Goal: Transaction & Acquisition: Book appointment/travel/reservation

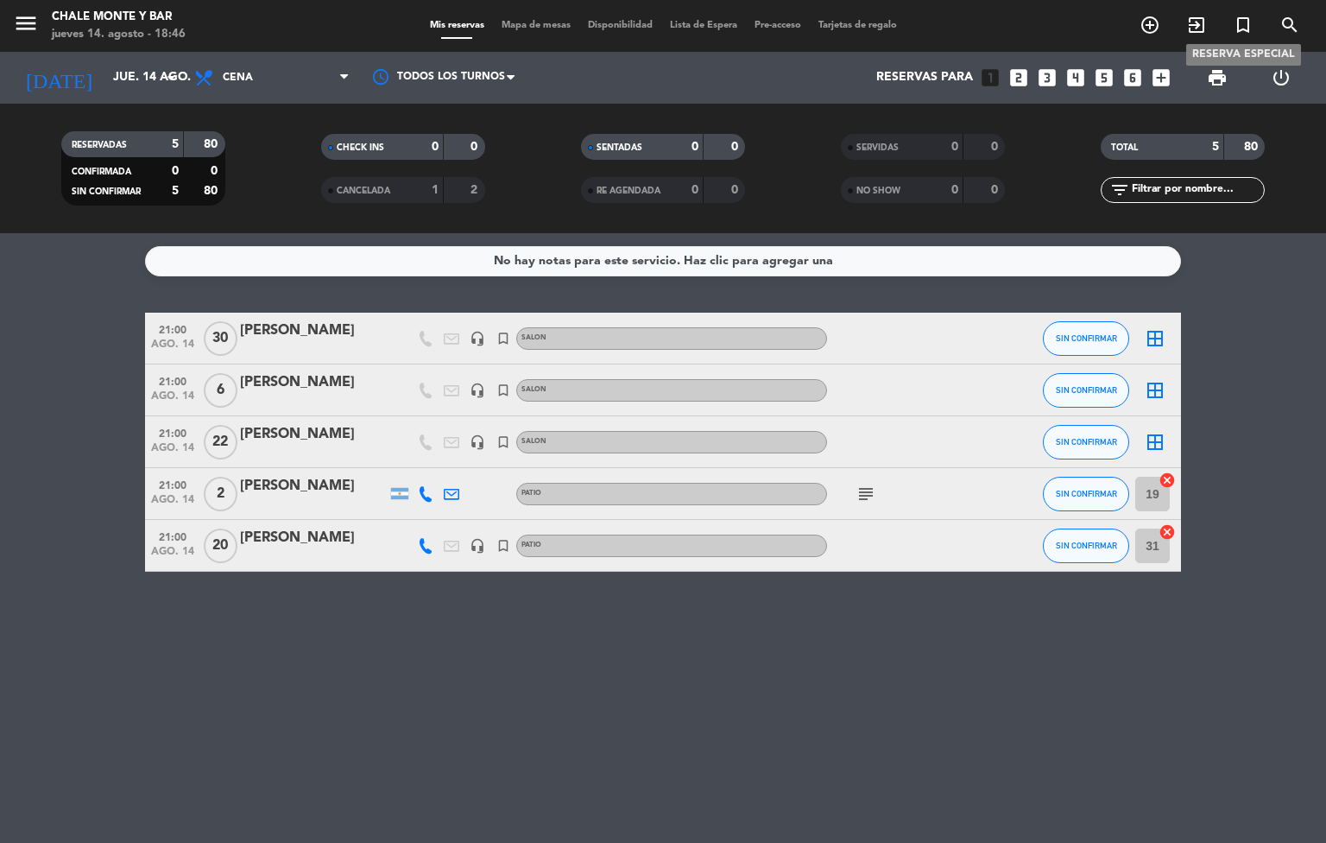
click at [1242, 23] on icon "turned_in_not" at bounding box center [1243, 25] width 21 height 21
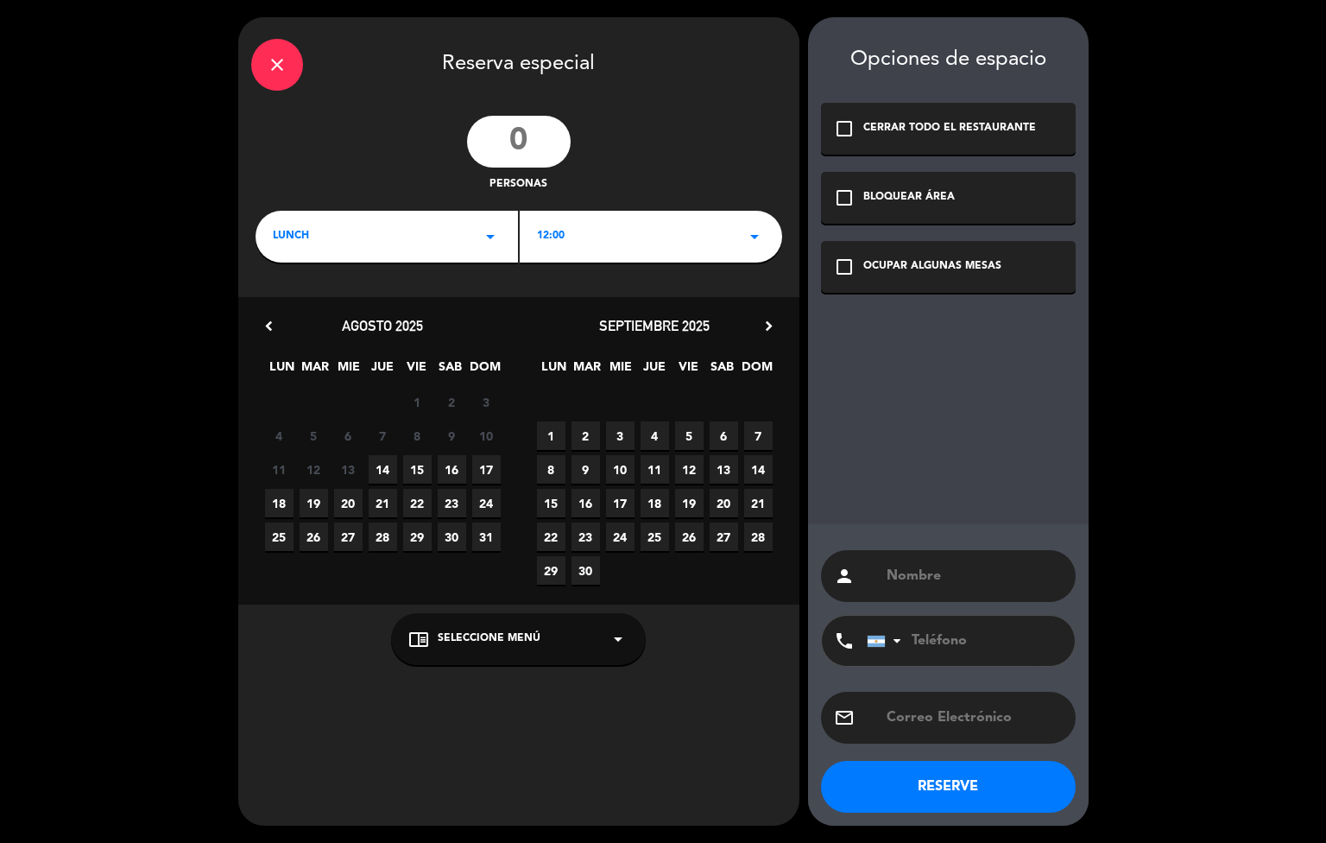
click at [521, 149] on input "number" at bounding box center [519, 142] width 104 height 52
type input "10"
click at [465, 251] on div "LUNCH arrow_drop_down" at bounding box center [387, 237] width 262 height 52
click at [366, 298] on div "Almuerzo Cena" at bounding box center [387, 286] width 262 height 98
click at [350, 308] on div "Cena" at bounding box center [387, 308] width 228 height 17
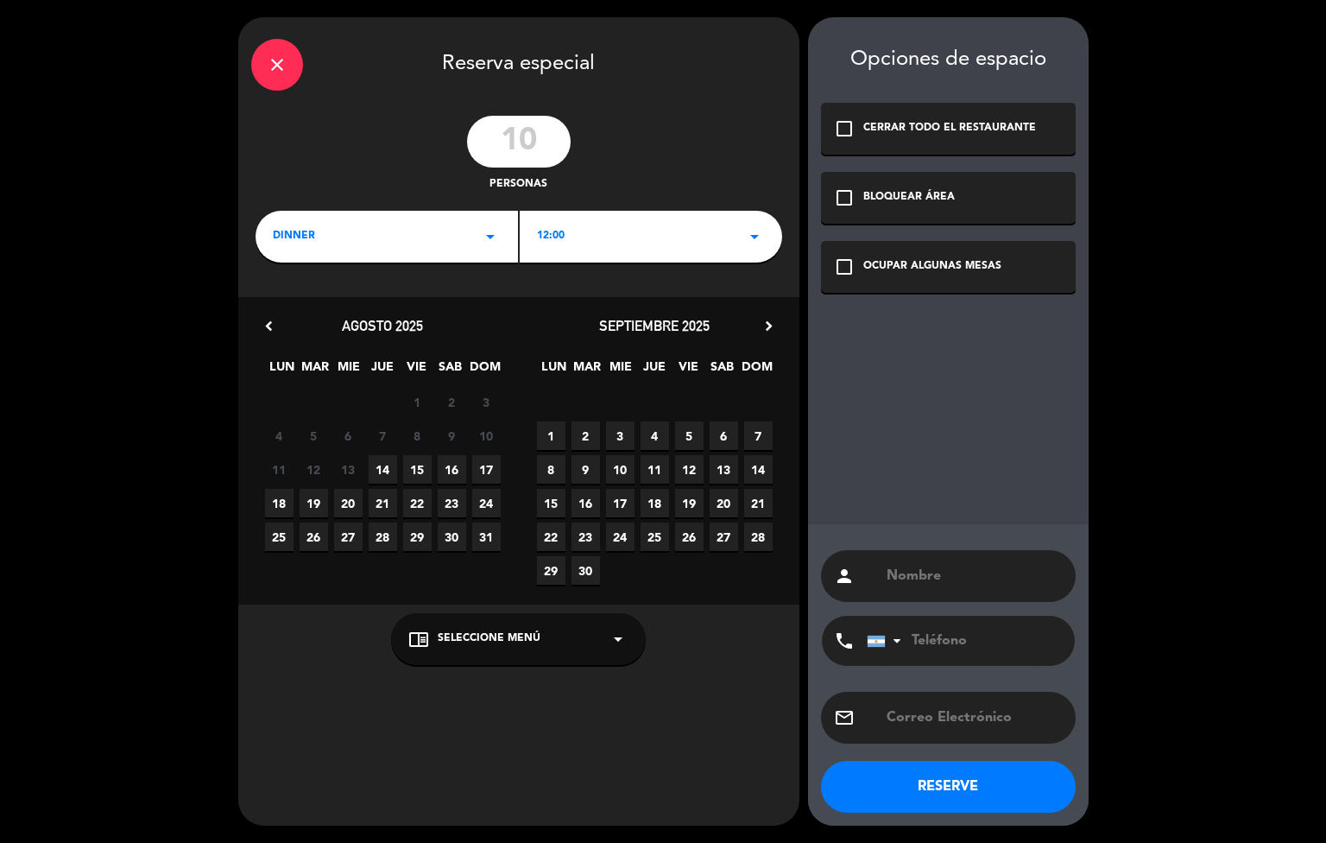
click at [376, 482] on span "14" at bounding box center [383, 469] width 28 height 28
click at [559, 650] on div "chrome_reader_mode Seleccione Menú arrow_drop_down" at bounding box center [518, 639] width 255 height 52
click at [451, 563] on div "SALON" at bounding box center [518, 570] width 220 height 17
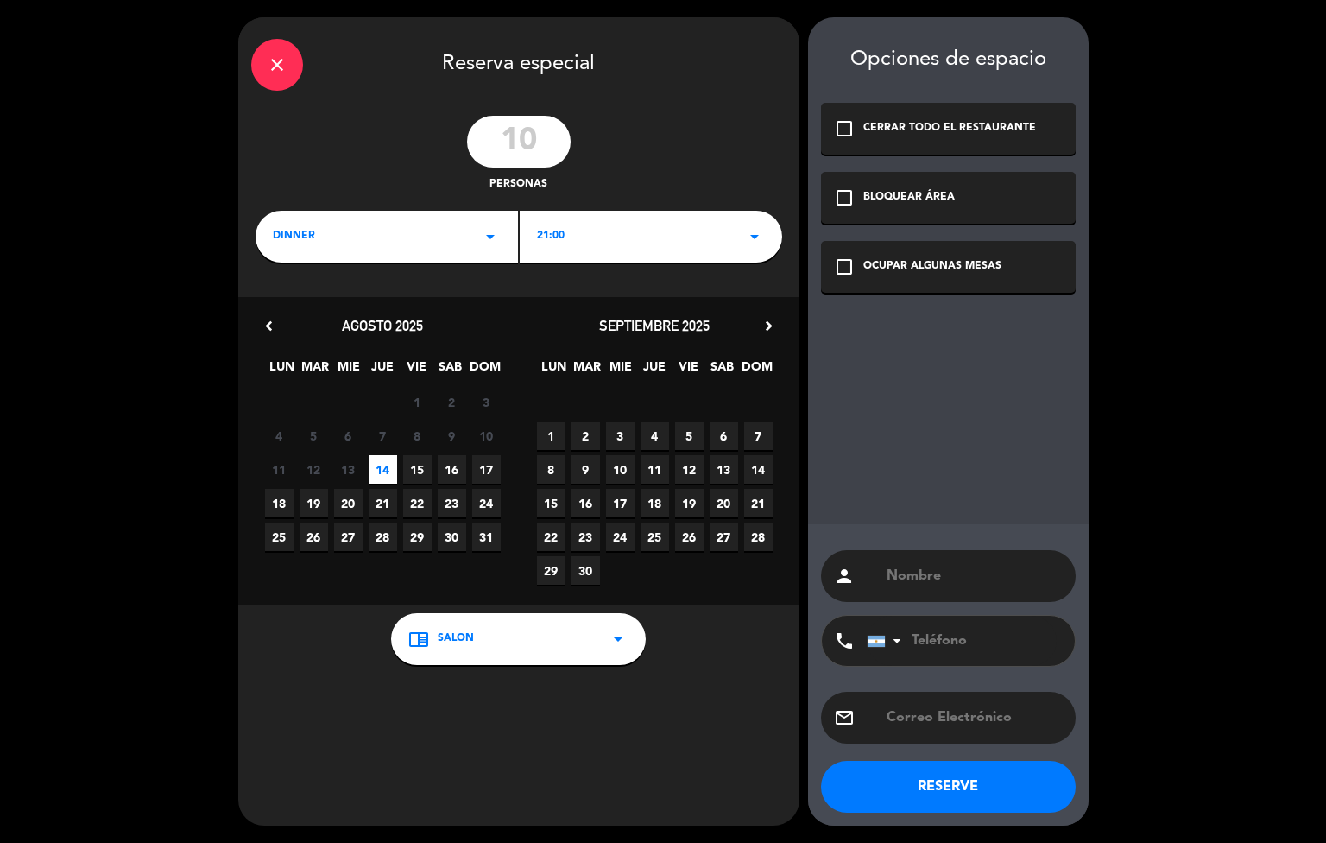
click at [910, 270] on div "OCUPAR ALGUNAS MESAS" at bounding box center [932, 266] width 138 height 17
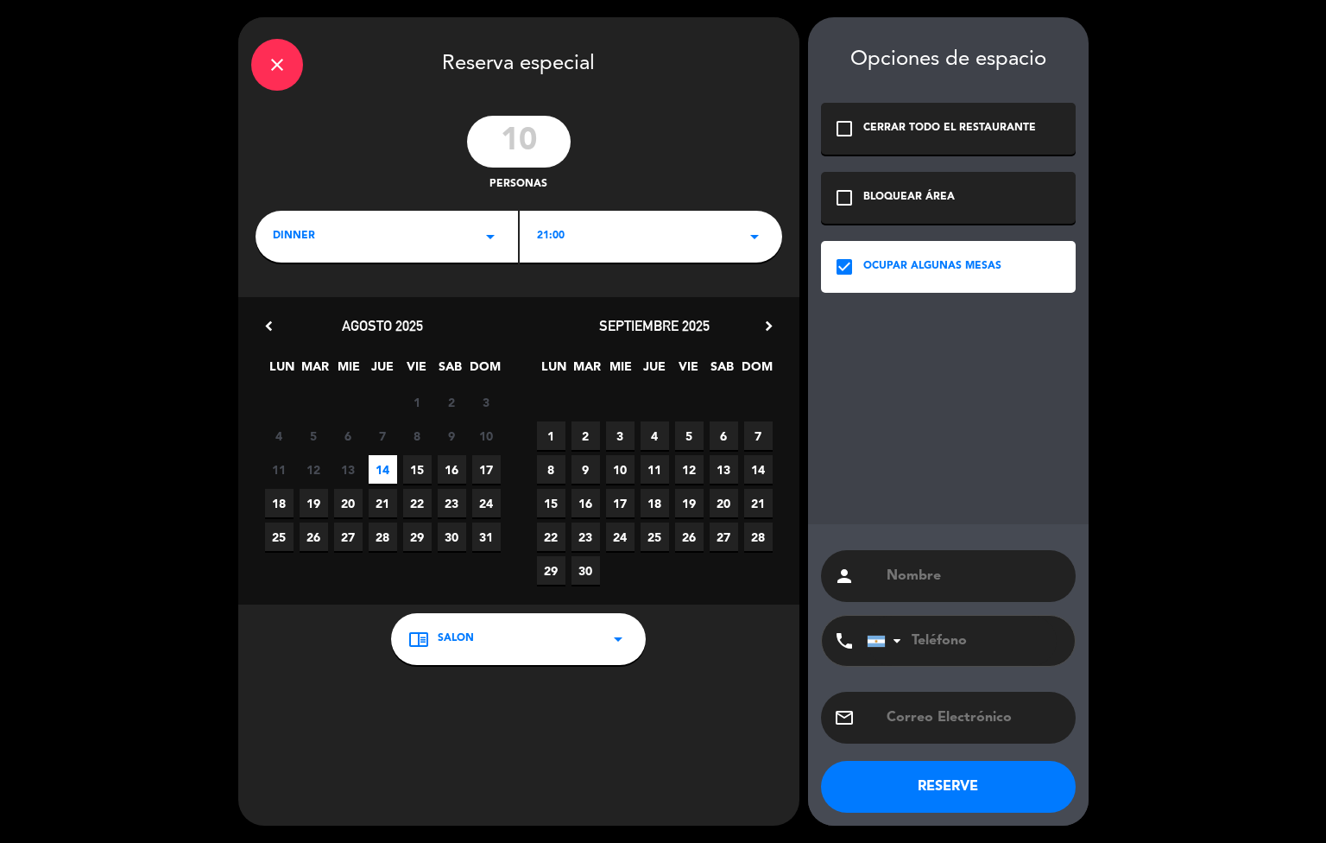
click at [902, 594] on div "person" at bounding box center [948, 576] width 255 height 52
click at [914, 586] on input "text" at bounding box center [974, 576] width 178 height 24
click at [980, 580] on input "text" at bounding box center [974, 576] width 178 height 24
type input "[PERSON_NAME]"
click at [971, 624] on input "tel" at bounding box center [962, 641] width 190 height 50
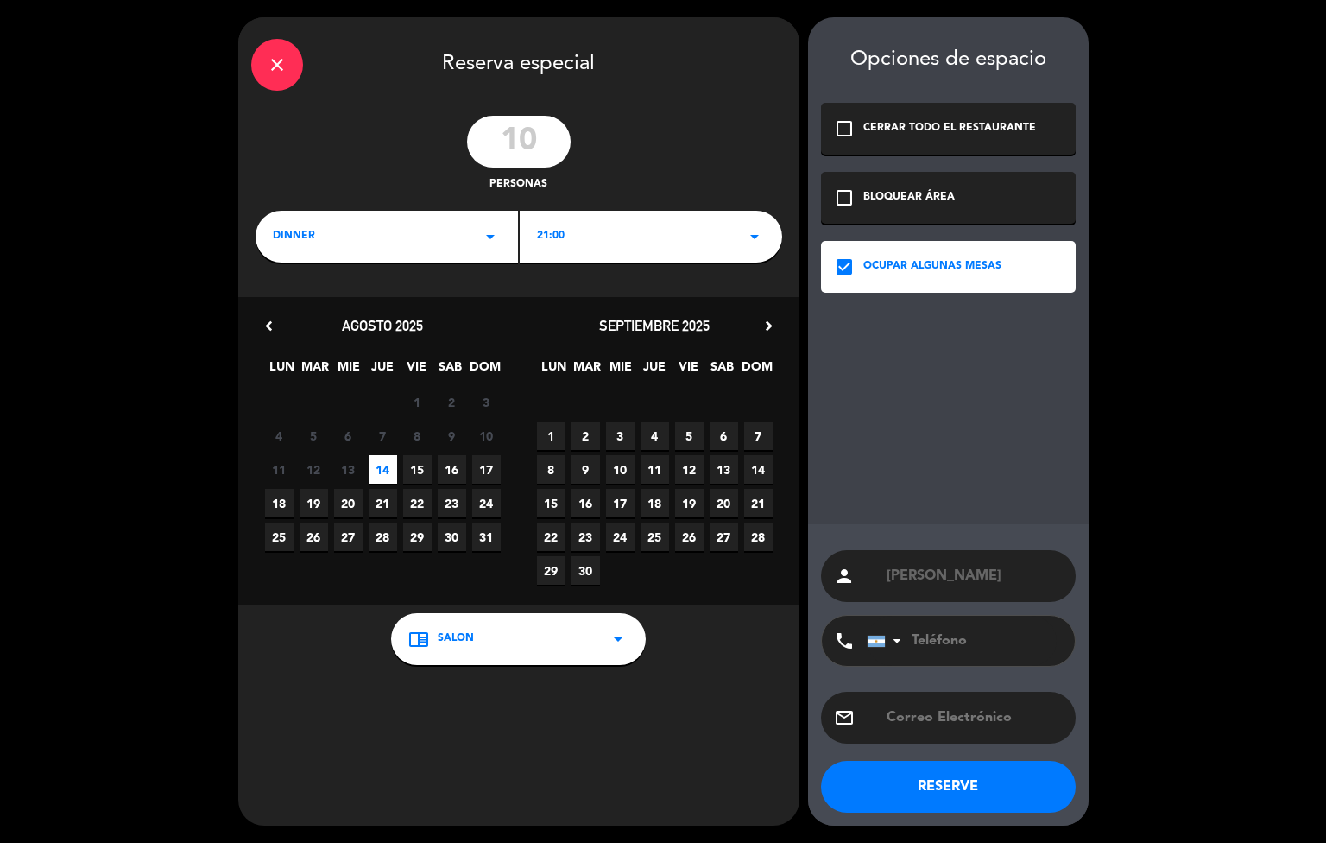
paste input "3624597953"
type input "3624597953"
click at [927, 716] on input "text" at bounding box center [974, 717] width 178 height 24
click at [930, 800] on button "RESERVE" at bounding box center [948, 787] width 255 height 52
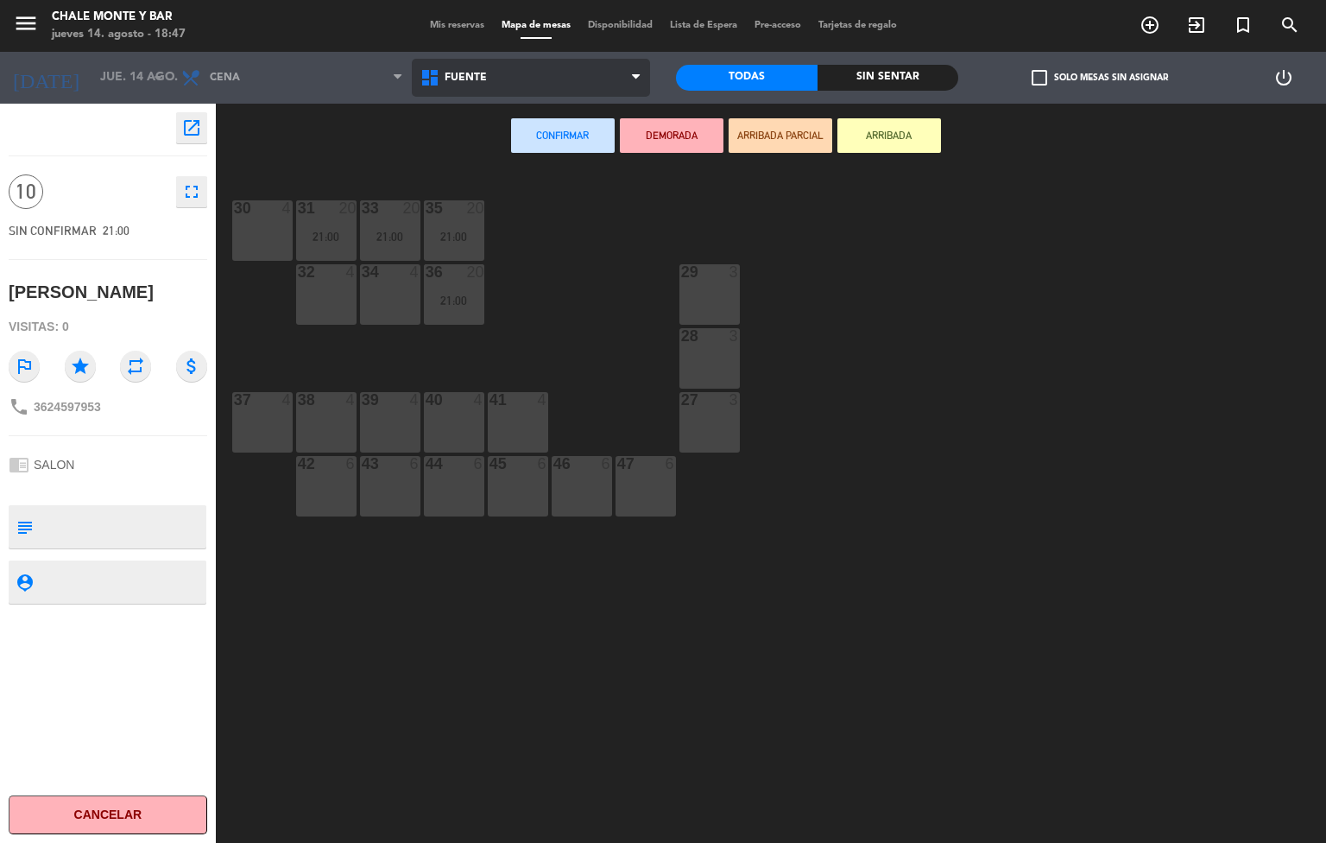
click at [446, 67] on span "FUENTE" at bounding box center [531, 78] width 239 height 38
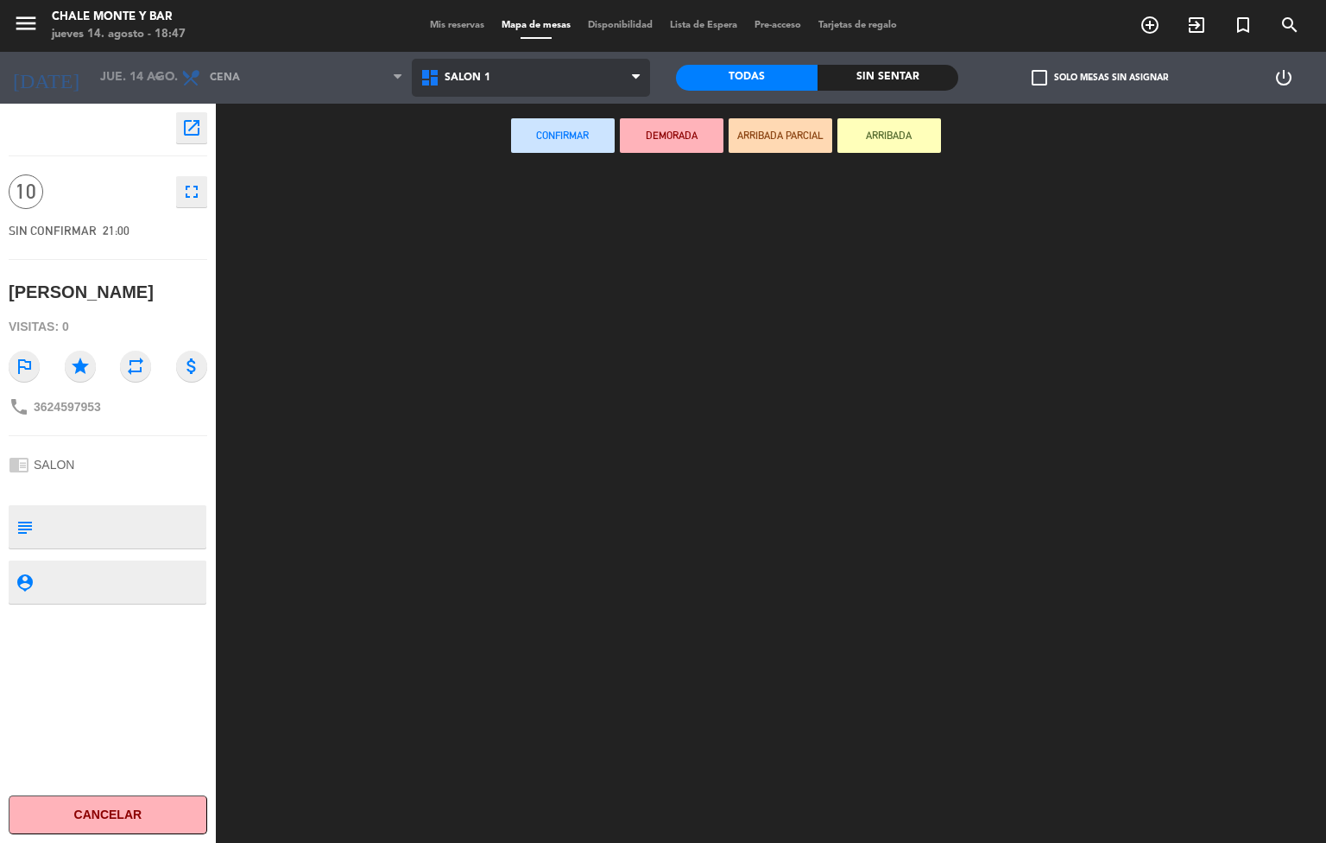
click at [487, 272] on ng-component "menu Chale Monte y Bar [DATE] 14. agosto - 18:47 Mis reservas Mapa de mesas Dis…" at bounding box center [663, 422] width 1326 height 844
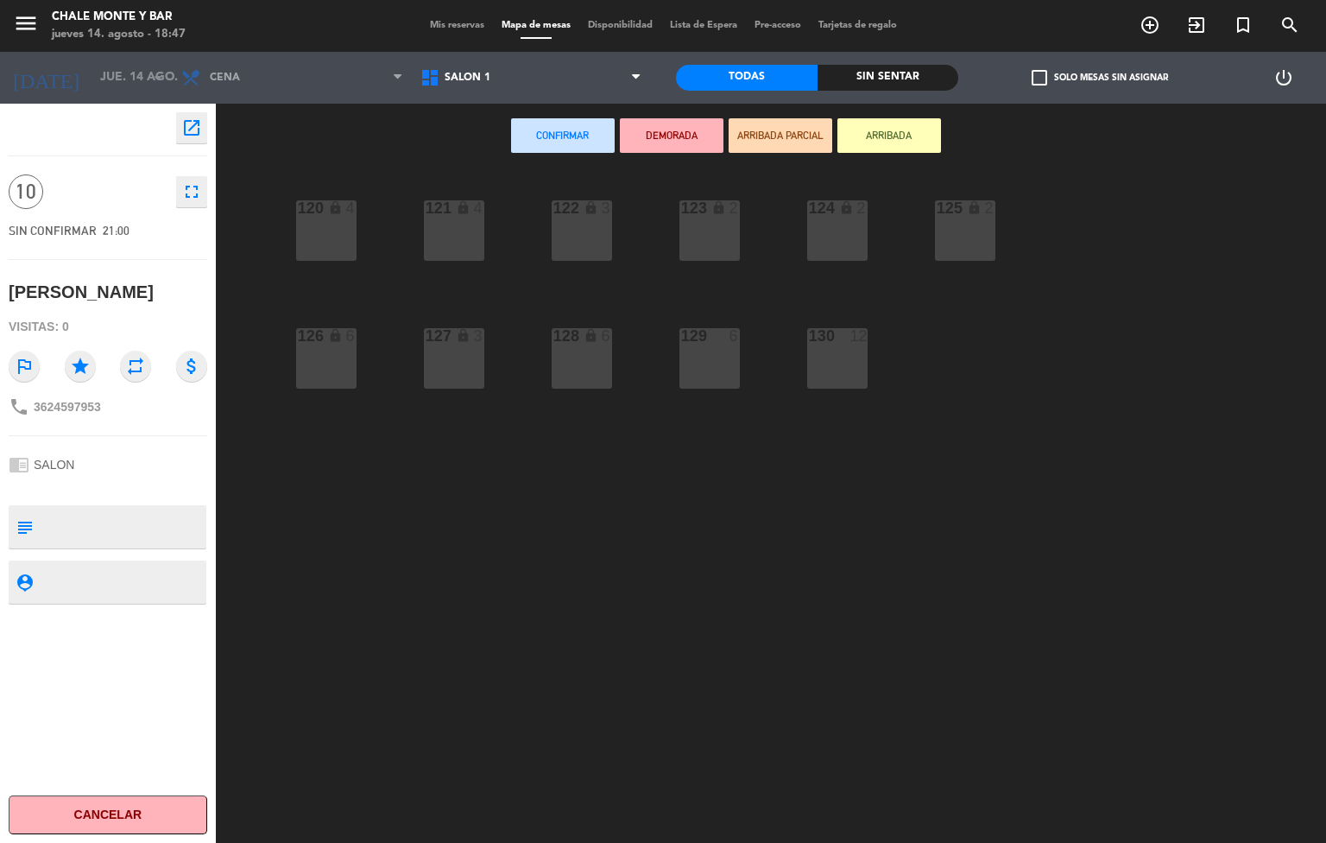
click at [319, 234] on div "120 lock 4" at bounding box center [326, 230] width 60 height 60
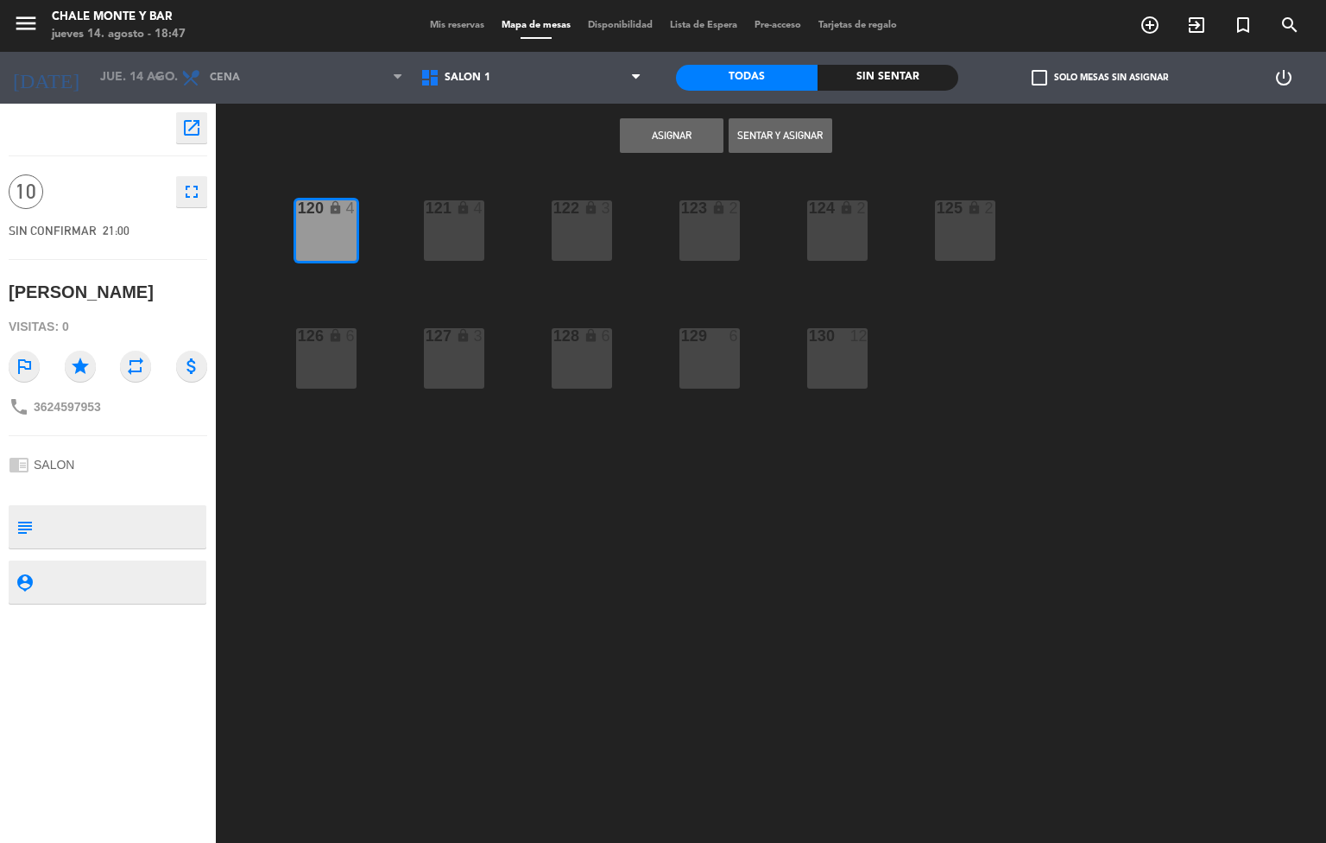
click at [446, 247] on div "121 lock 4" at bounding box center [454, 230] width 60 height 60
click at [627, 231] on div "120 lock 4 121 lock 4 122 lock 3 123 lock 2 124 lock 2 125 lock 2 126 lock 6 12…" at bounding box center [777, 506] width 1097 height 674
click at [620, 229] on div "120 lock 4 121 lock 4 122 lock 3 123 lock 2 124 lock 2 125 lock 2 126 lock 6 12…" at bounding box center [777, 506] width 1097 height 674
click at [591, 226] on div "122 lock 3" at bounding box center [582, 230] width 60 height 60
click at [692, 241] on div "123 lock 2" at bounding box center [710, 230] width 60 height 60
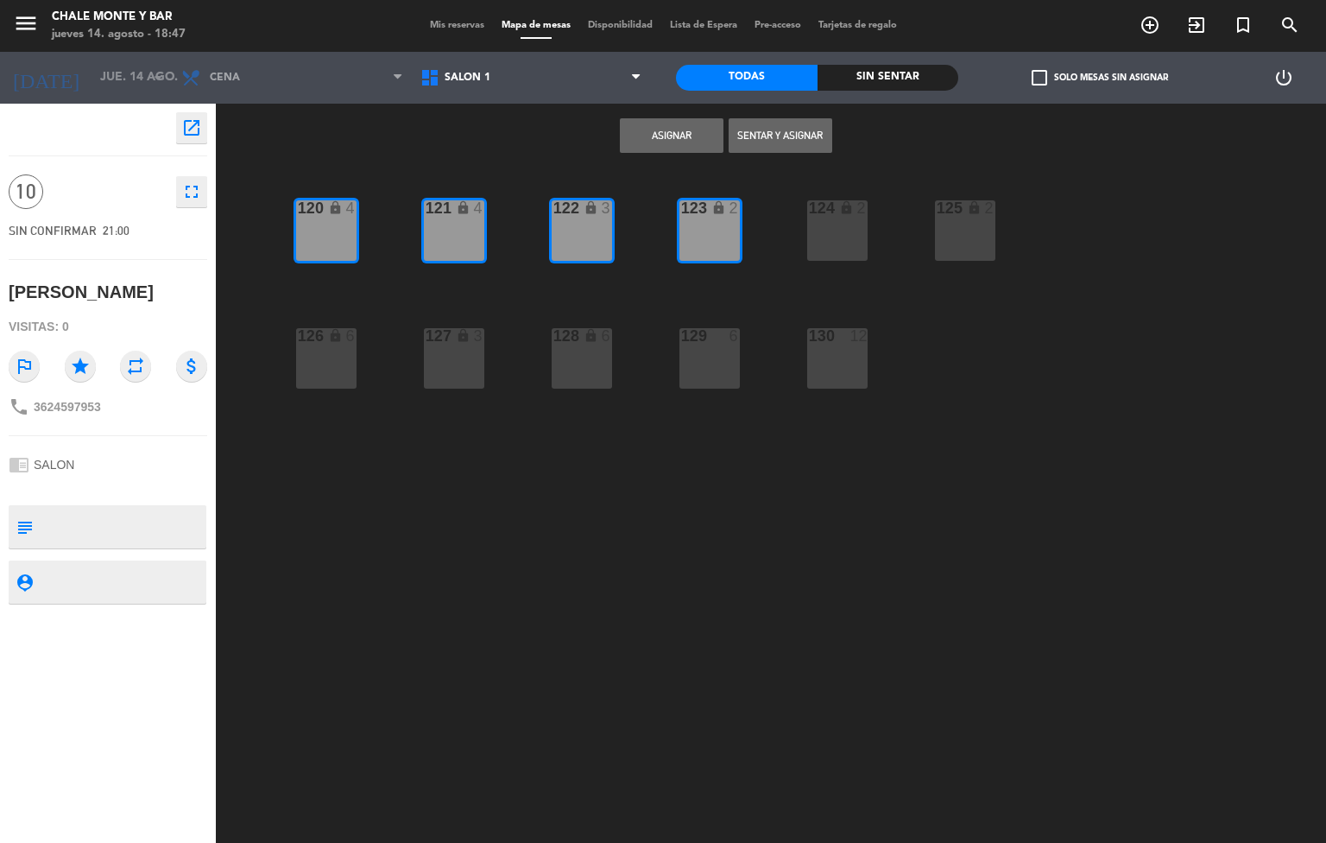
click at [672, 124] on button "Asignar" at bounding box center [672, 135] width 104 height 35
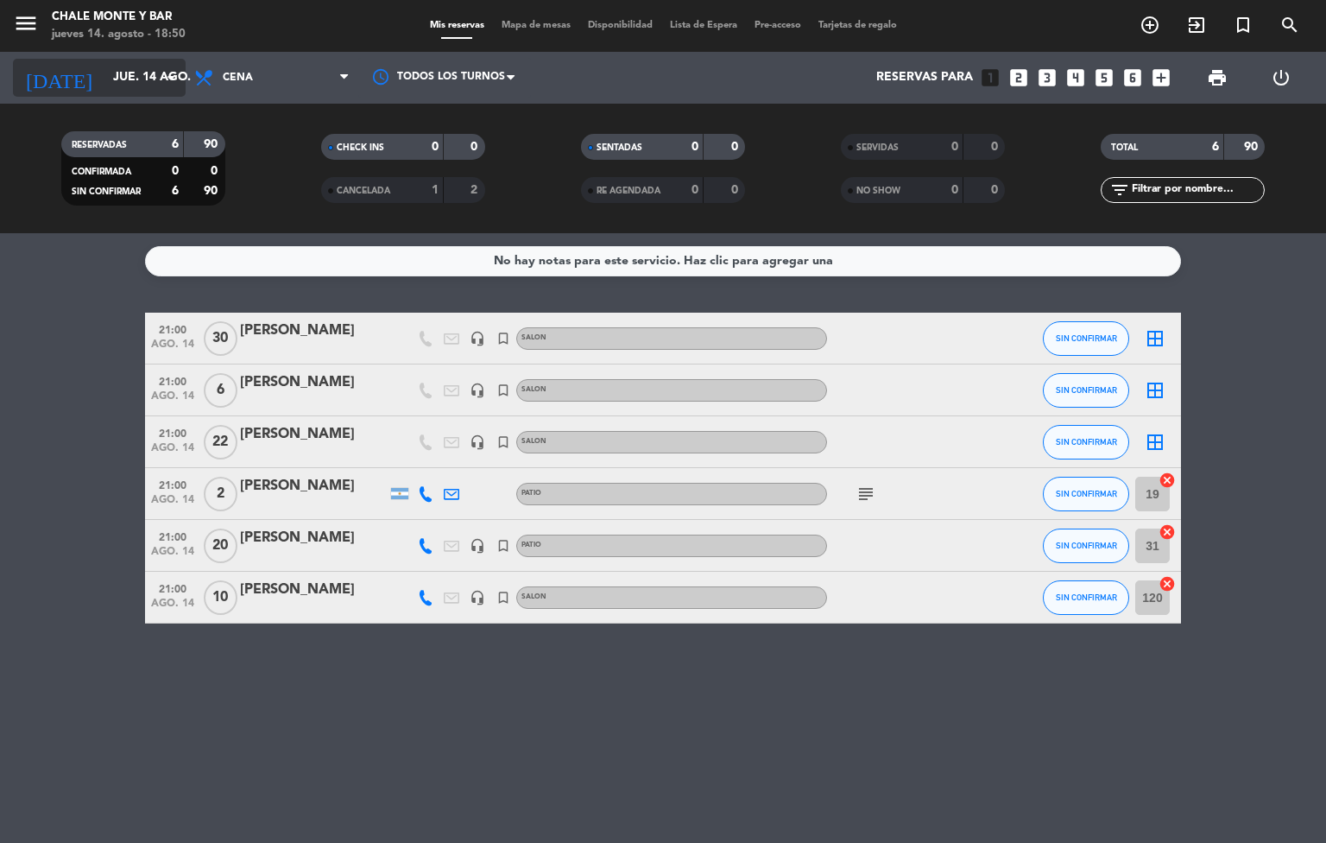
click at [115, 71] on input "jue. 14 ago." at bounding box center [186, 77] width 164 height 31
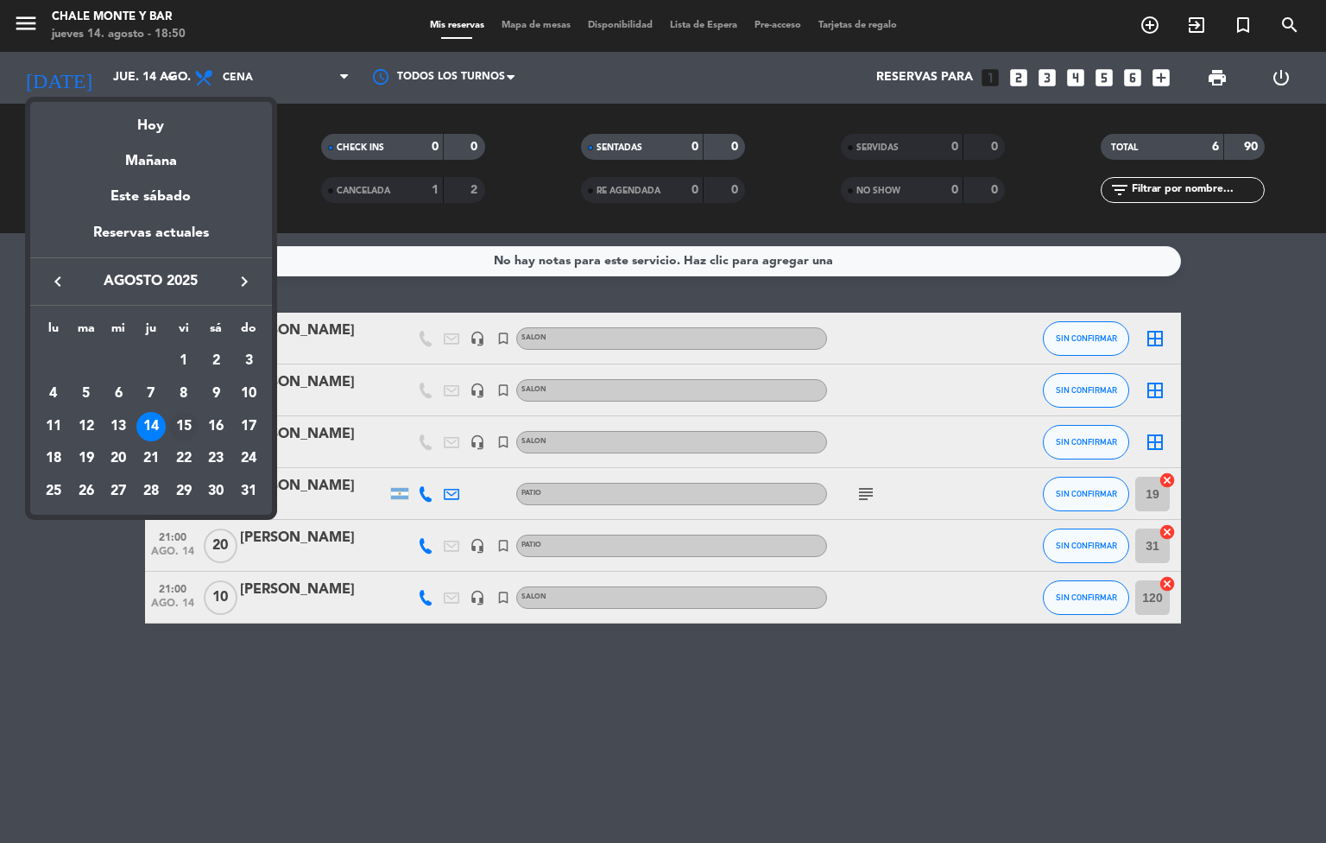
click at [174, 417] on div "15" at bounding box center [183, 426] width 29 height 29
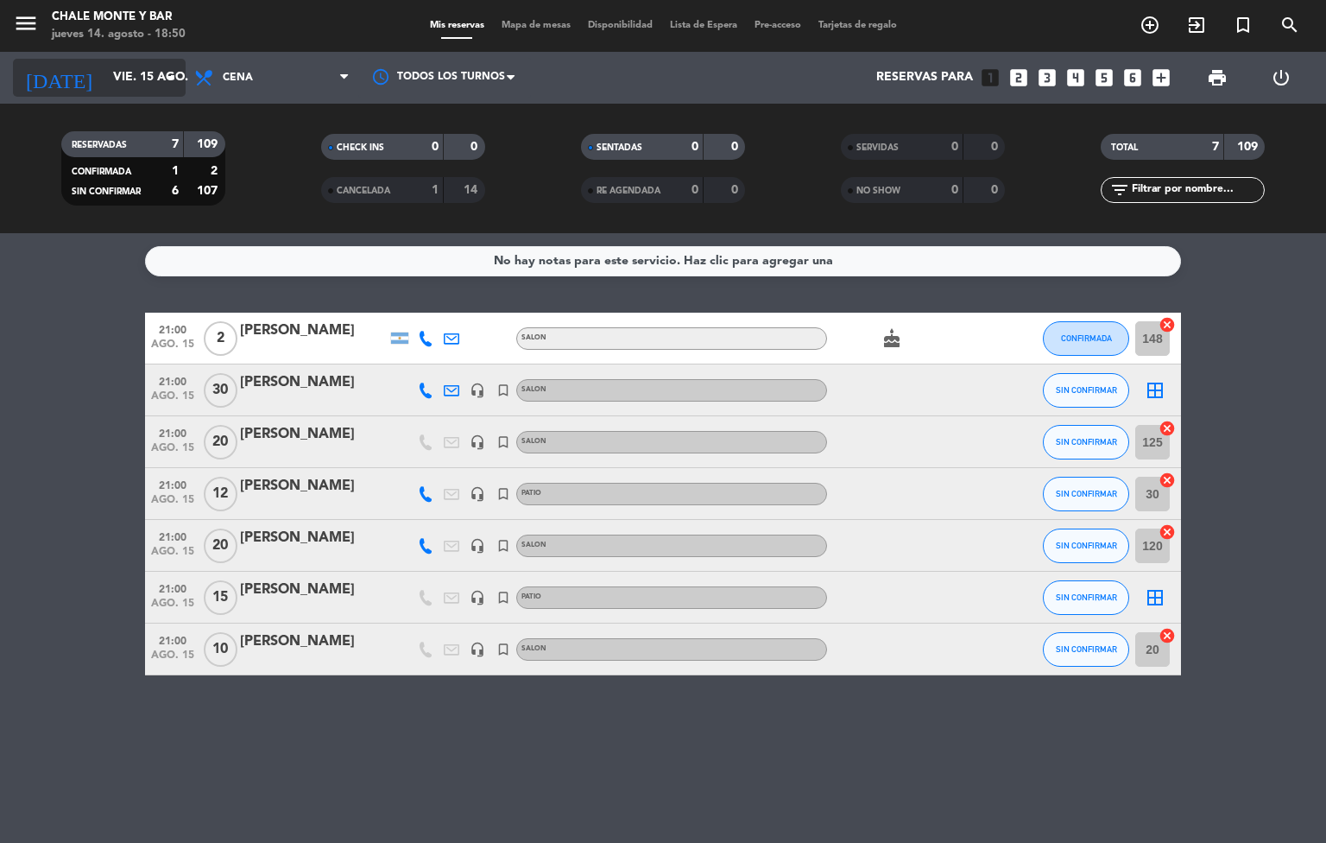
click at [149, 76] on input "vie. 15 ago." at bounding box center [186, 77] width 164 height 31
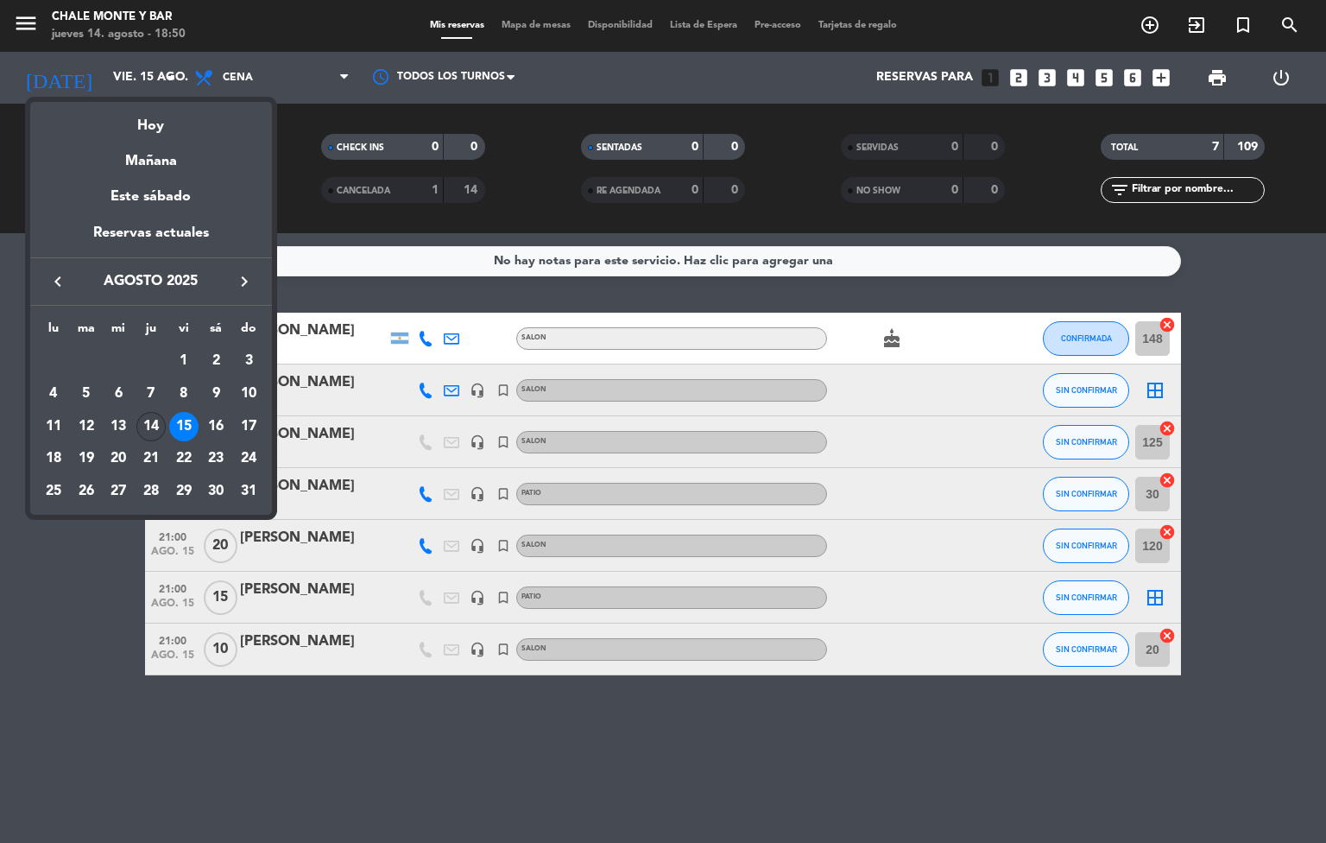
click at [150, 430] on div "14" at bounding box center [150, 426] width 29 height 29
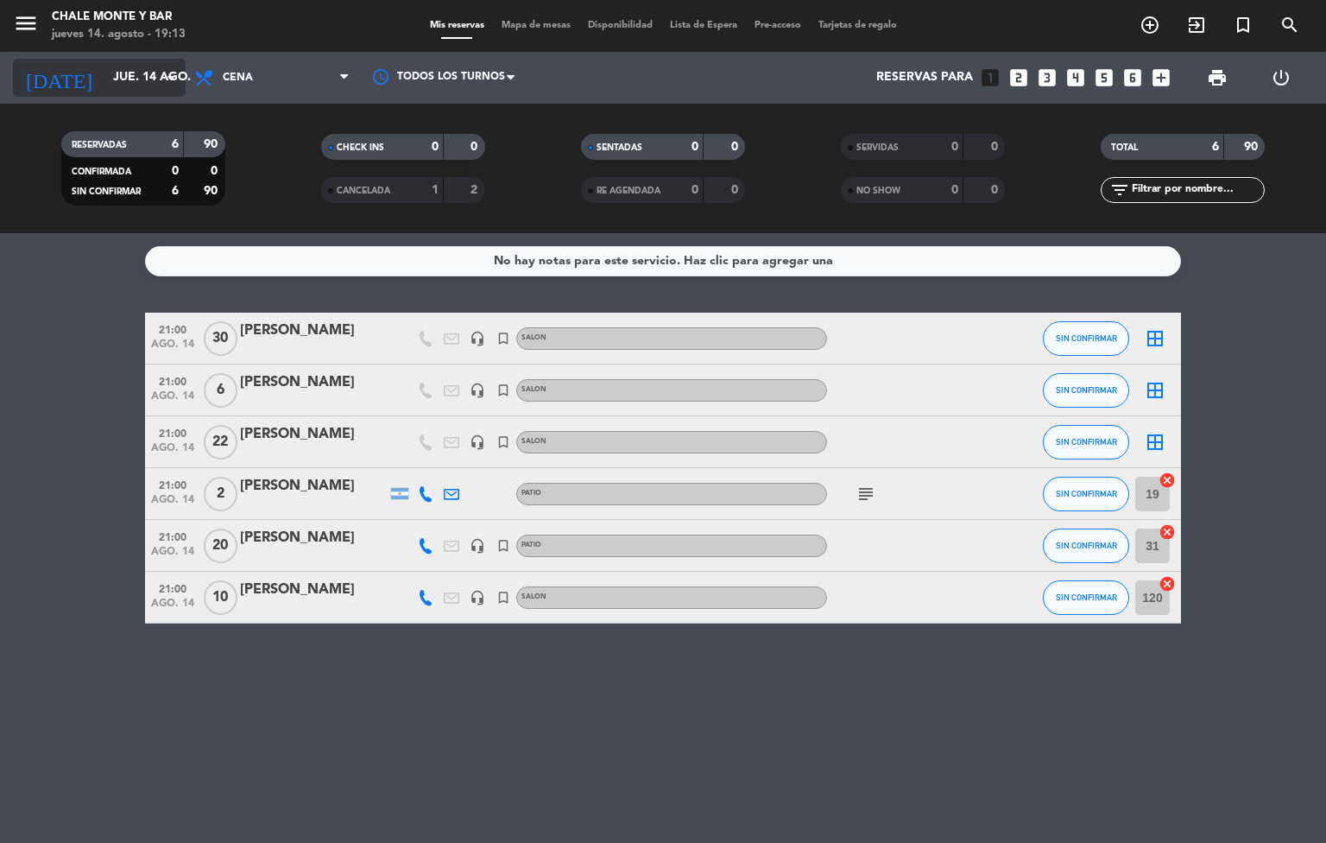
click at [159, 73] on input "jue. 14 ago." at bounding box center [186, 77] width 164 height 31
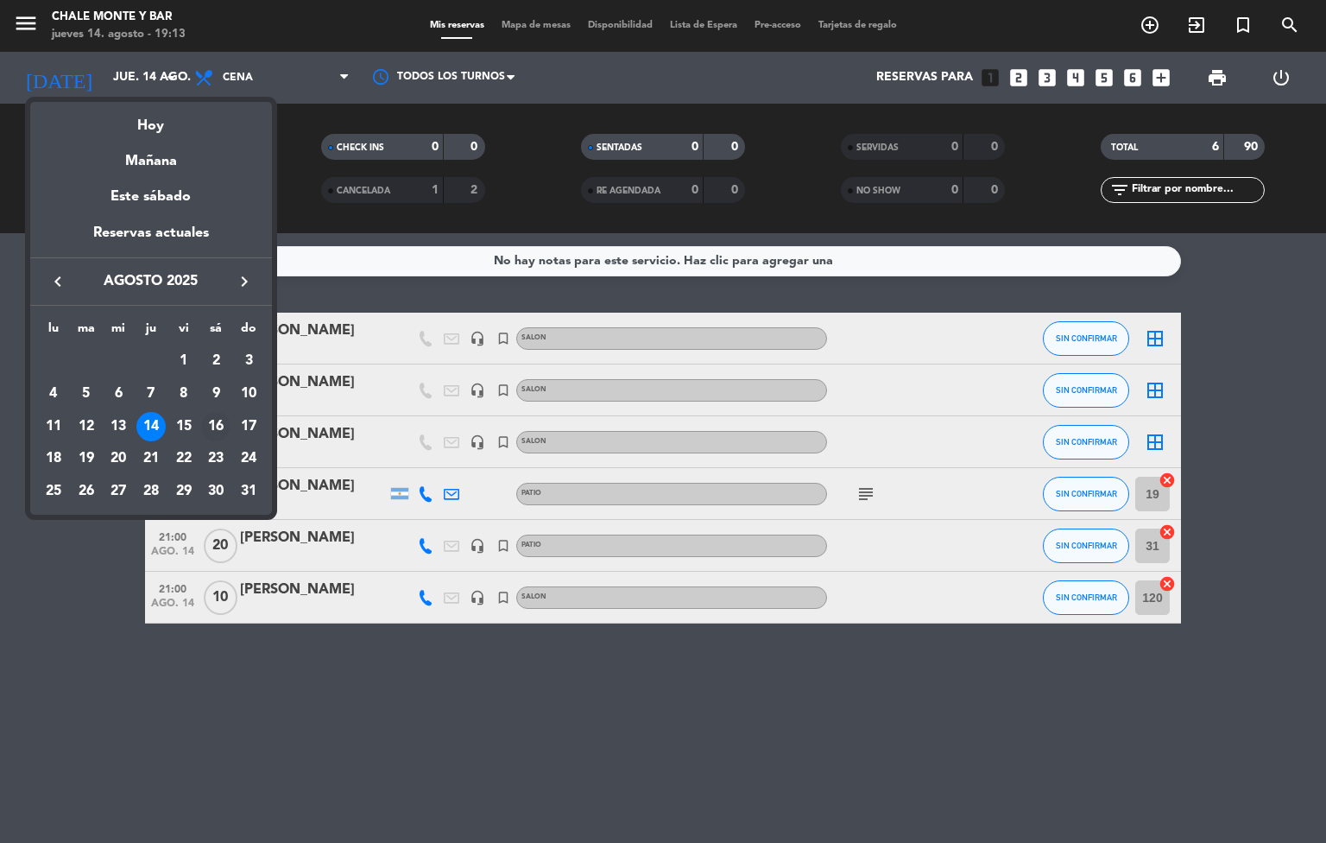
click at [210, 439] on div "16" at bounding box center [215, 426] width 29 height 29
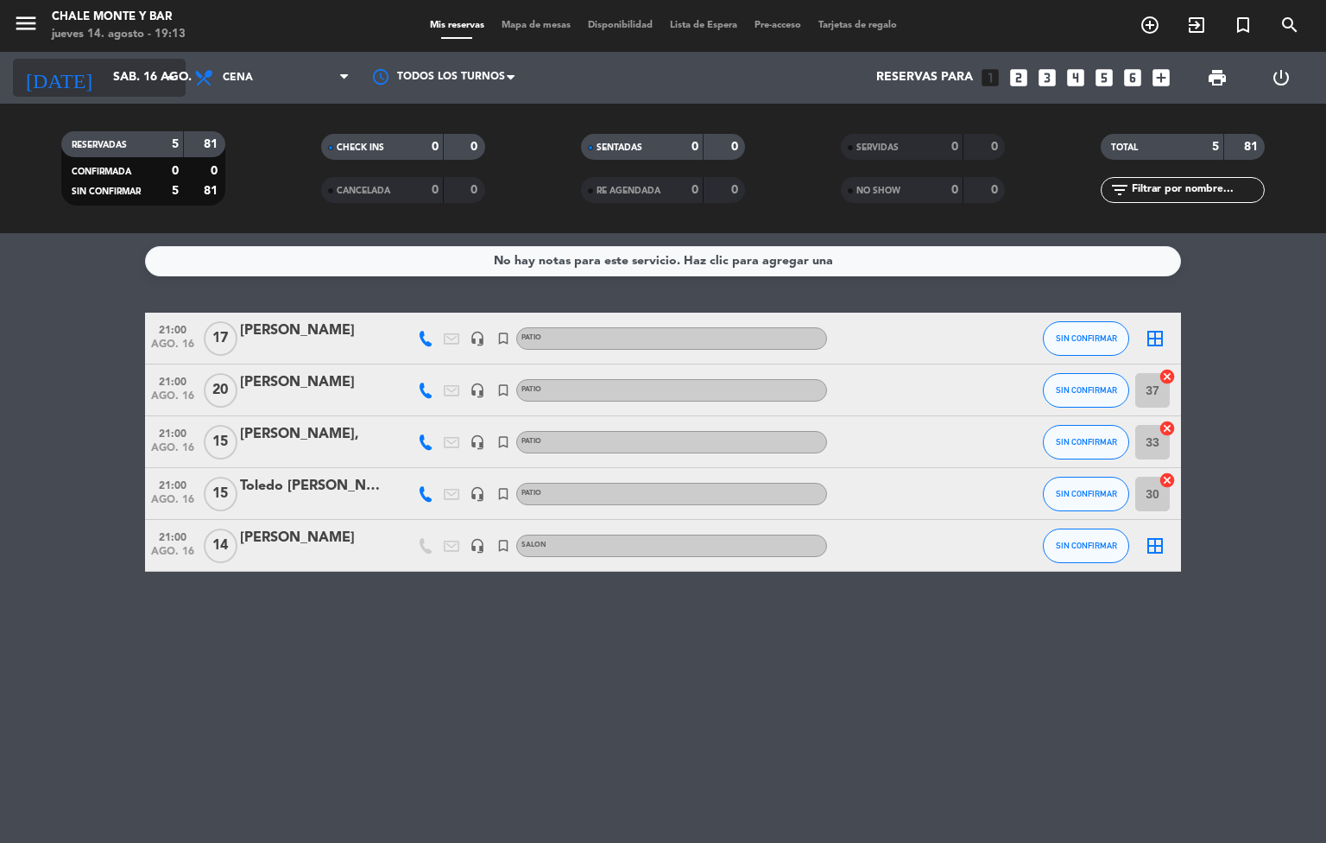
click at [176, 63] on input "sáb. 16 ago." at bounding box center [186, 77] width 164 height 31
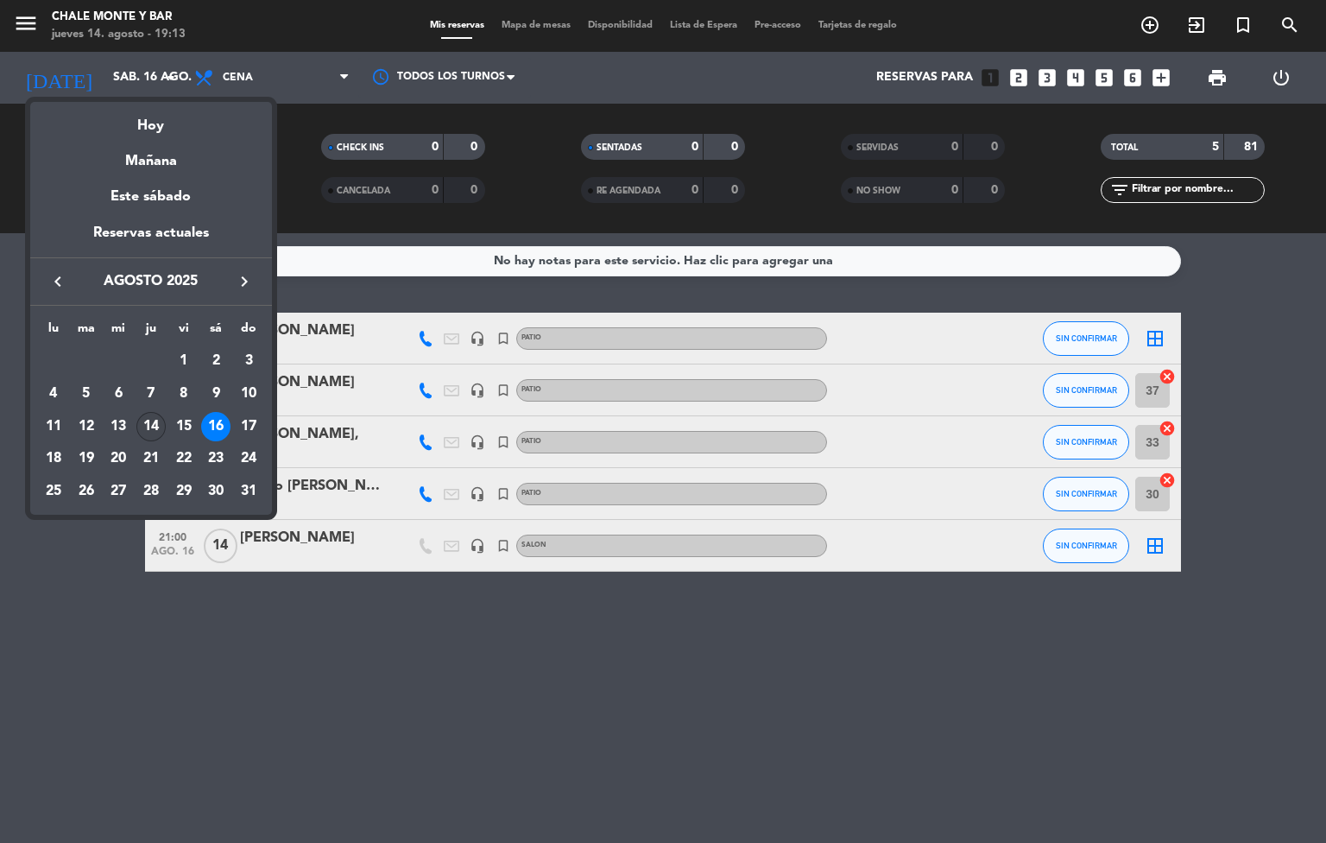
click at [159, 428] on div "14" at bounding box center [150, 426] width 29 height 29
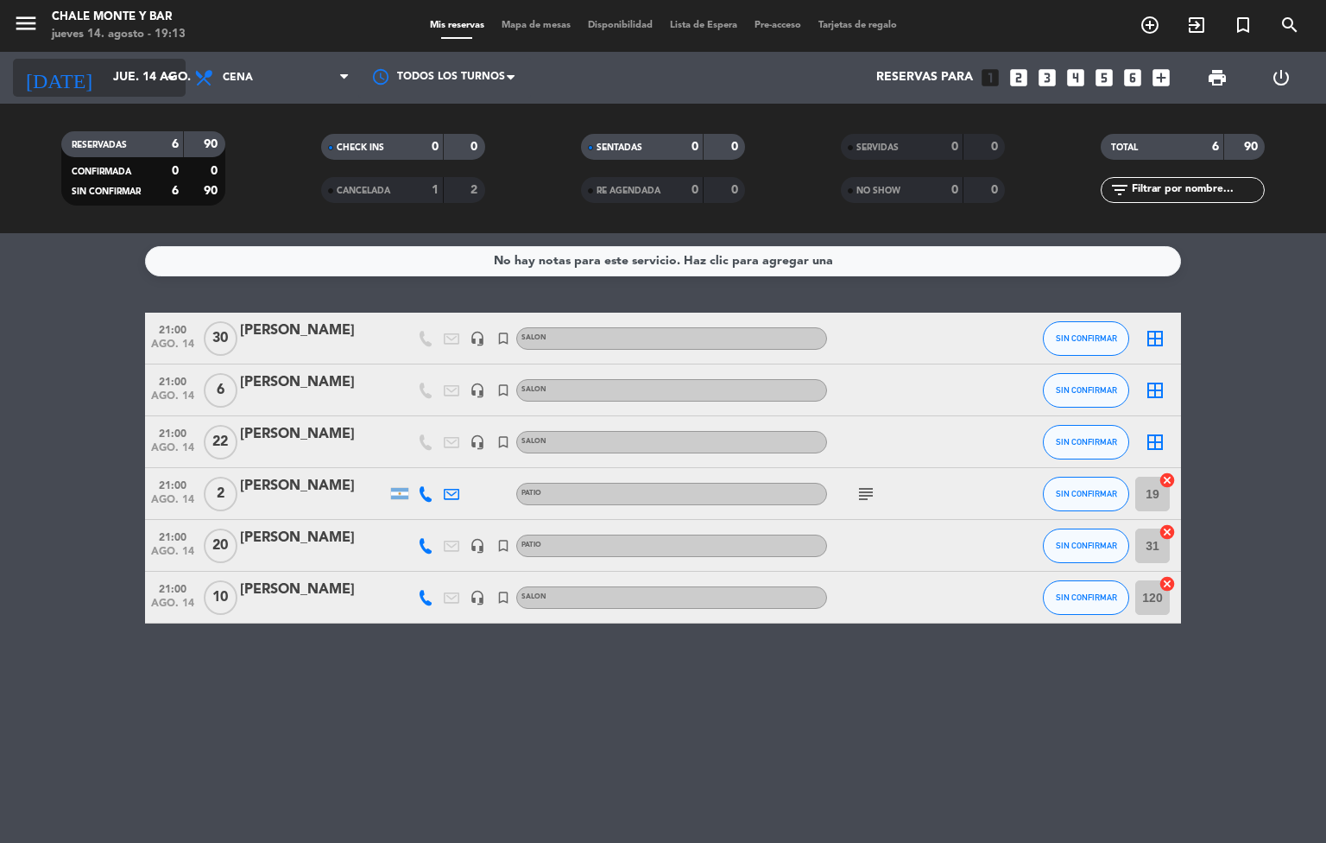
click at [151, 73] on input "jue. 14 ago." at bounding box center [186, 77] width 164 height 31
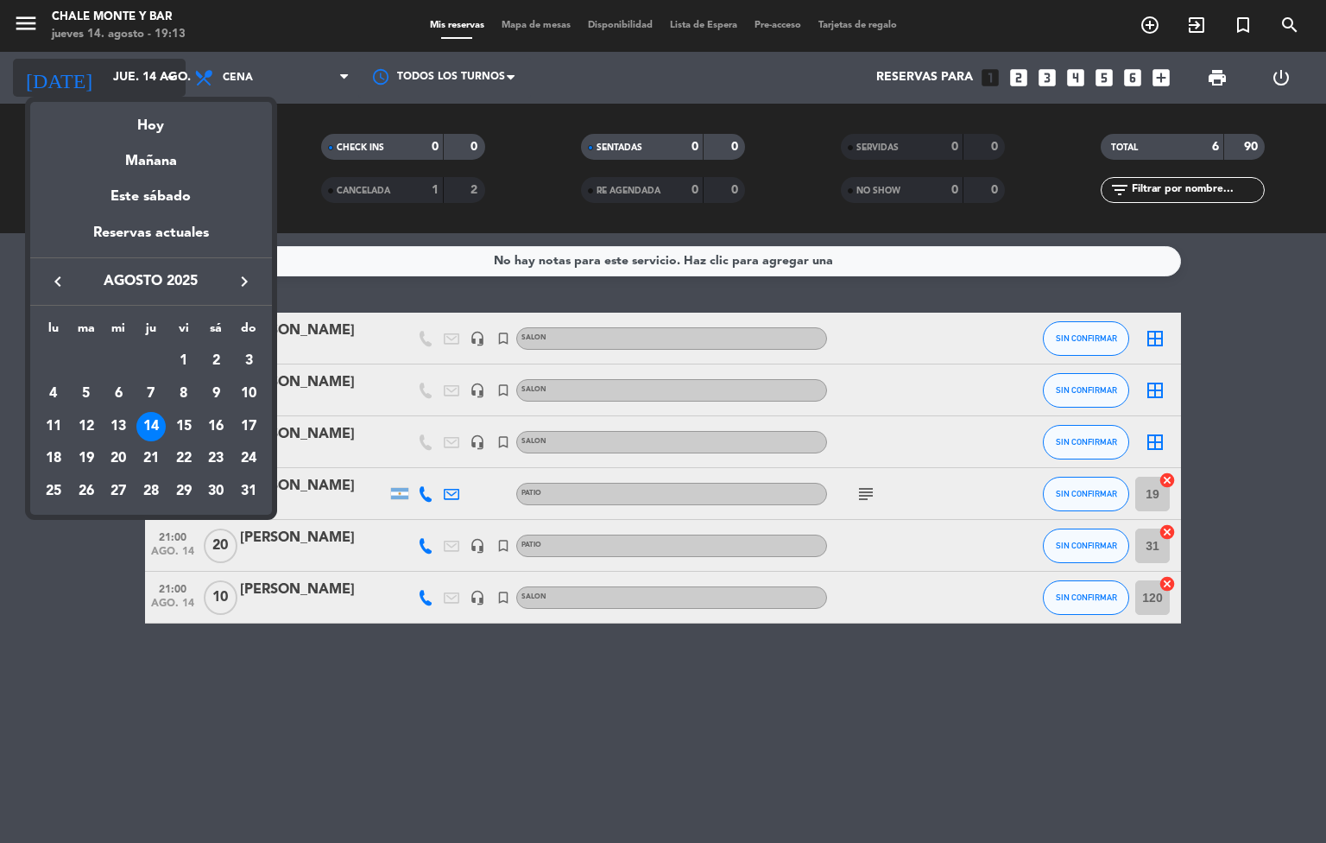
click at [151, 73] on div at bounding box center [663, 421] width 1326 height 843
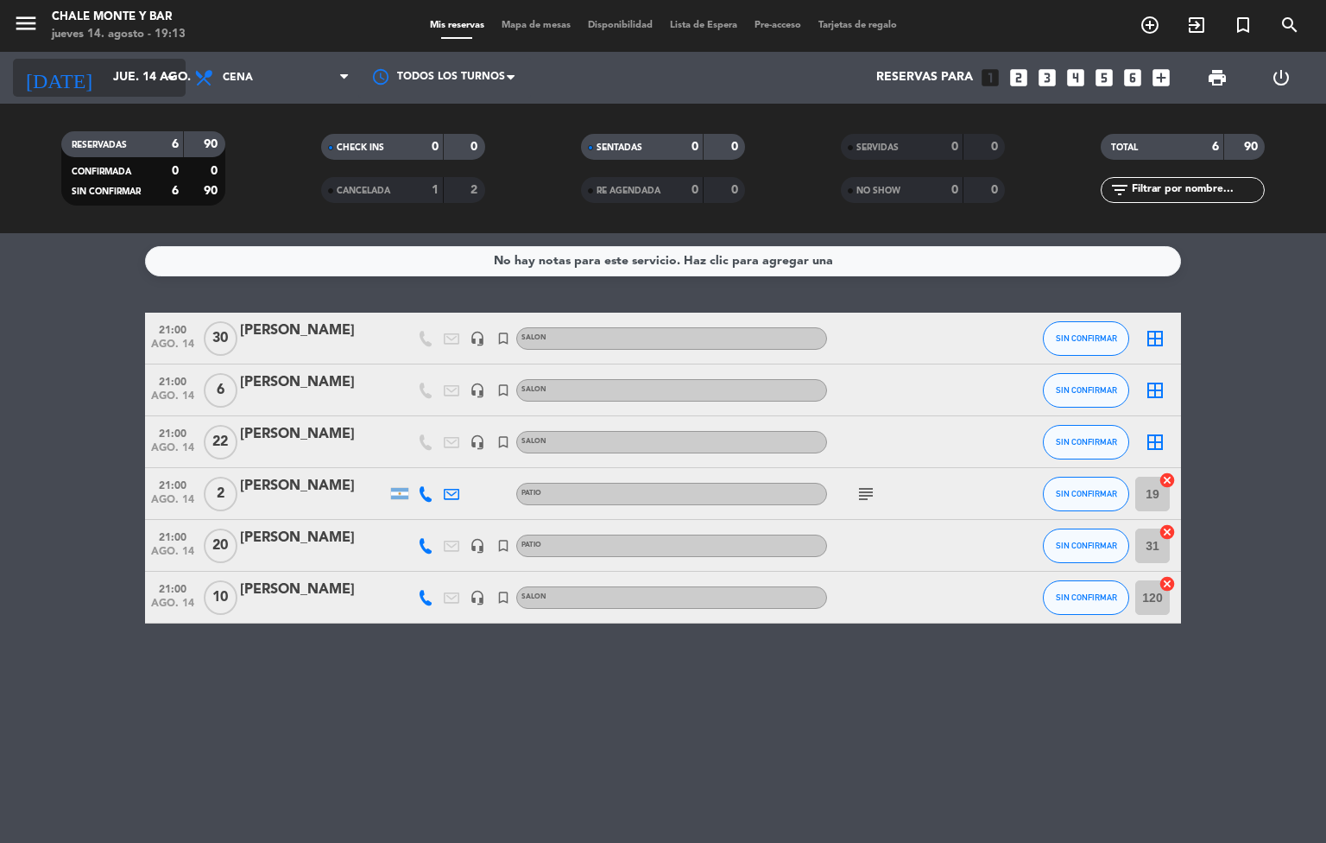
click at [172, 67] on icon "arrow_drop_down" at bounding box center [171, 77] width 21 height 21
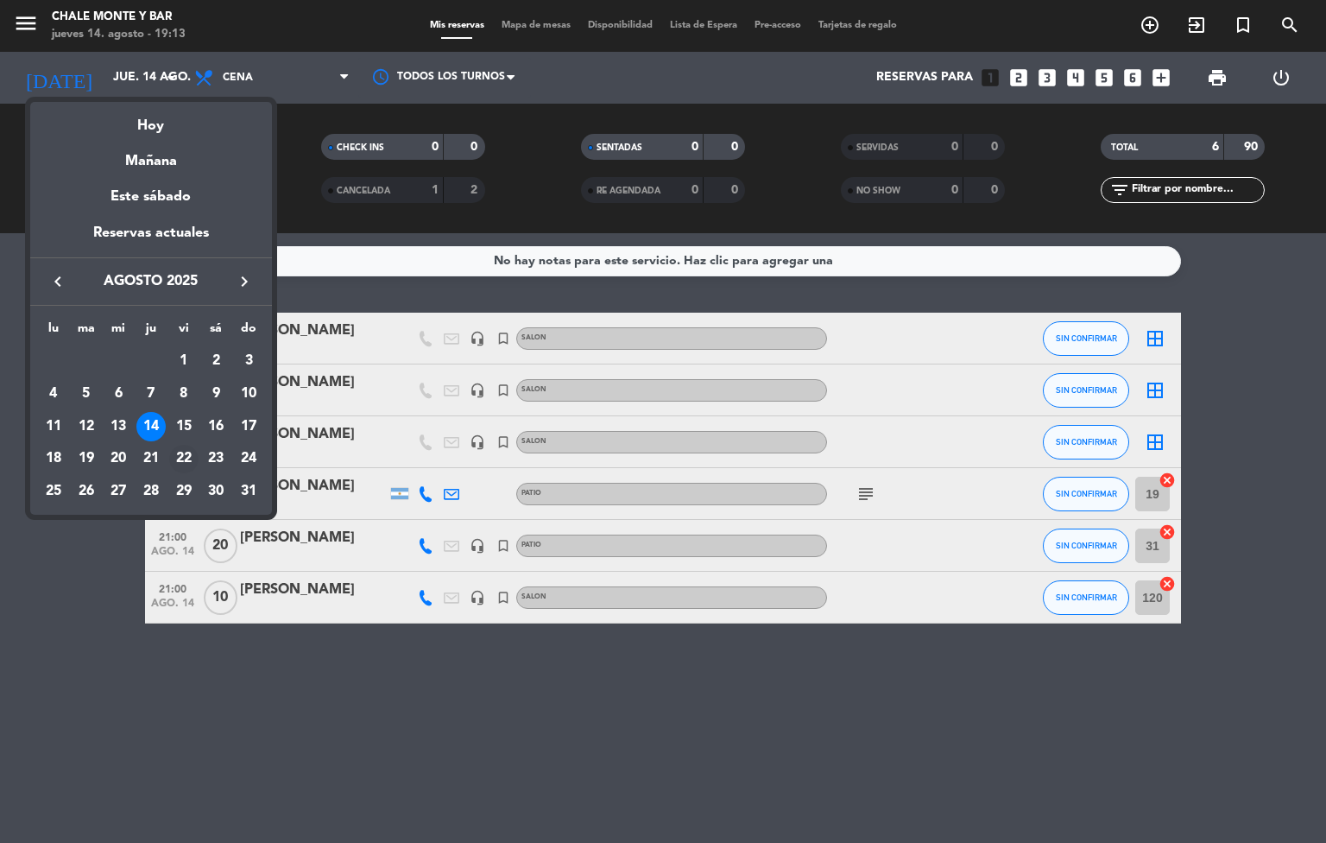
click at [168, 444] on td "22" at bounding box center [184, 459] width 33 height 33
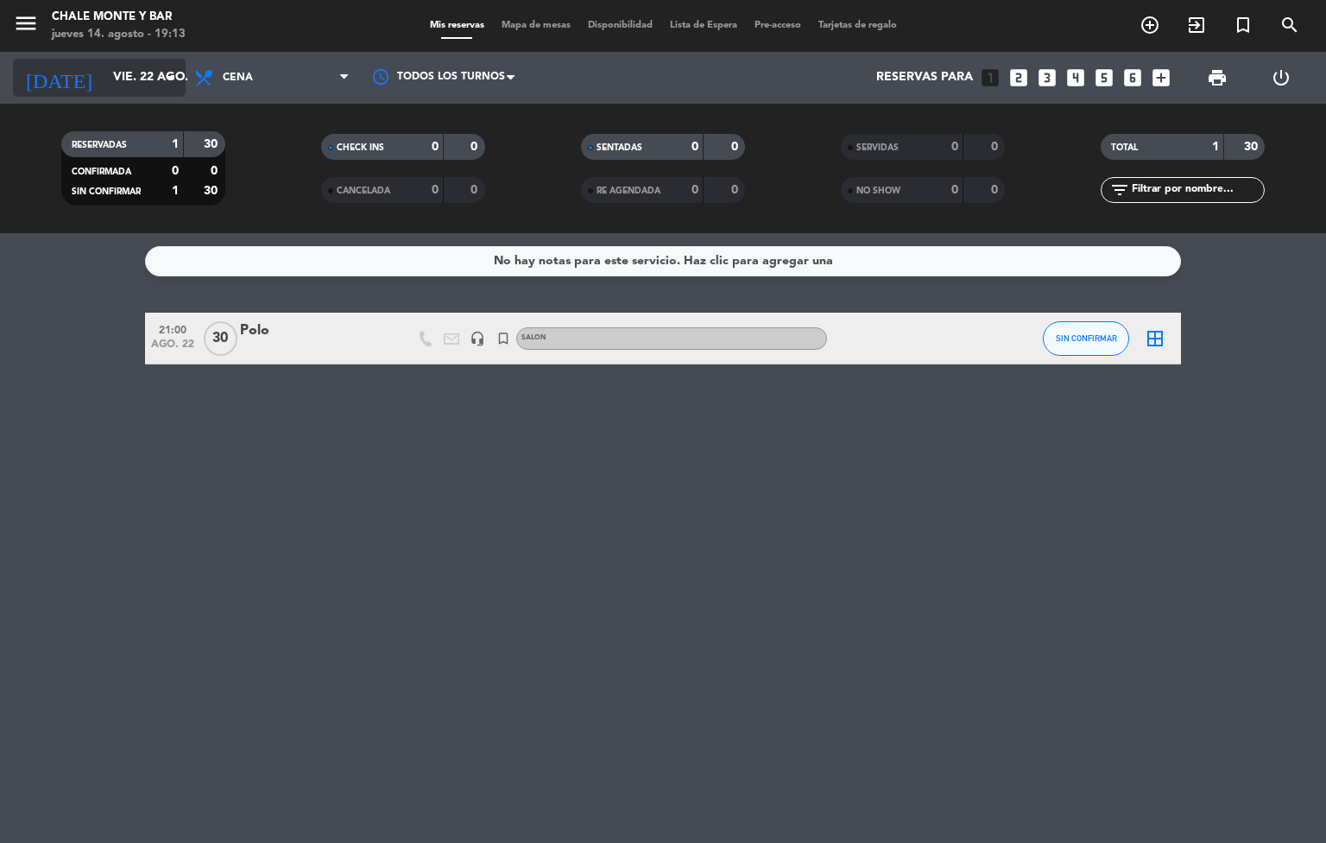
click at [161, 94] on div "[DATE] [DATE] arrow_drop_down" at bounding box center [99, 78] width 173 height 38
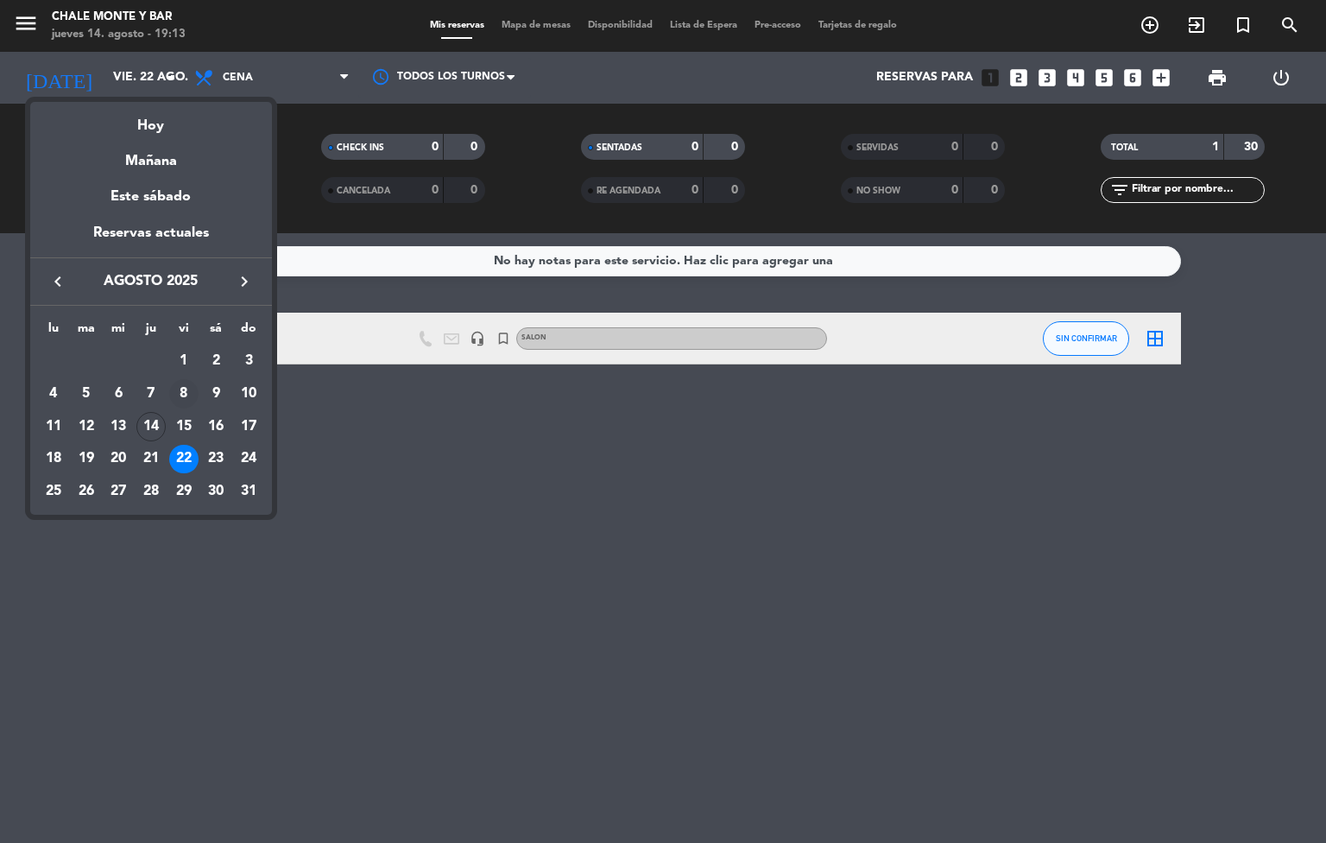
click at [179, 408] on div "8" at bounding box center [183, 393] width 29 height 29
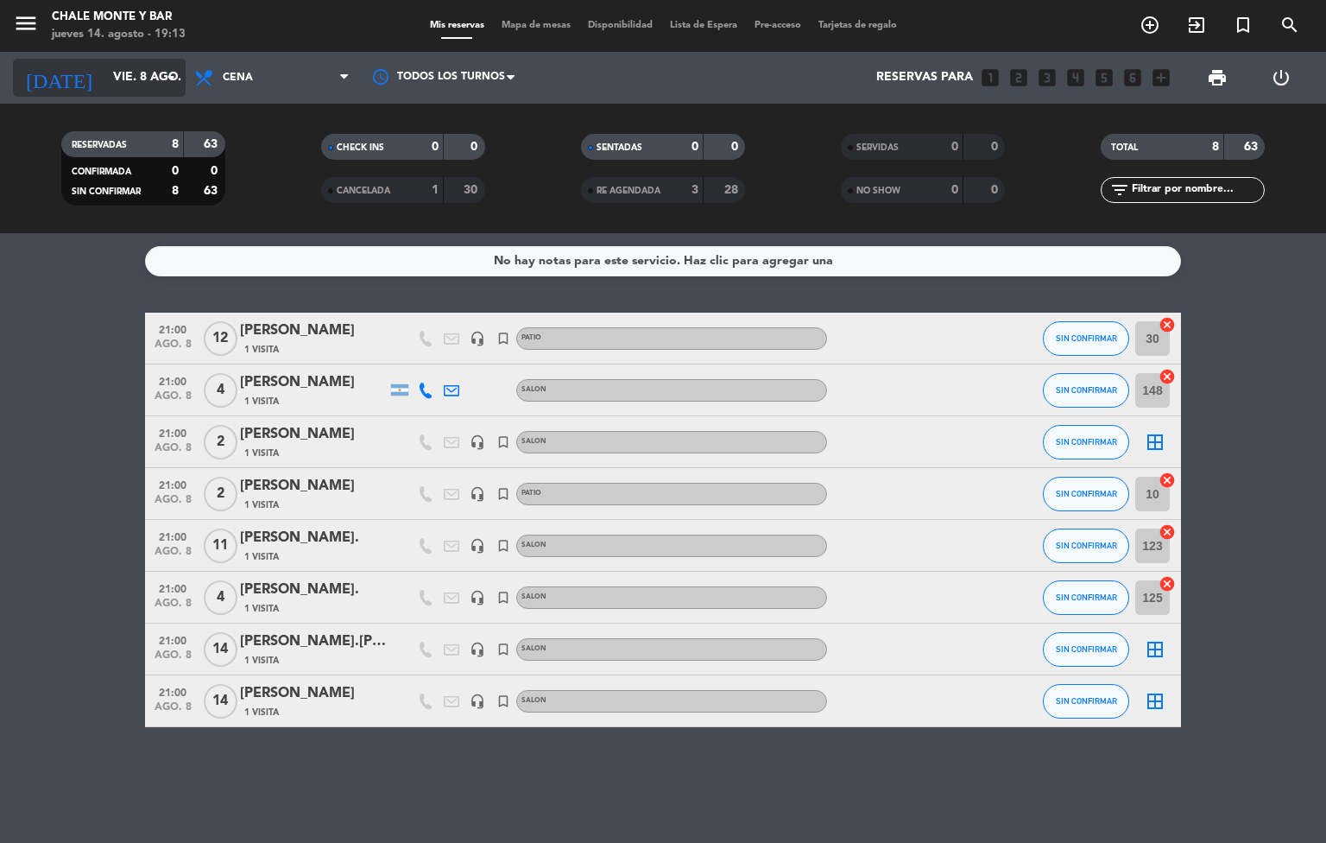
click at [148, 76] on input "vie. 8 ago." at bounding box center [186, 77] width 164 height 31
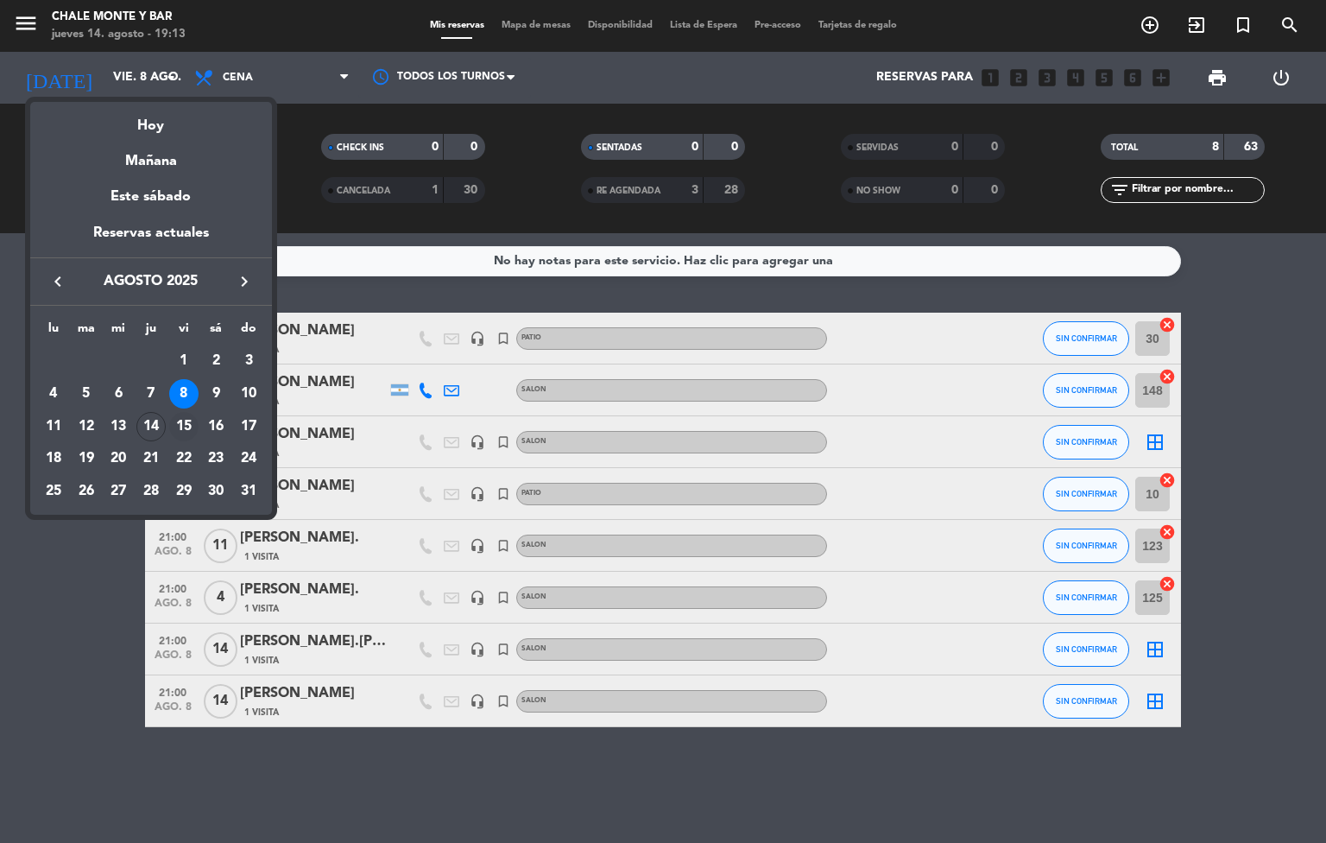
click at [187, 420] on div "15" at bounding box center [183, 426] width 29 height 29
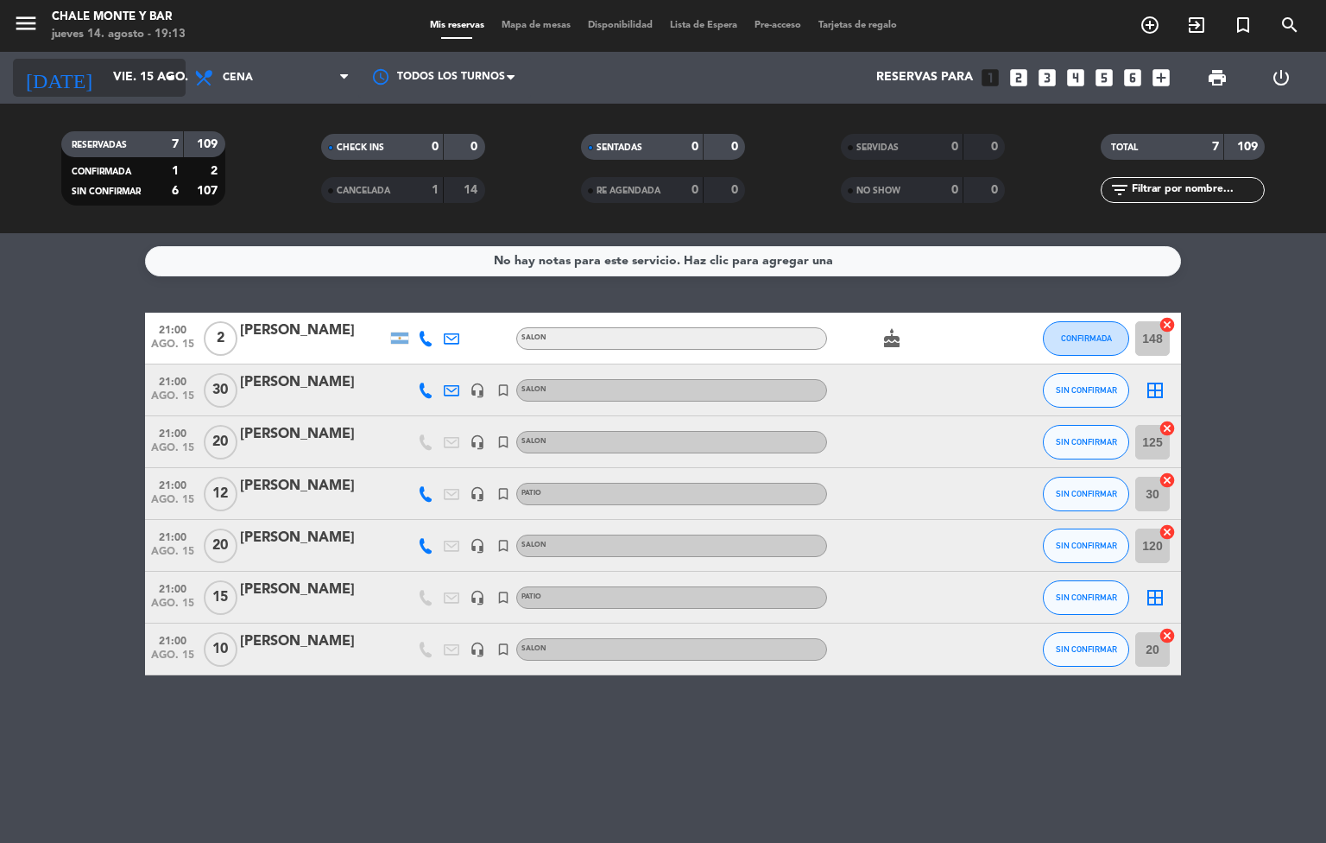
click at [161, 78] on icon "arrow_drop_down" at bounding box center [171, 77] width 21 height 21
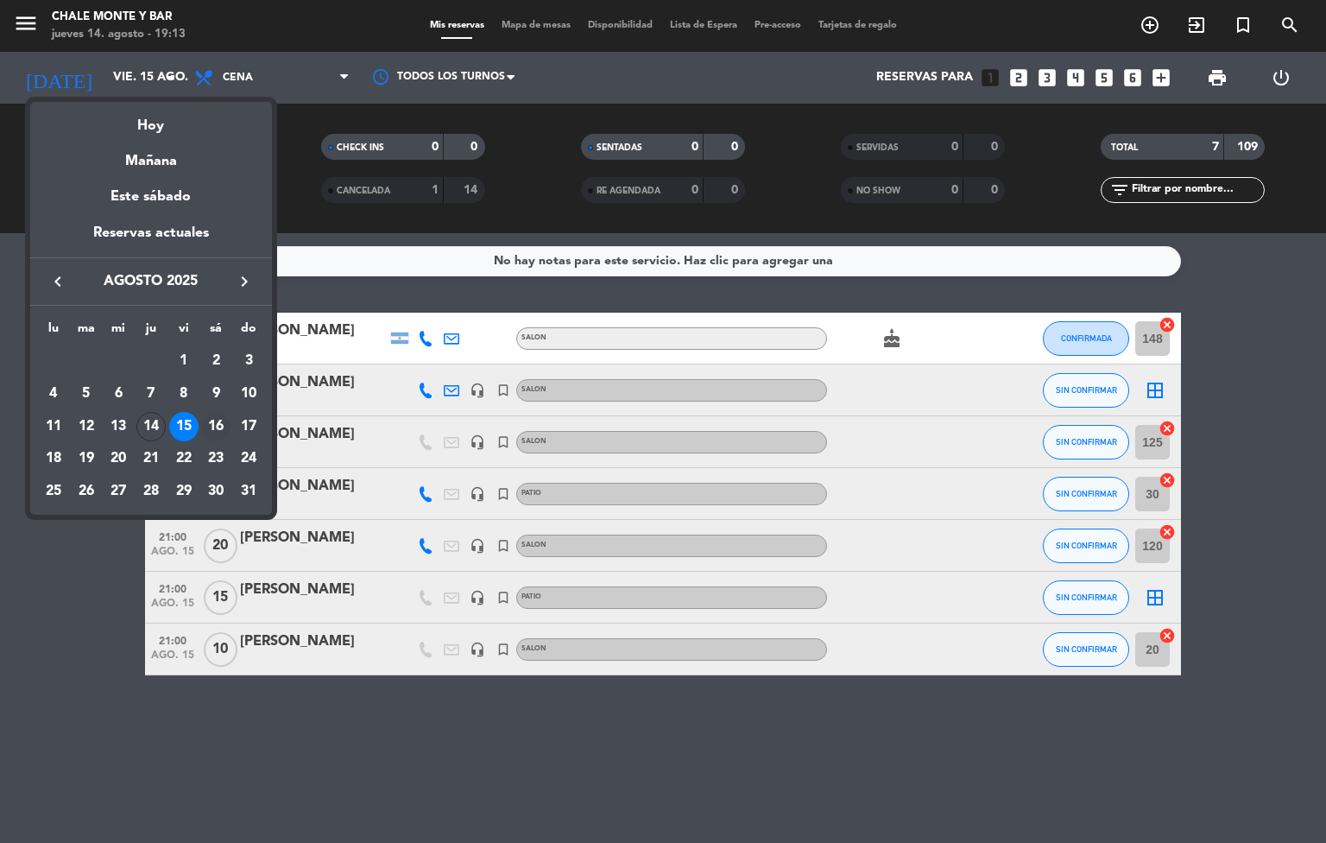
click at [223, 431] on div "16" at bounding box center [215, 426] width 29 height 29
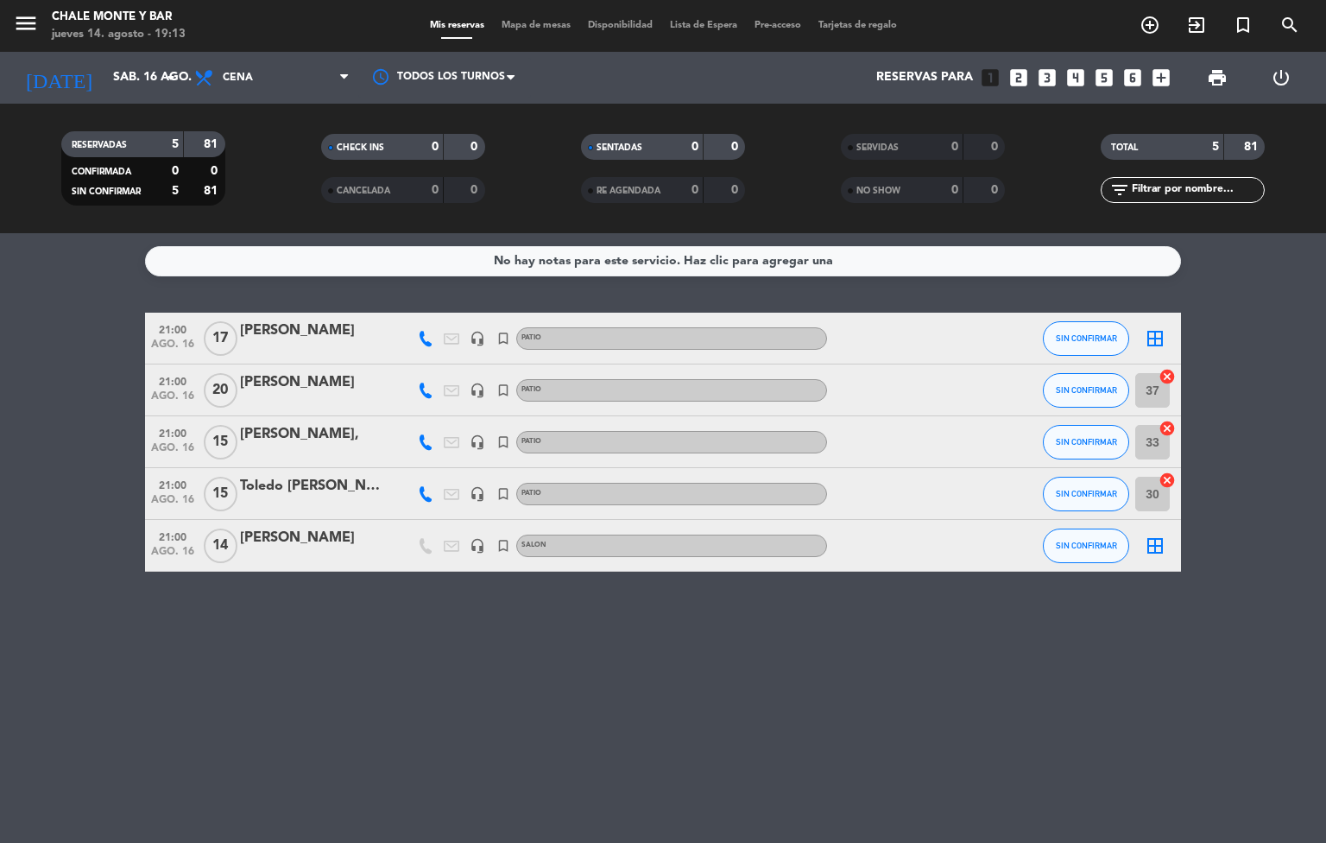
click at [148, 102] on div "[DATE] [DATE] arrow_drop_down" at bounding box center [99, 78] width 173 height 52
click at [143, 88] on input "sáb. 16 ago." at bounding box center [186, 77] width 164 height 31
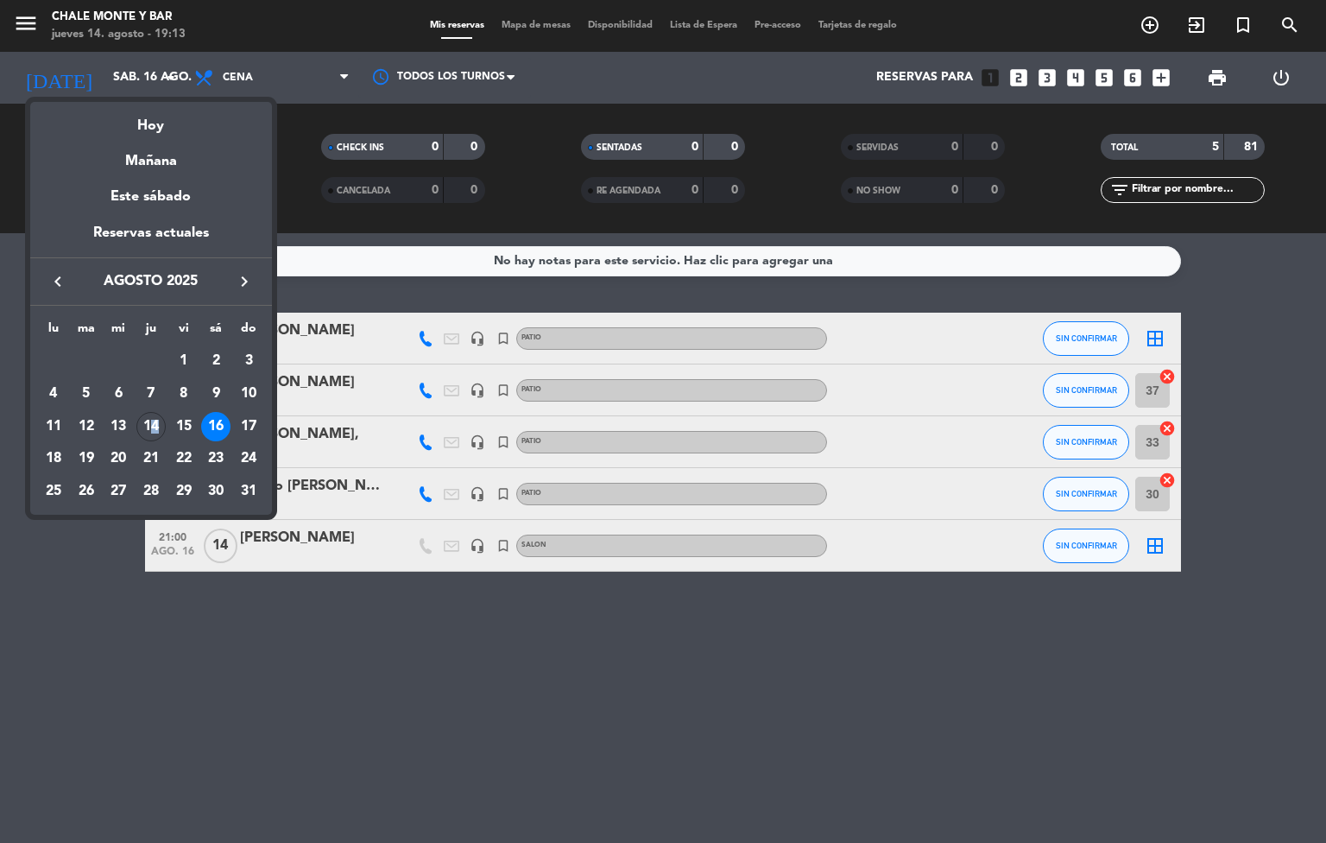
click at [155, 426] on div "14" at bounding box center [150, 426] width 29 height 29
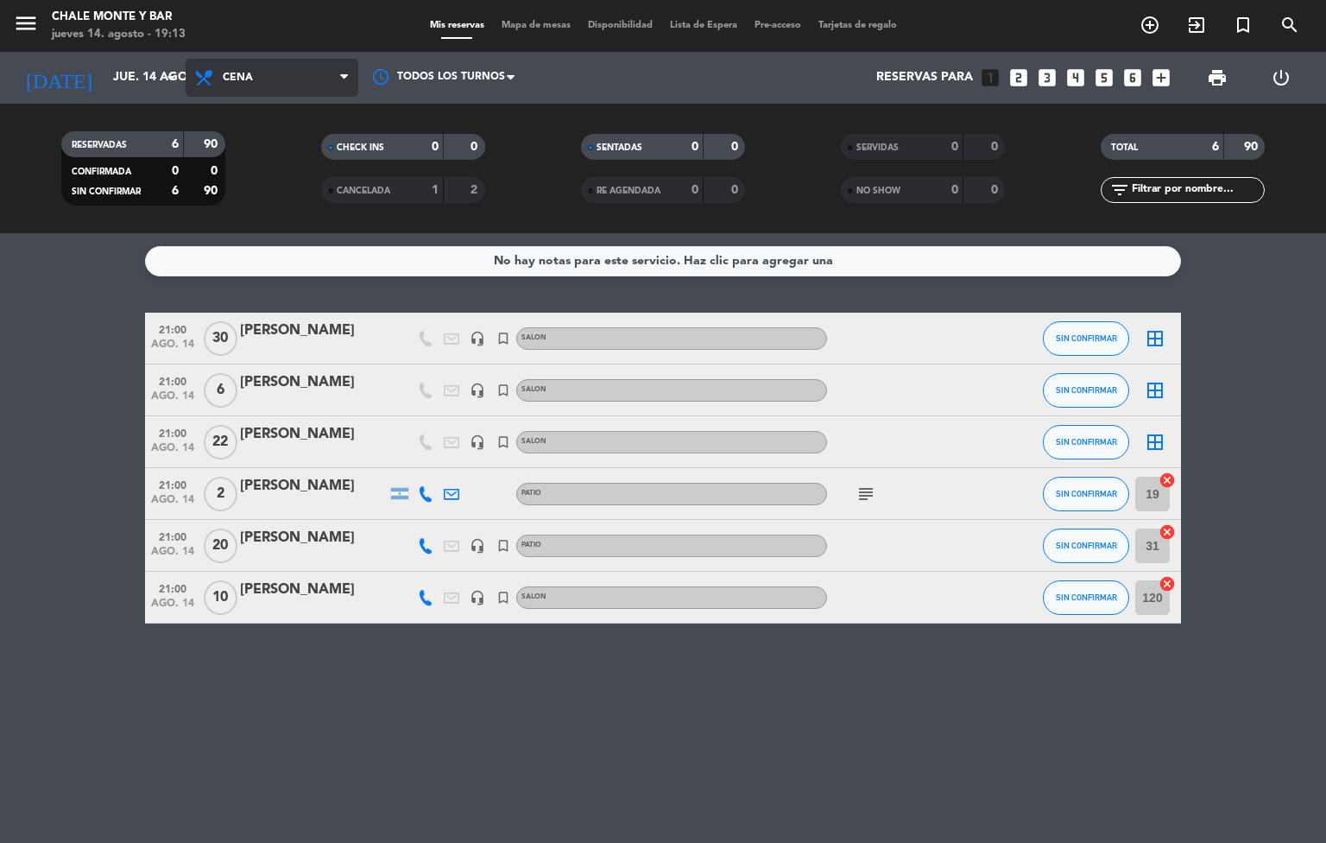
click at [311, 75] on span "Cena" at bounding box center [272, 78] width 173 height 38
click at [130, 62] on input "jue. 14 ago." at bounding box center [186, 77] width 164 height 31
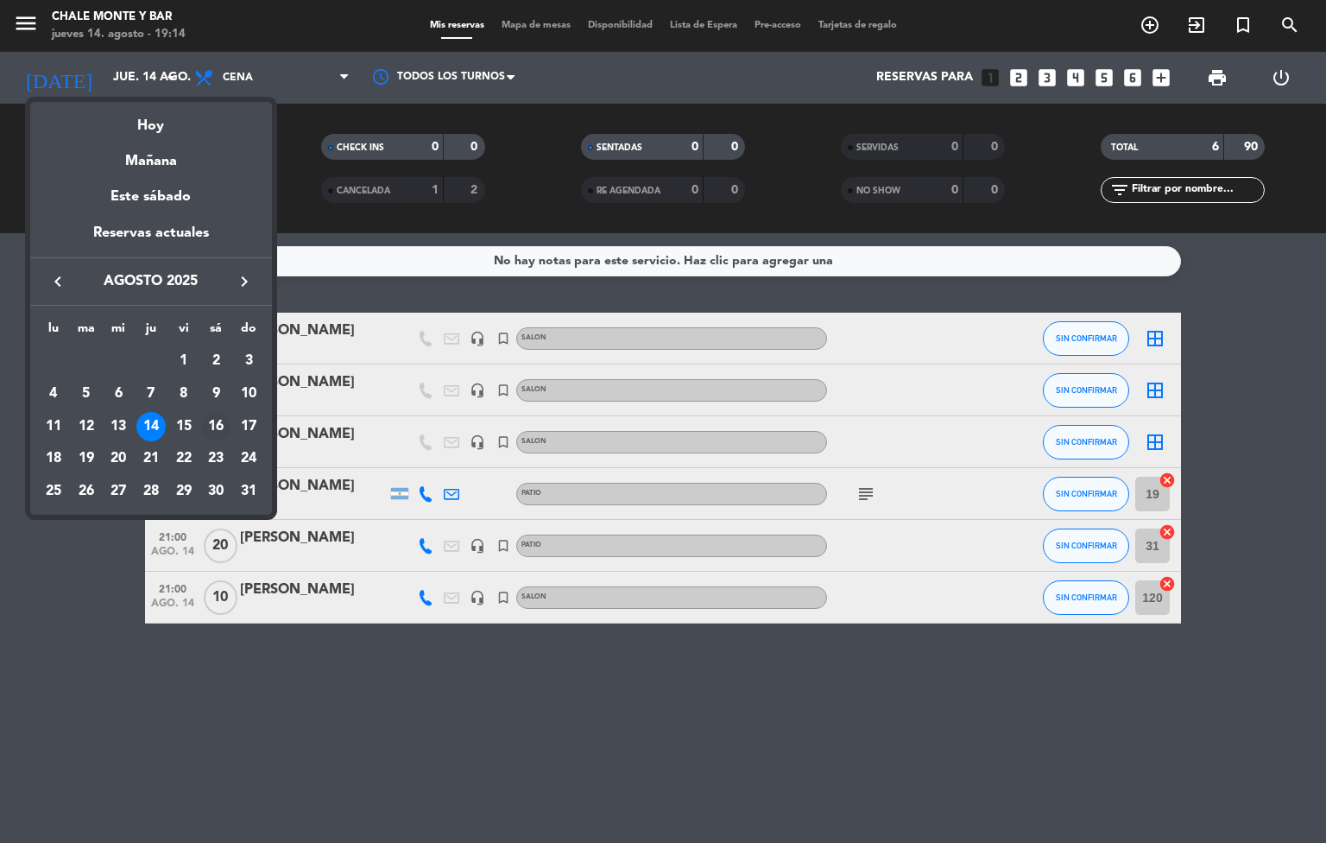
click at [220, 423] on div "16" at bounding box center [215, 426] width 29 height 29
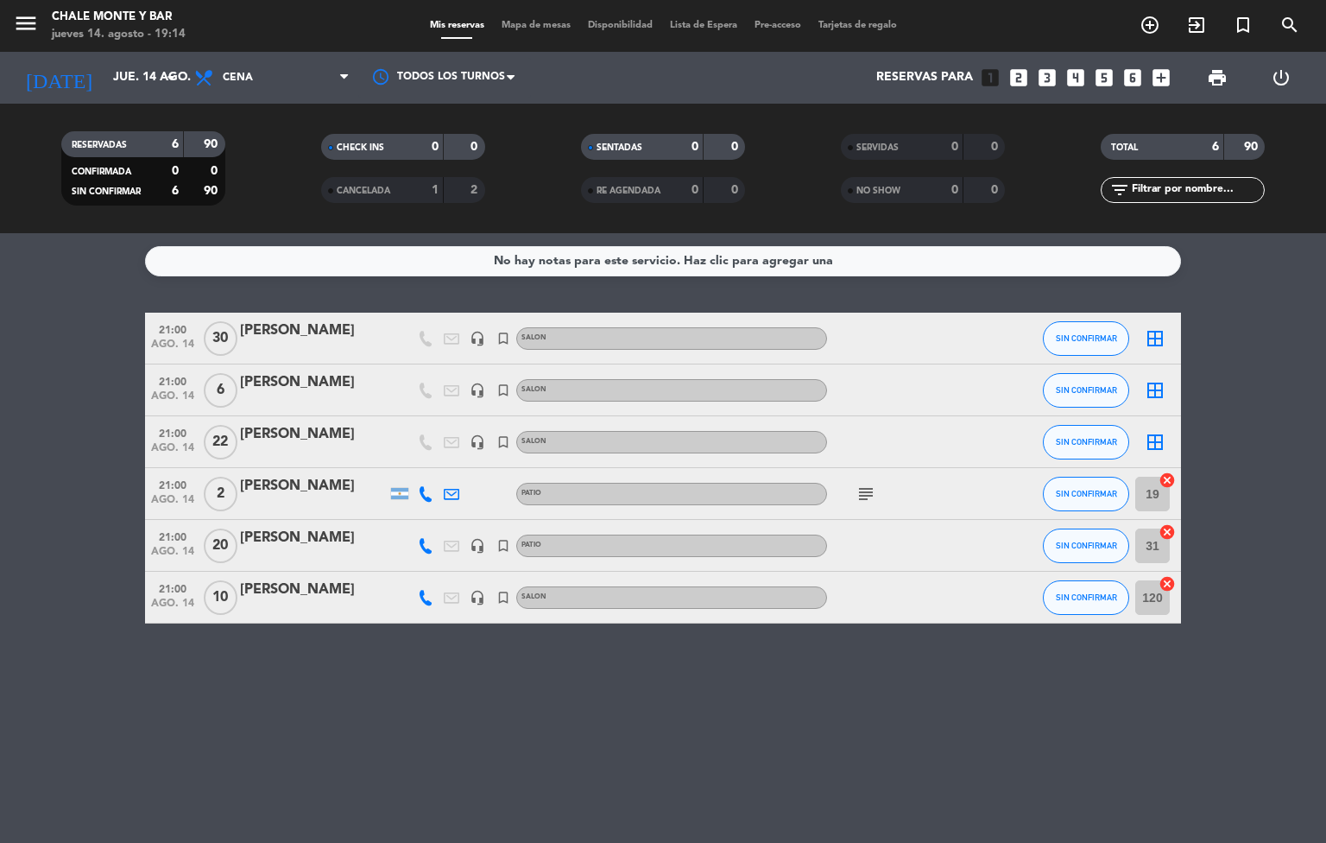
type input "sáb. 16 ago."
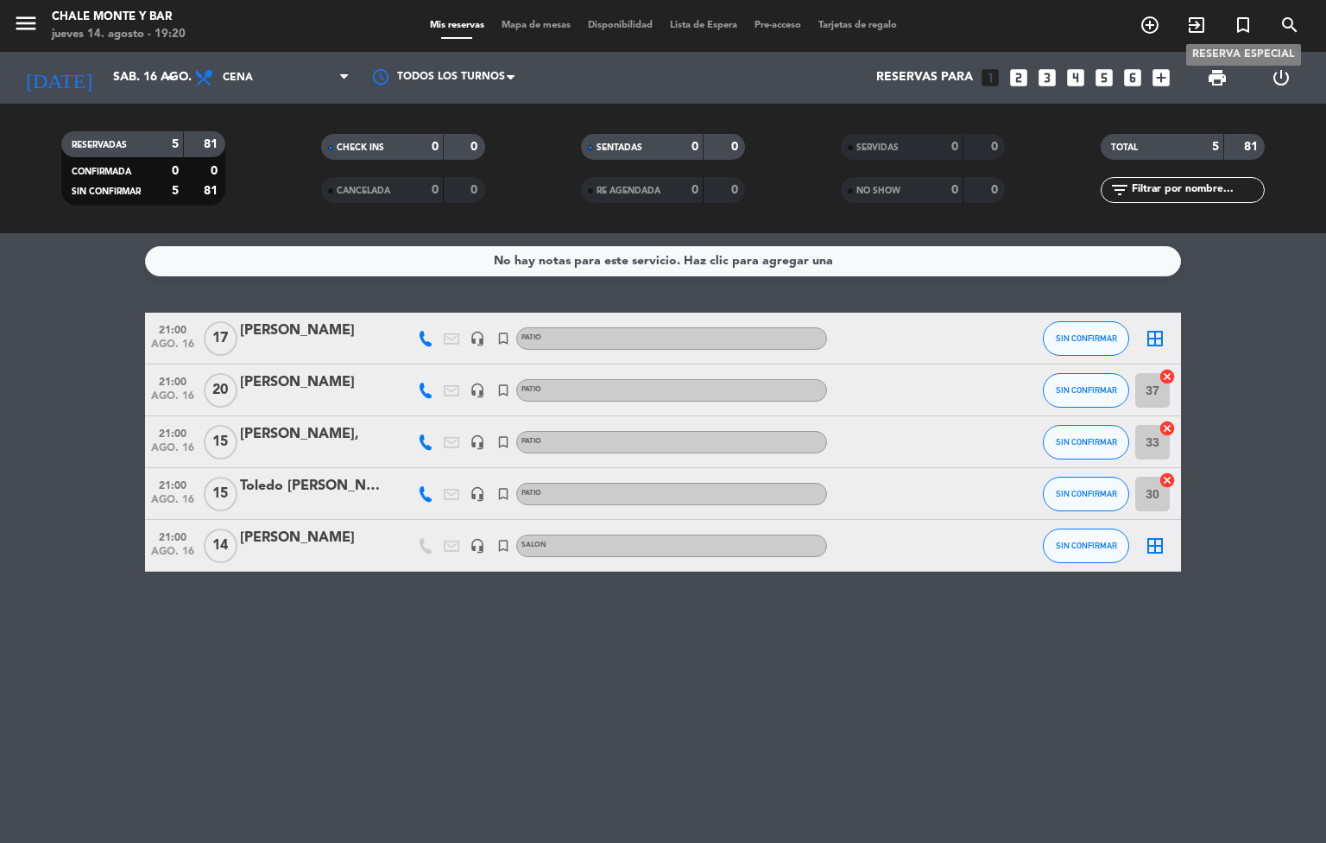
click at [1236, 22] on icon "turned_in_not" at bounding box center [1243, 25] width 21 height 21
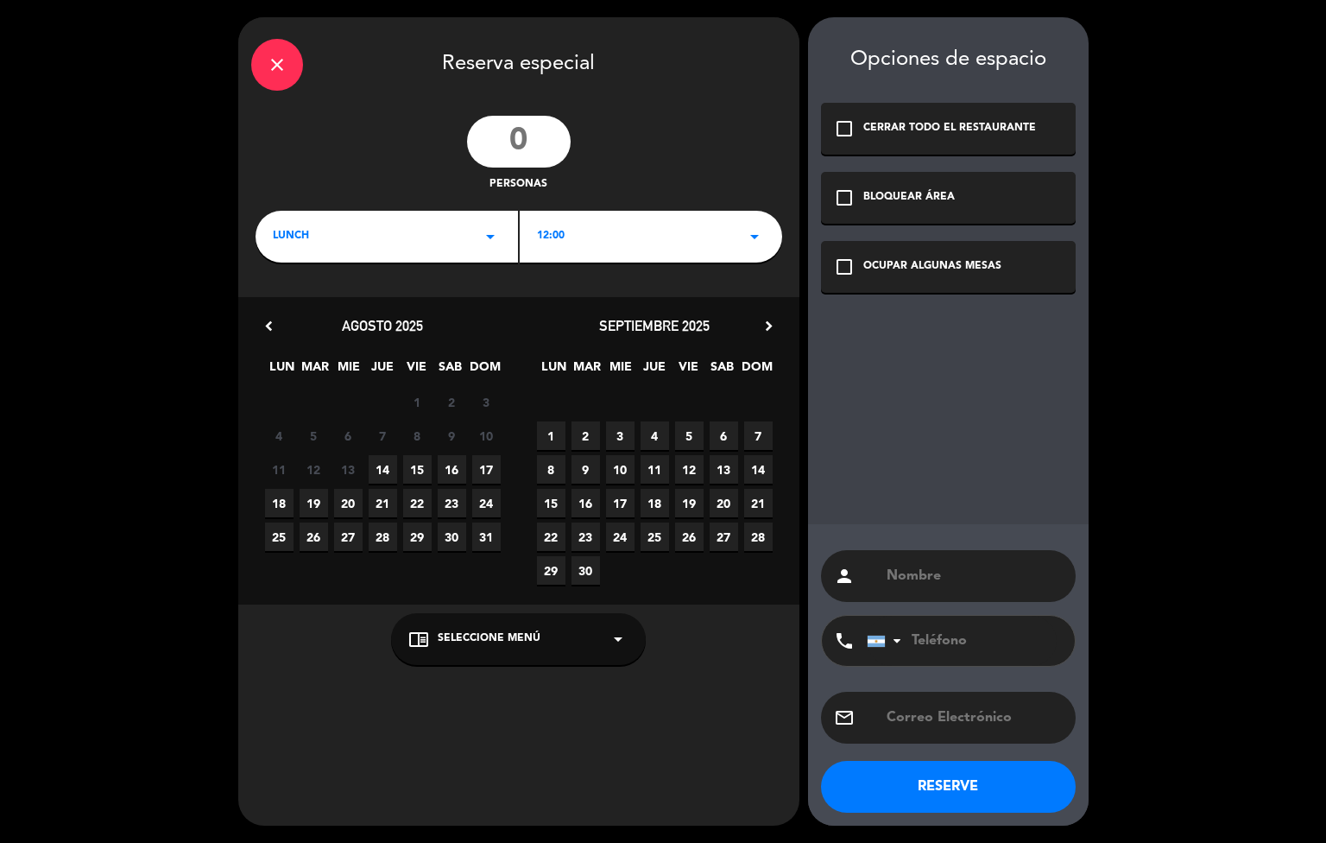
click at [531, 141] on input "number" at bounding box center [519, 142] width 104 height 52
type input "3"
type input "9"
click at [443, 471] on span "16" at bounding box center [452, 469] width 28 height 28
click at [409, 234] on div "LUNCH arrow_drop_down" at bounding box center [387, 237] width 262 height 52
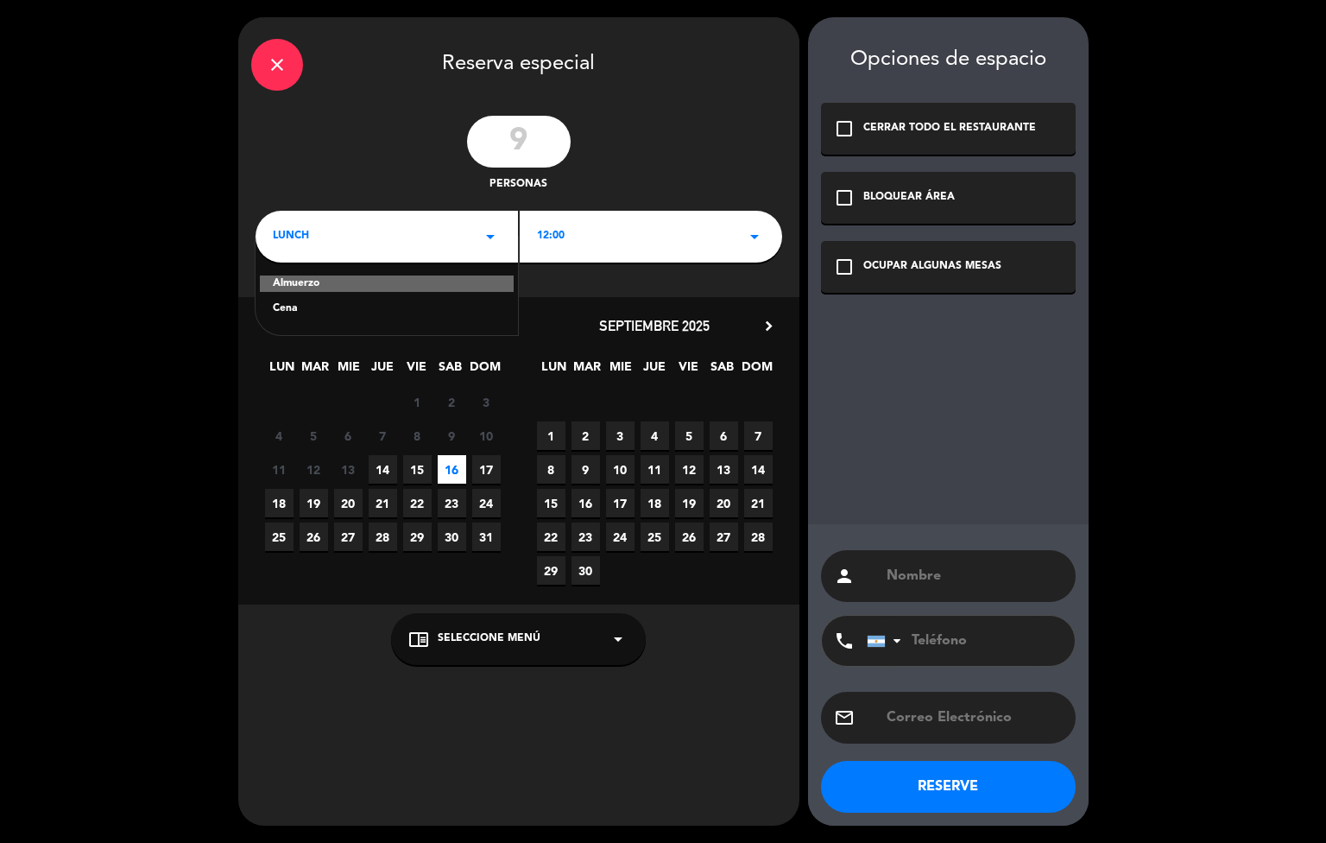
click at [357, 316] on div "Cena" at bounding box center [387, 308] width 228 height 17
click at [983, 549] on div "person phone [GEOGRAPHIC_DATA] +1 [GEOGRAPHIC_DATA] +44 [GEOGRAPHIC_DATA] ([GEO…" at bounding box center [948, 674] width 281 height 301
click at [972, 584] on input "text" at bounding box center [974, 576] width 178 height 24
type input "[PERSON_NAME]"
paste input "3625202487"
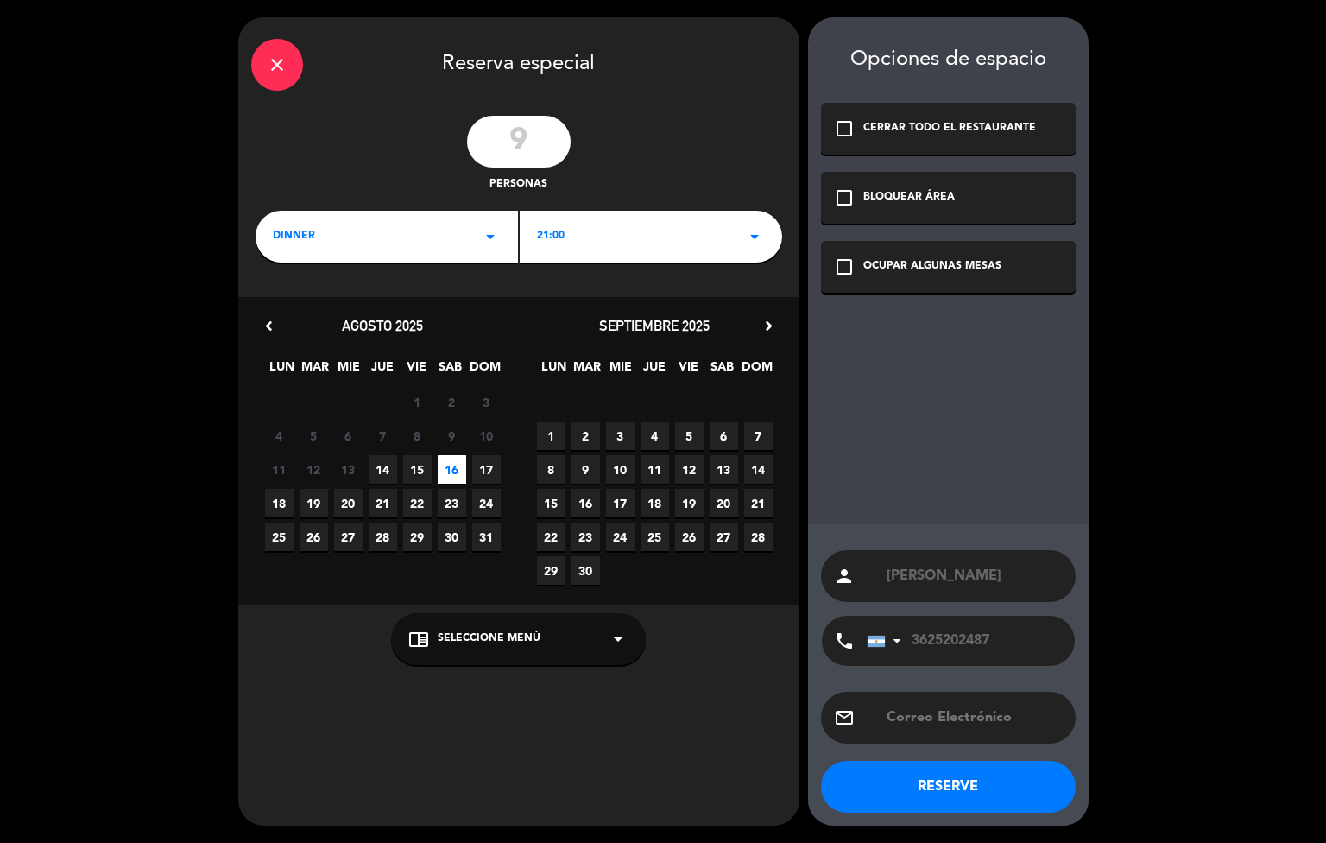
type input "3625202487"
click at [554, 625] on div "chrome_reader_mode Seleccione Menú arrow_drop_down" at bounding box center [518, 639] width 255 height 52
click at [446, 562] on div "SALON" at bounding box center [518, 570] width 220 height 17
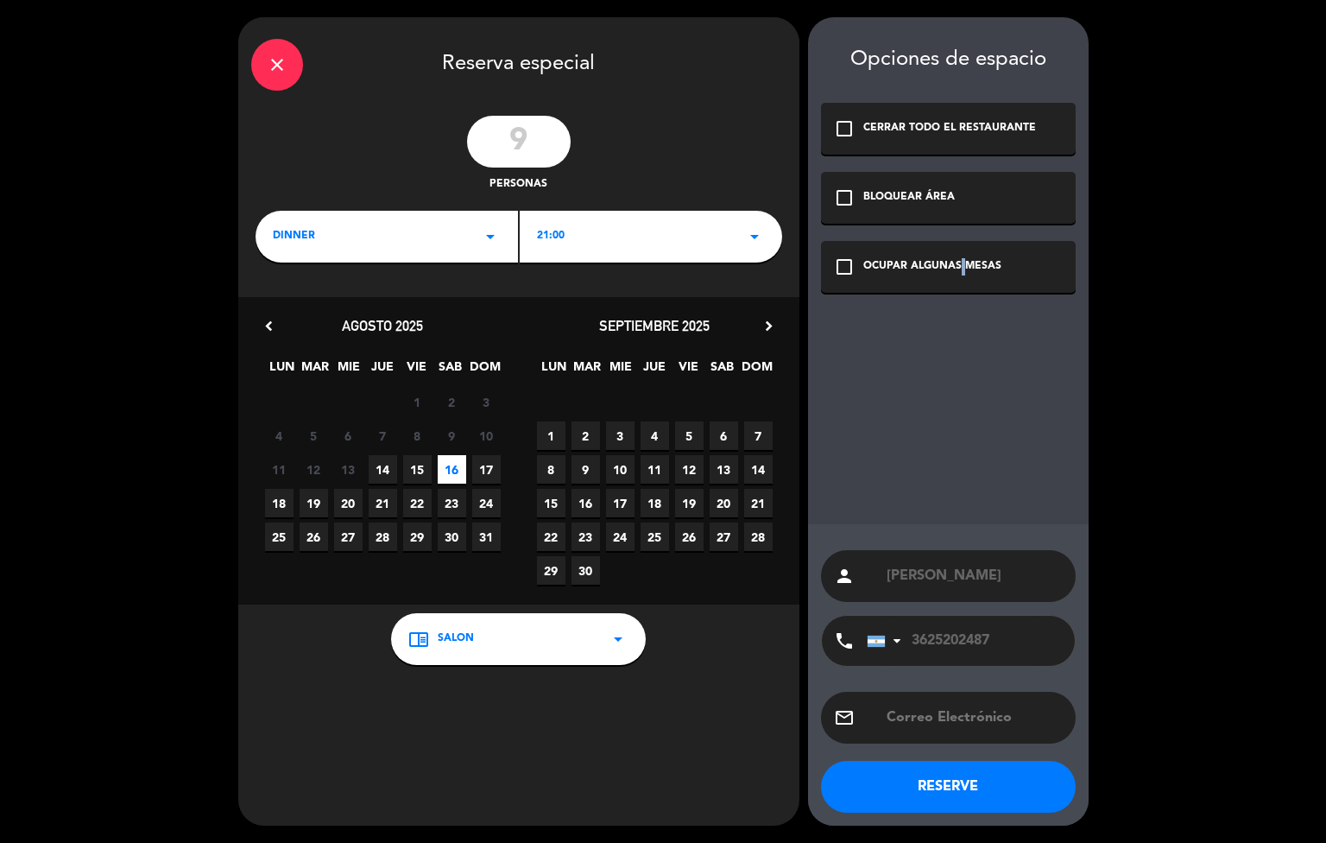
click at [958, 288] on div "check_box_outline_blank OCUPAR ALGUNAS MESAS" at bounding box center [948, 267] width 255 height 52
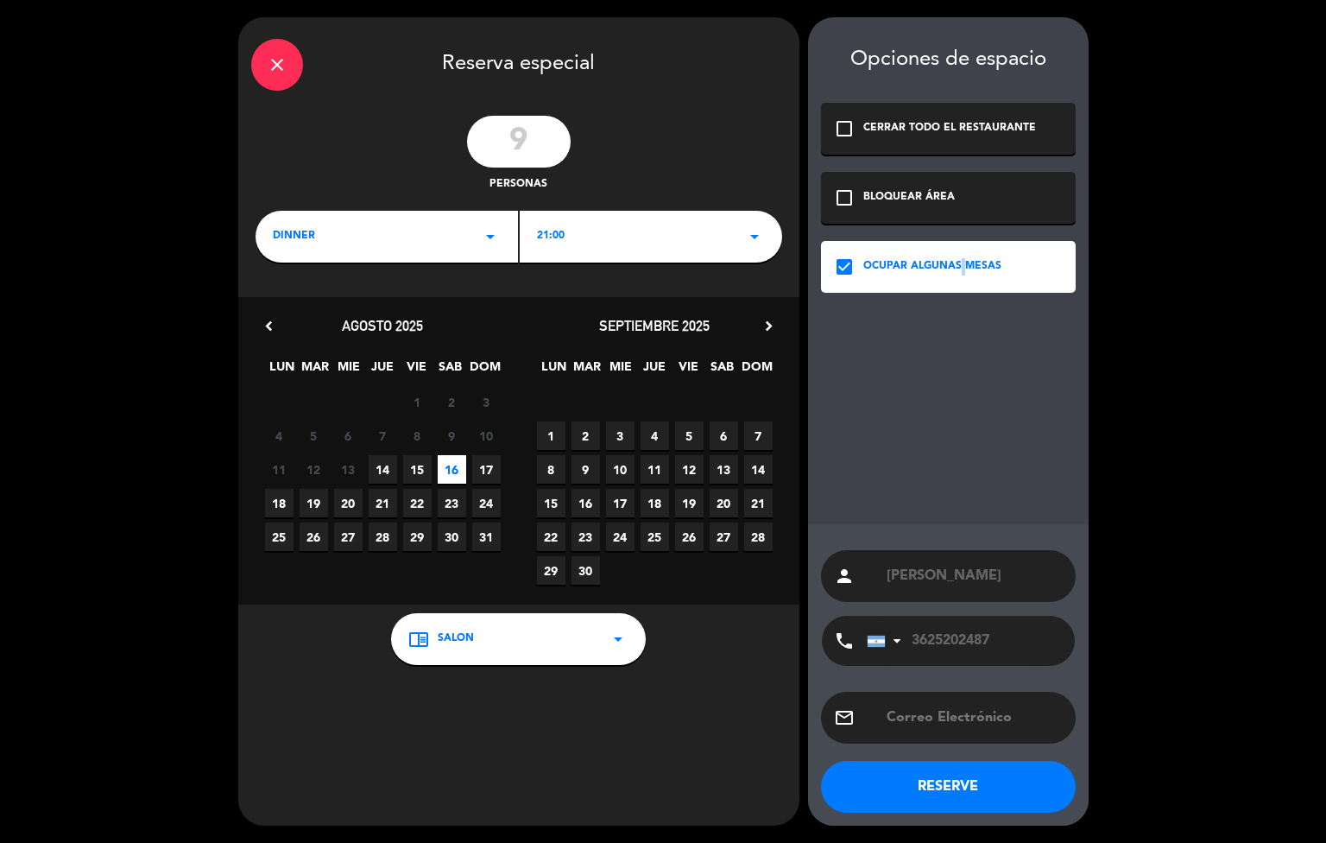
click at [936, 777] on button "RESERVE" at bounding box center [948, 787] width 255 height 52
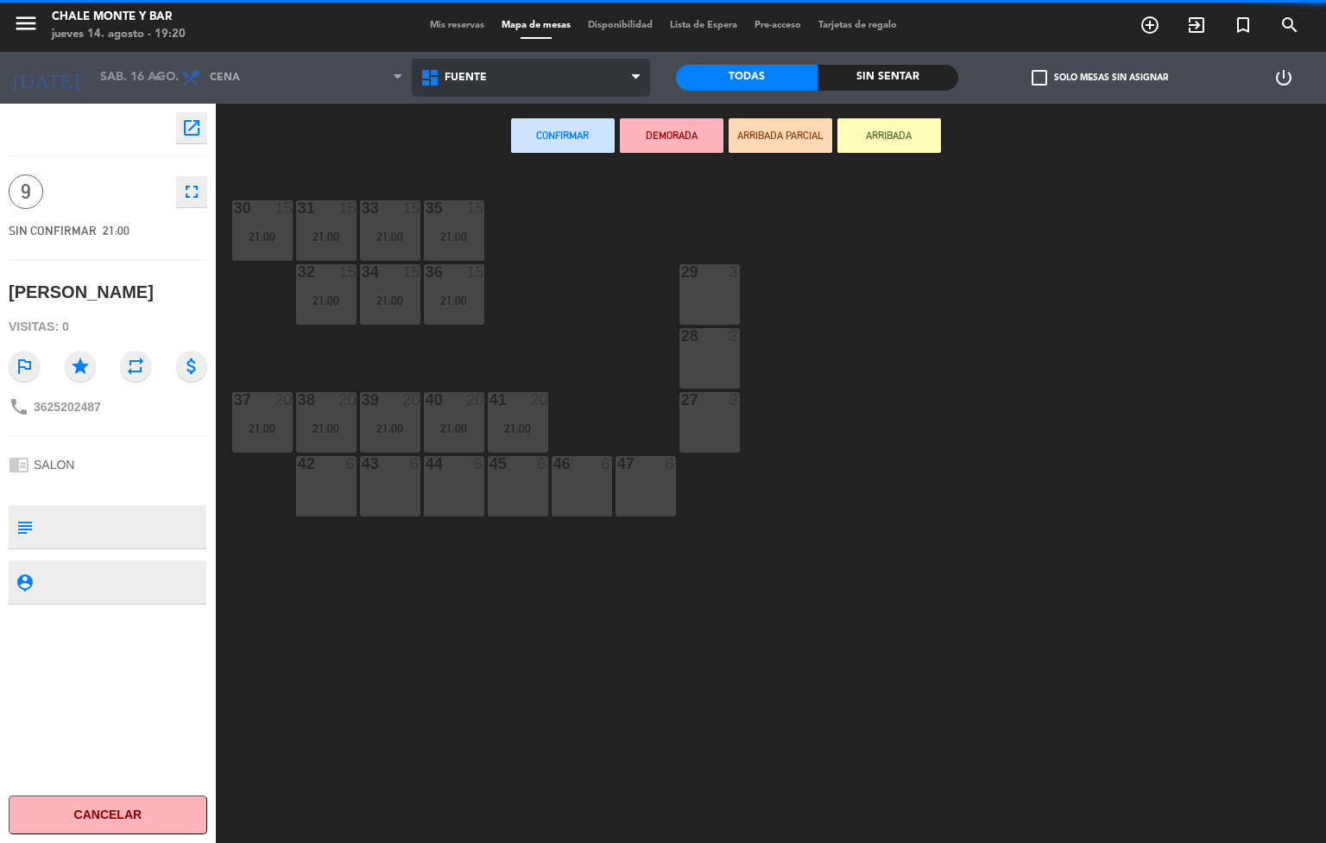
click at [550, 70] on span "FUENTE" at bounding box center [531, 78] width 239 height 38
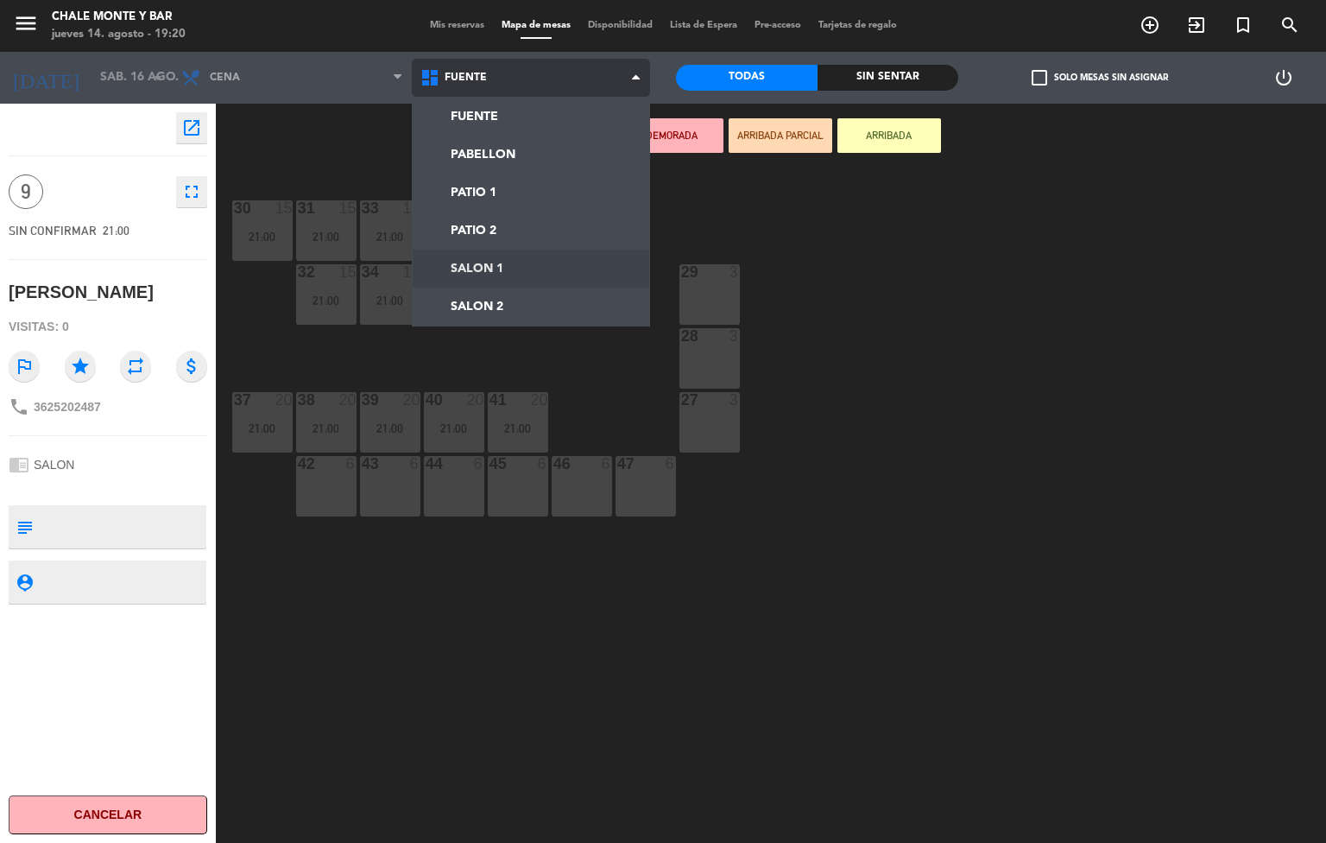
click at [523, 264] on ng-component "menu Chale Monte y Bar [DATE] 14. agosto - 19:20 Mis reservas Mapa de mesas Dis…" at bounding box center [663, 422] width 1326 height 844
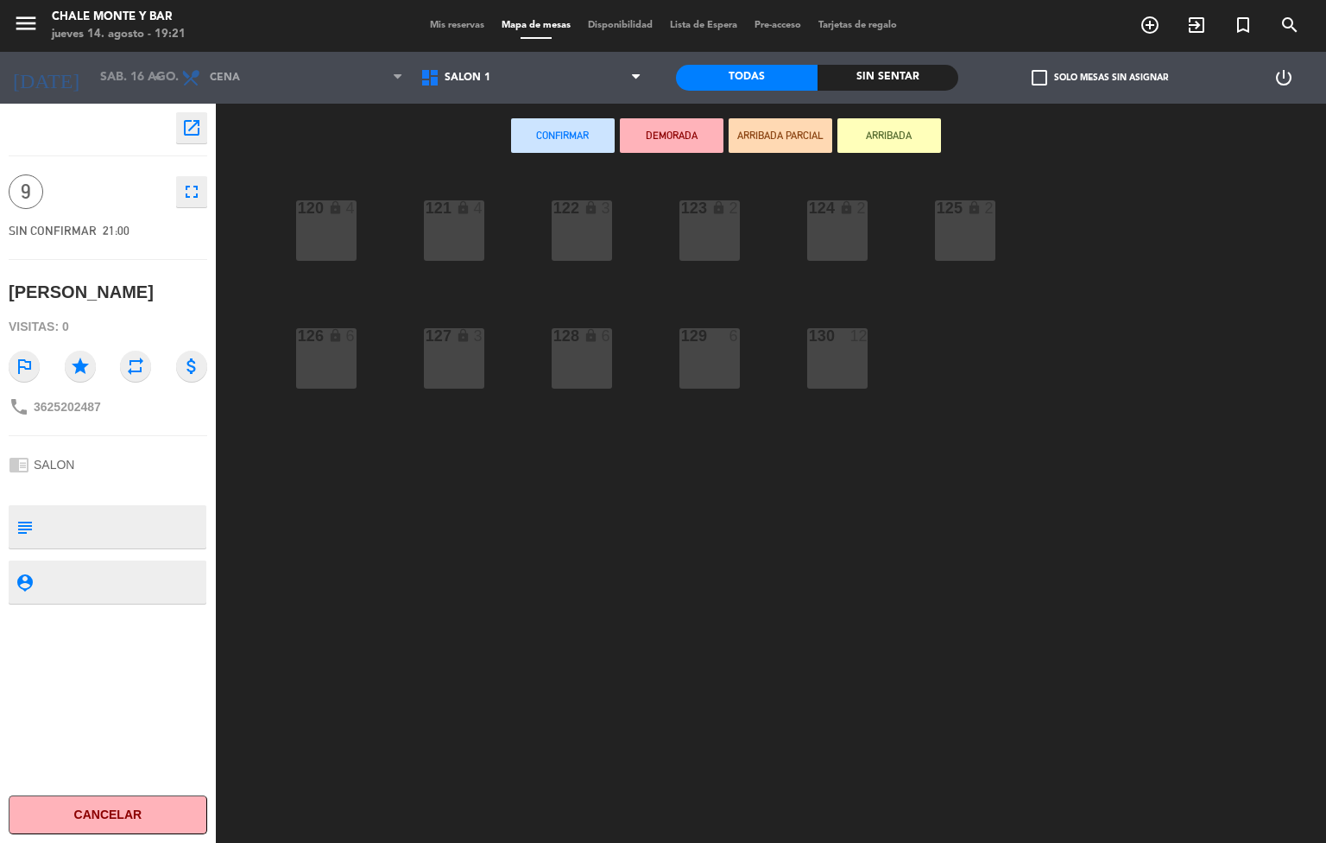
click at [705, 355] on div "129 6" at bounding box center [710, 358] width 60 height 60
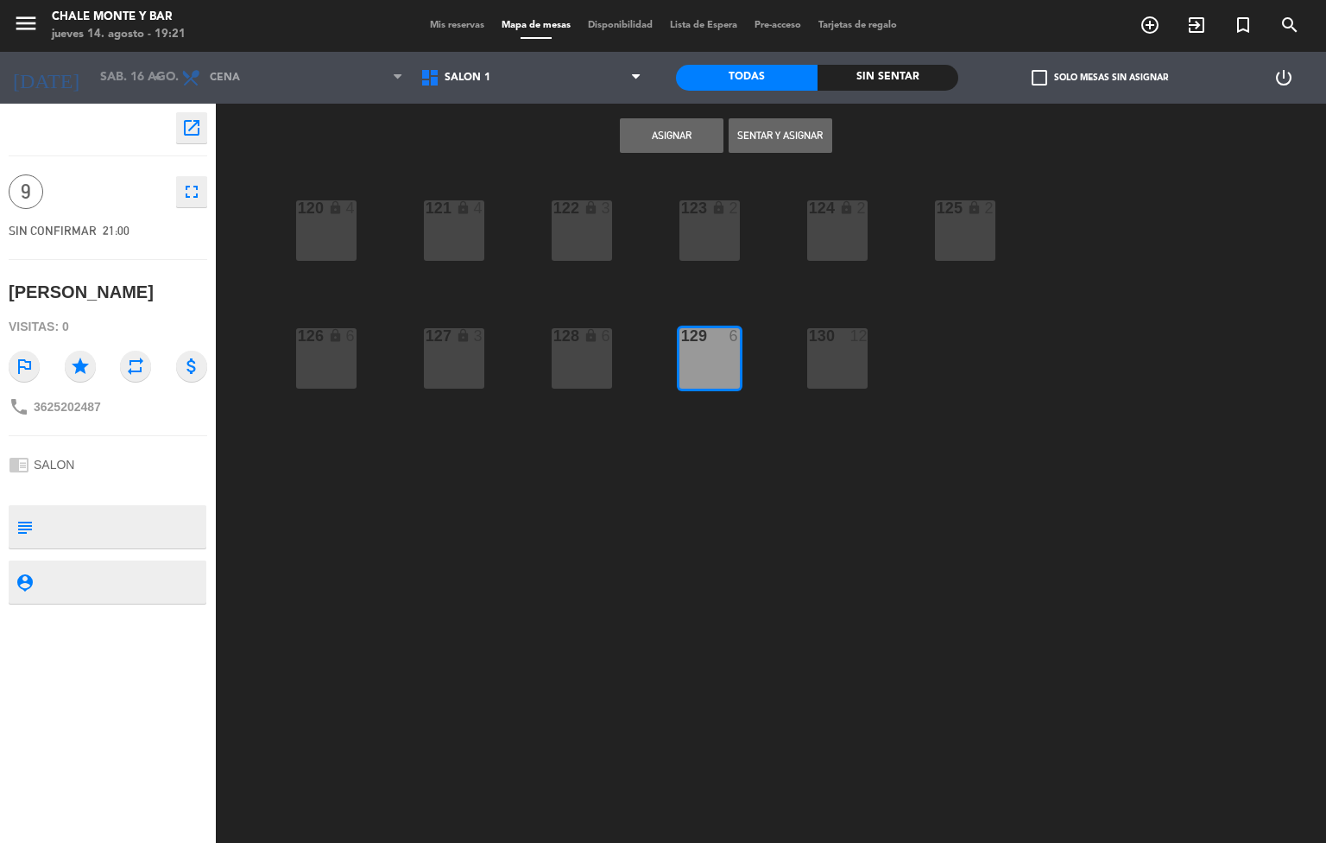
click at [808, 370] on div "130 12" at bounding box center [837, 358] width 60 height 60
click at [669, 130] on button "Asignar" at bounding box center [672, 135] width 104 height 35
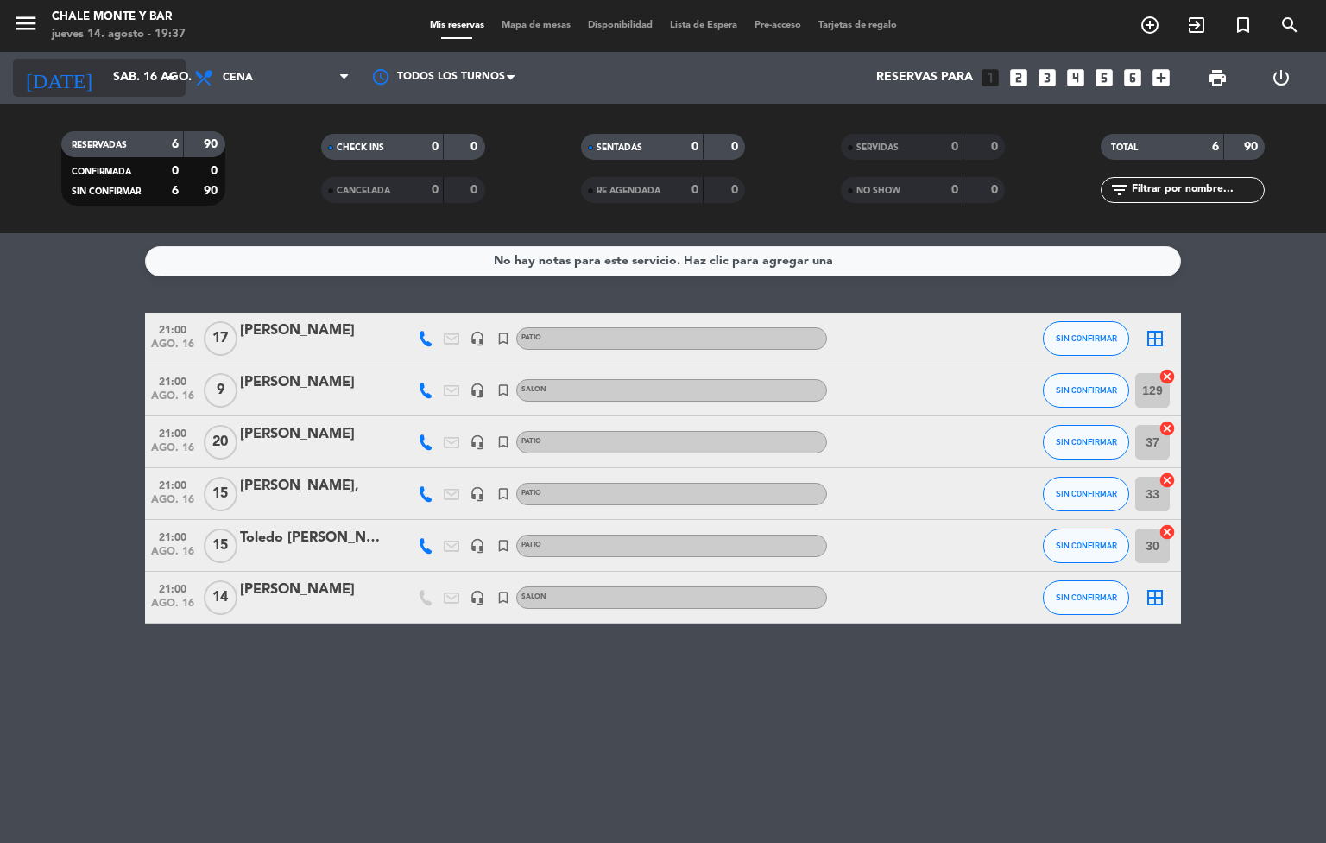
click at [141, 76] on input "sáb. 16 ago." at bounding box center [186, 77] width 164 height 31
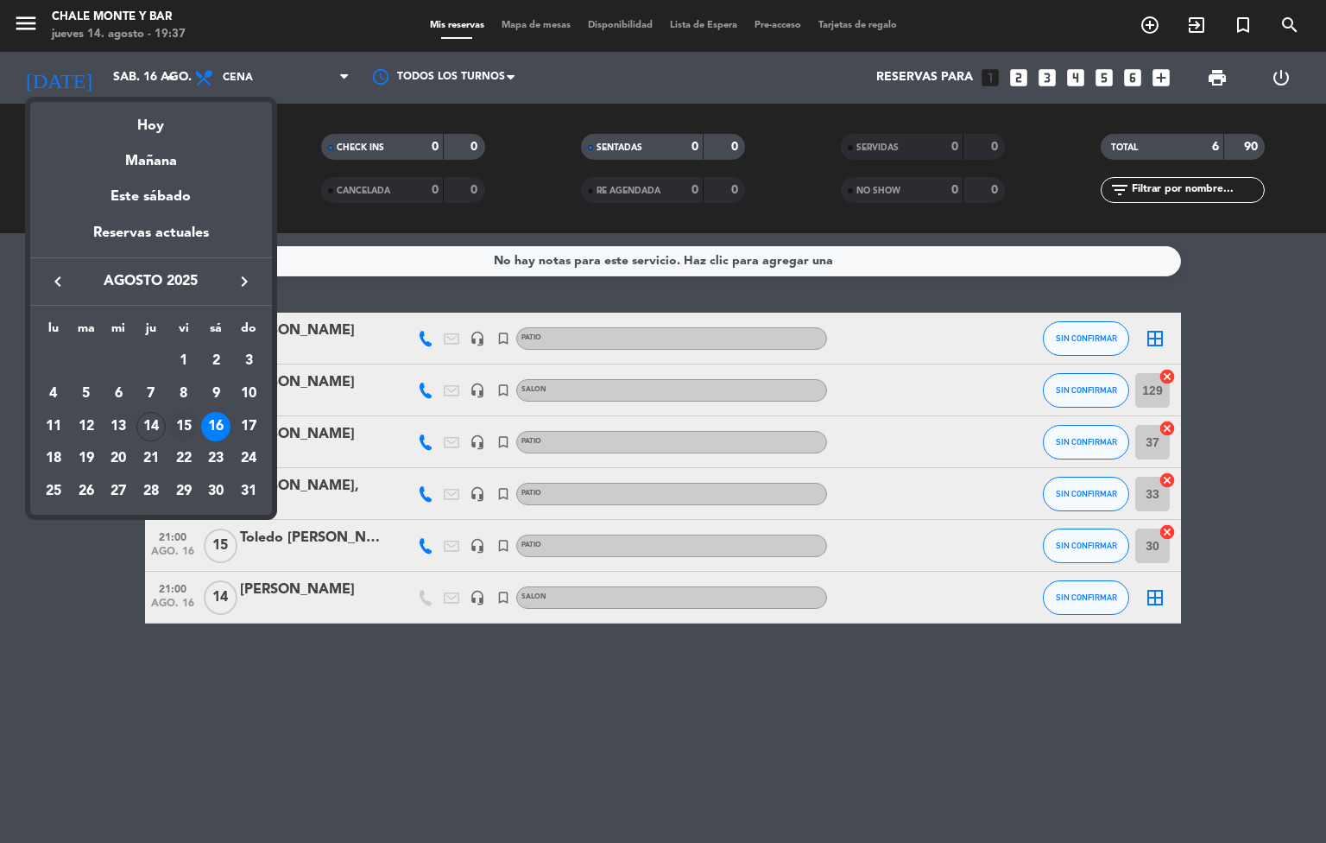
click at [182, 431] on div "15" at bounding box center [183, 426] width 29 height 29
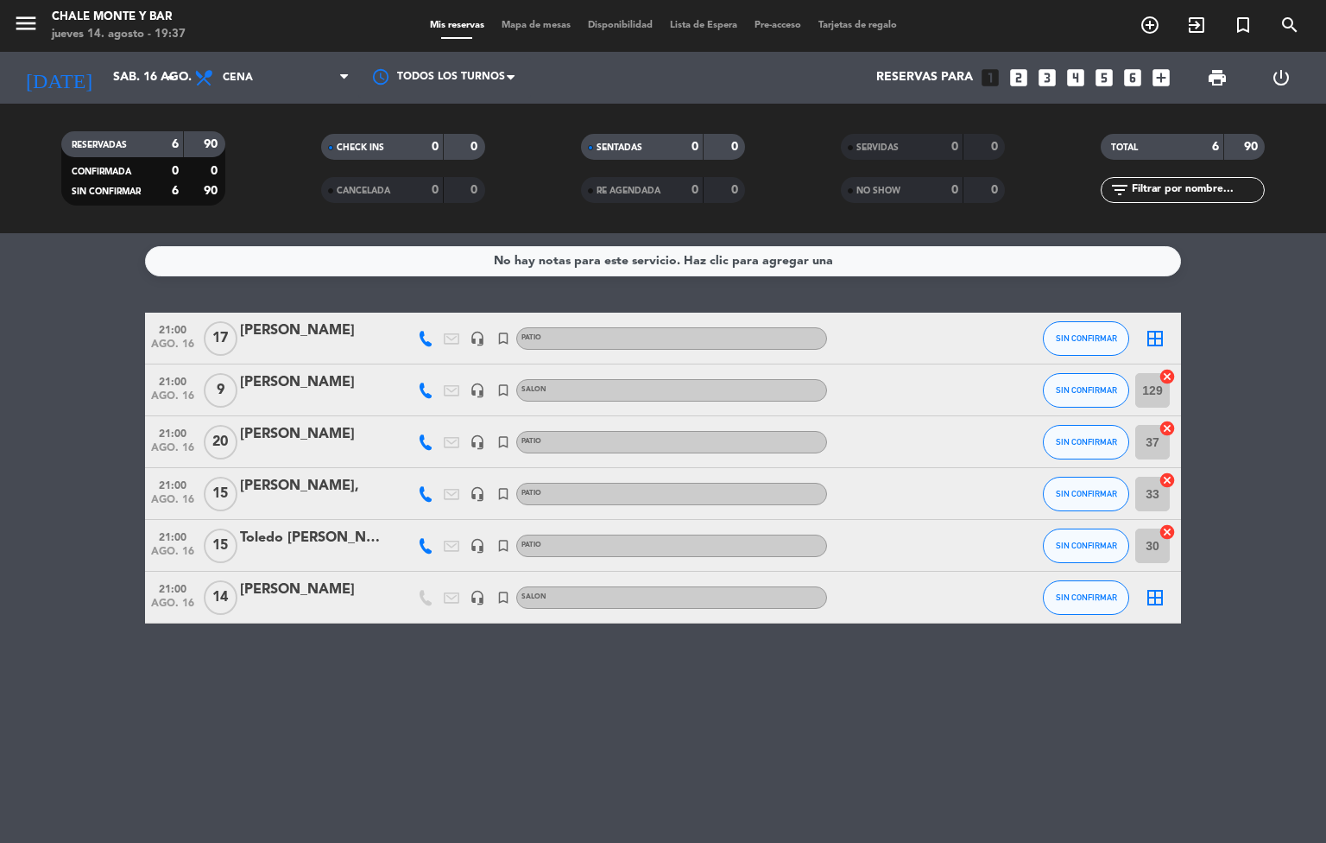
type input "vie. 15 ago."
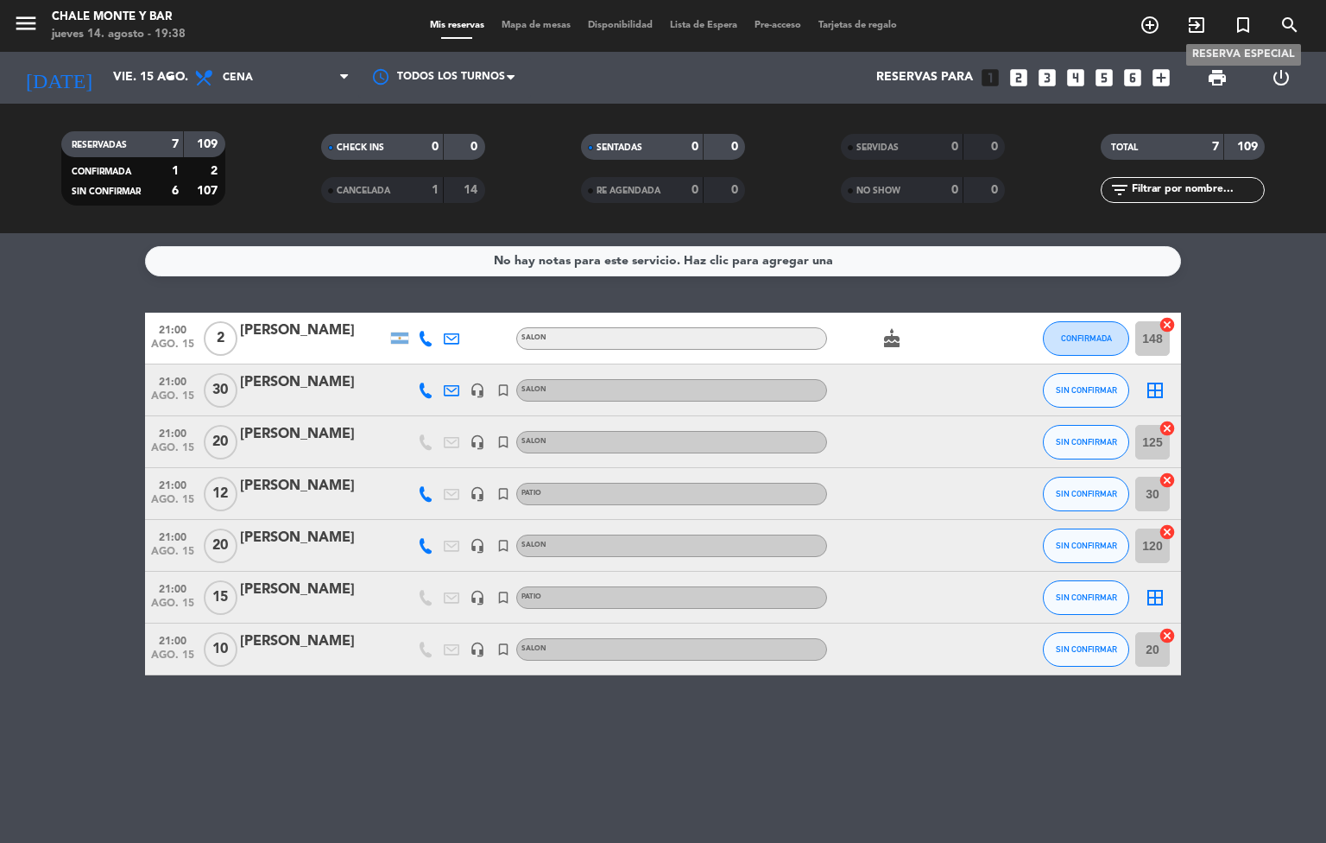
click at [1244, 28] on icon "turned_in_not" at bounding box center [1243, 25] width 21 height 21
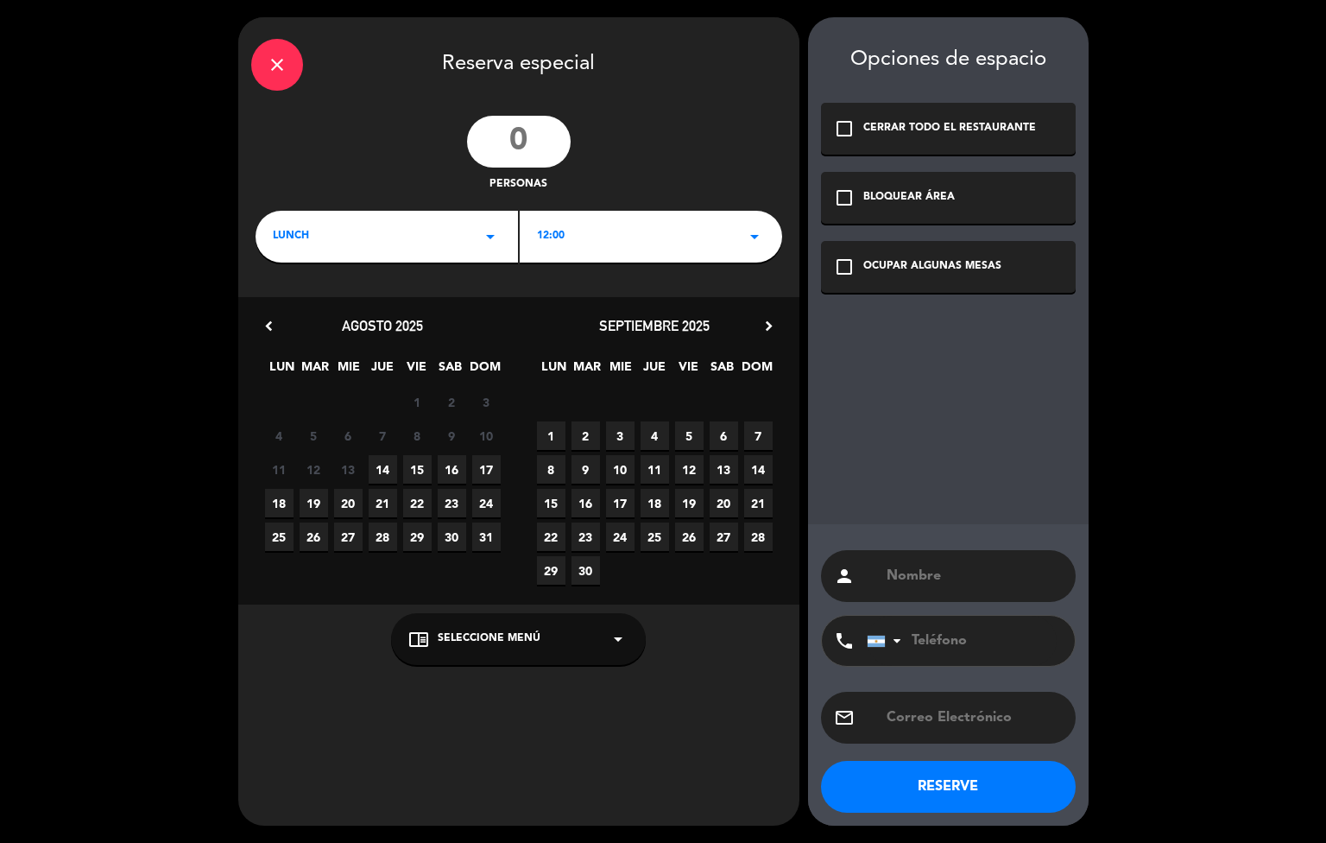
drag, startPoint x: 402, startPoint y: 249, endPoint x: 381, endPoint y: 211, distance: 43.7
click at [396, 241] on div "LUNCH arrow_drop_down" at bounding box center [387, 237] width 262 height 52
click at [361, 307] on div "Cena" at bounding box center [387, 308] width 228 height 17
click at [866, 258] on div "OCUPAR ALGUNAS MESAS" at bounding box center [932, 266] width 138 height 17
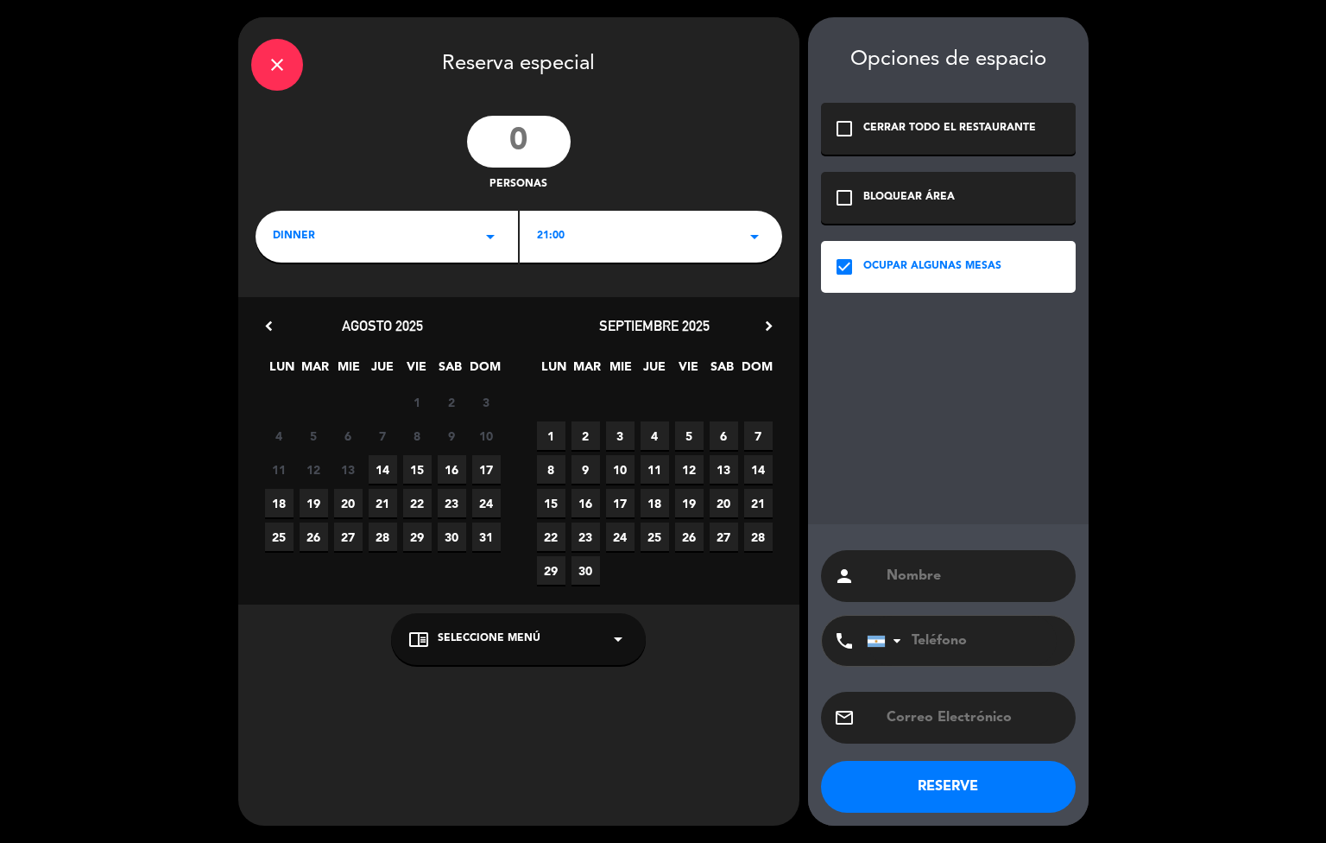
click at [979, 576] on input "text" at bounding box center [974, 576] width 178 height 24
type input "d"
type input "[PERSON_NAME] [PERSON_NAME]"
click at [524, 151] on input "number" at bounding box center [519, 142] width 104 height 52
type input "4"
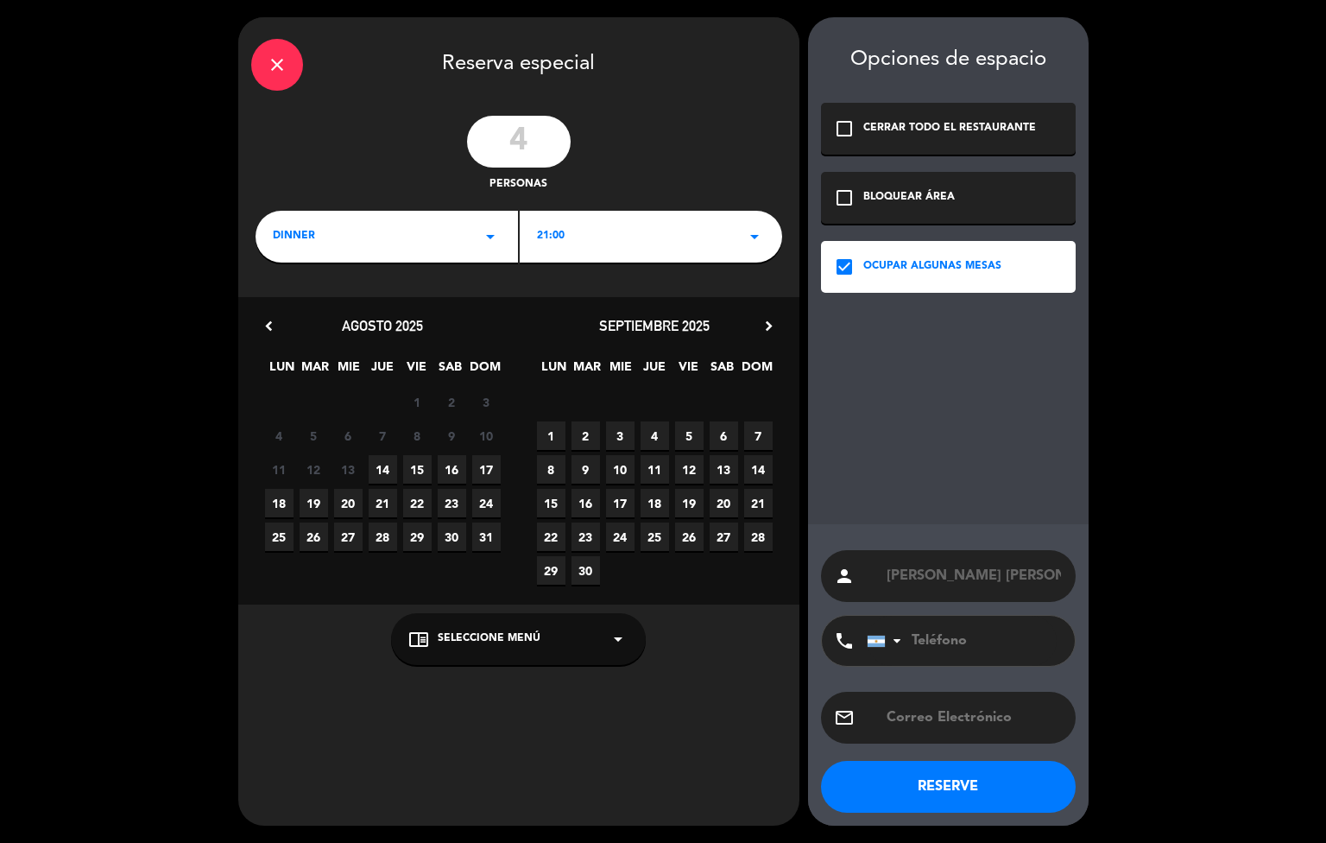
click at [490, 632] on span "Seleccione Menú" at bounding box center [489, 638] width 103 height 17
click at [453, 559] on div "SALON PATIO" at bounding box center [518, 587] width 255 height 103
click at [464, 565] on div "SALON" at bounding box center [518, 570] width 220 height 17
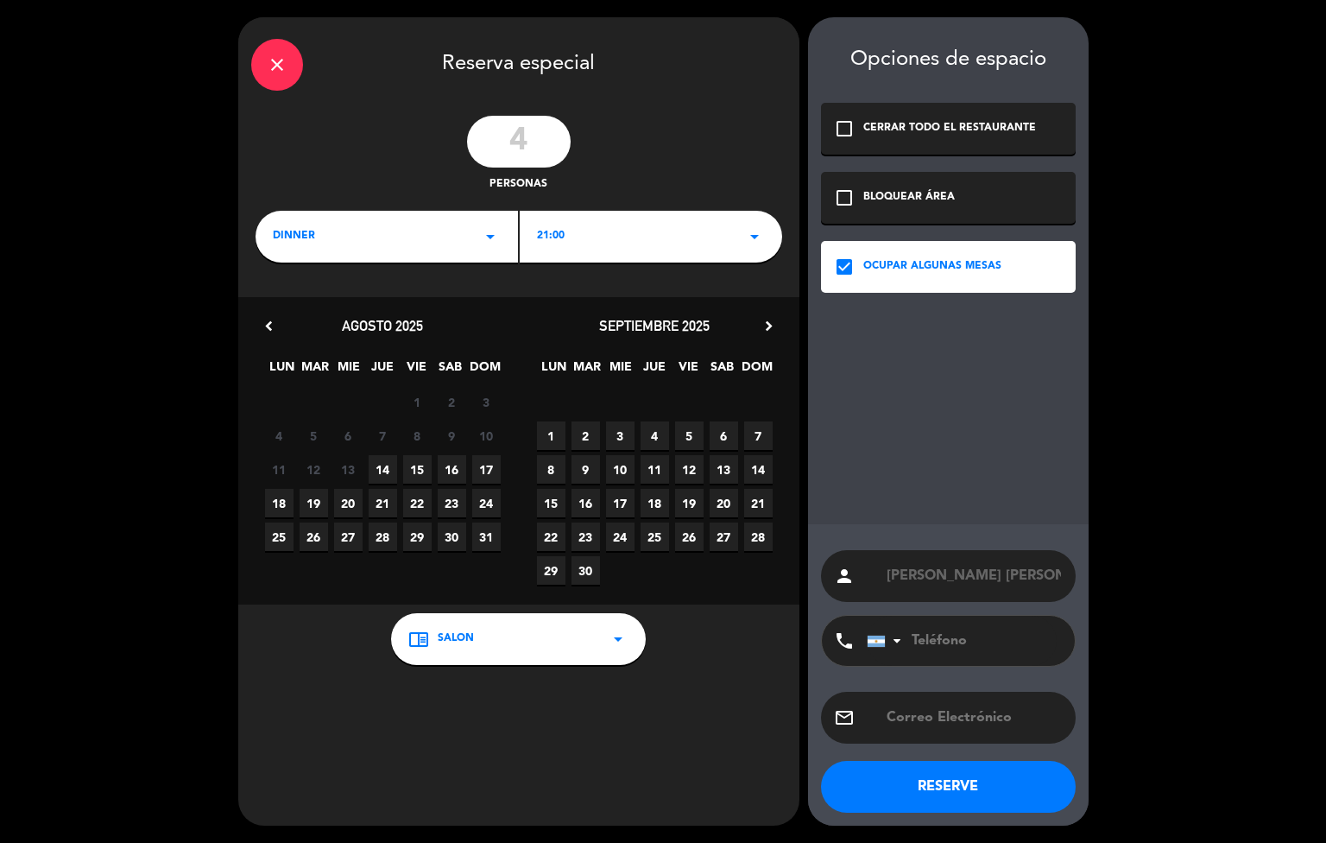
click at [415, 470] on span "15" at bounding box center [417, 469] width 28 height 28
click at [938, 803] on button "RESERVE" at bounding box center [948, 787] width 255 height 52
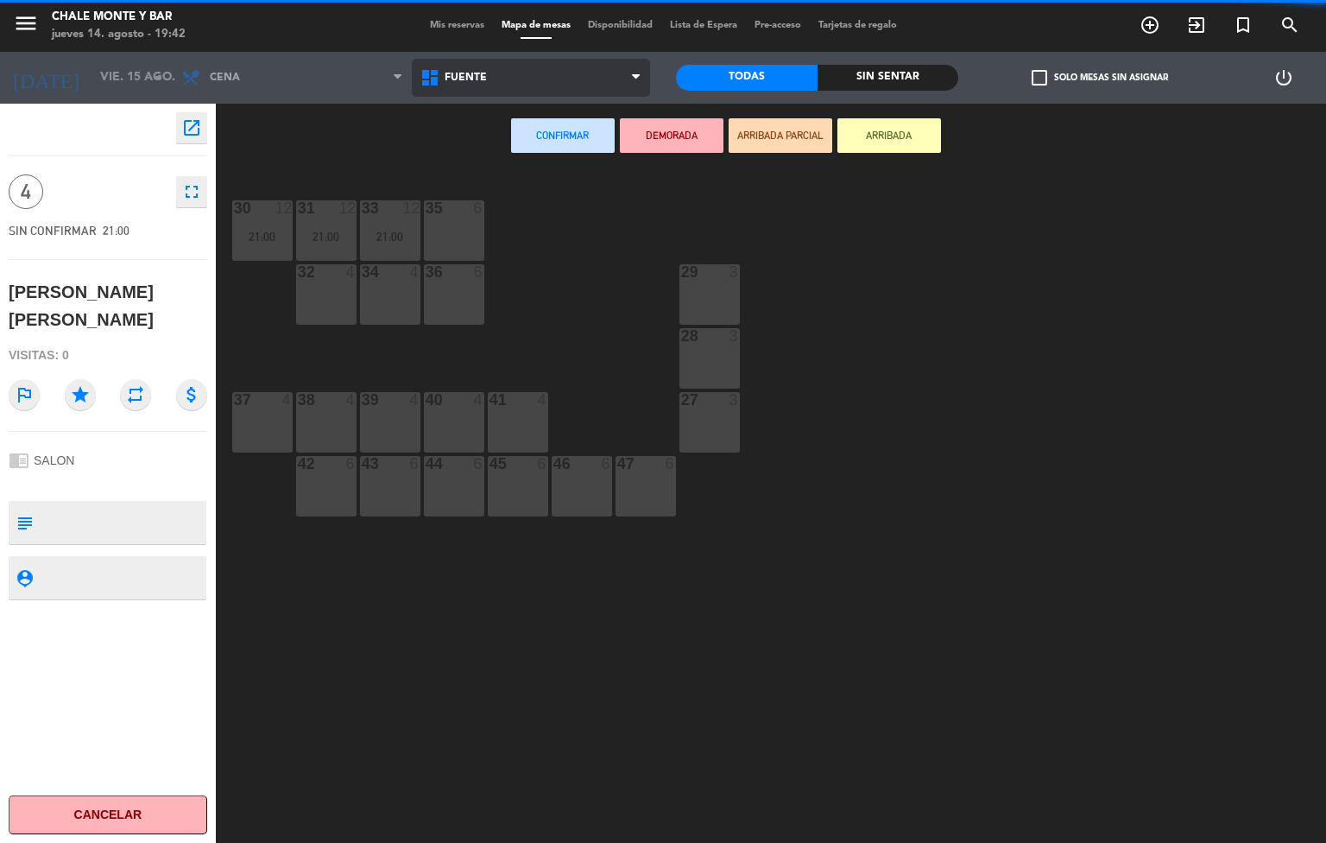
click at [493, 80] on span "FUENTE" at bounding box center [531, 78] width 239 height 38
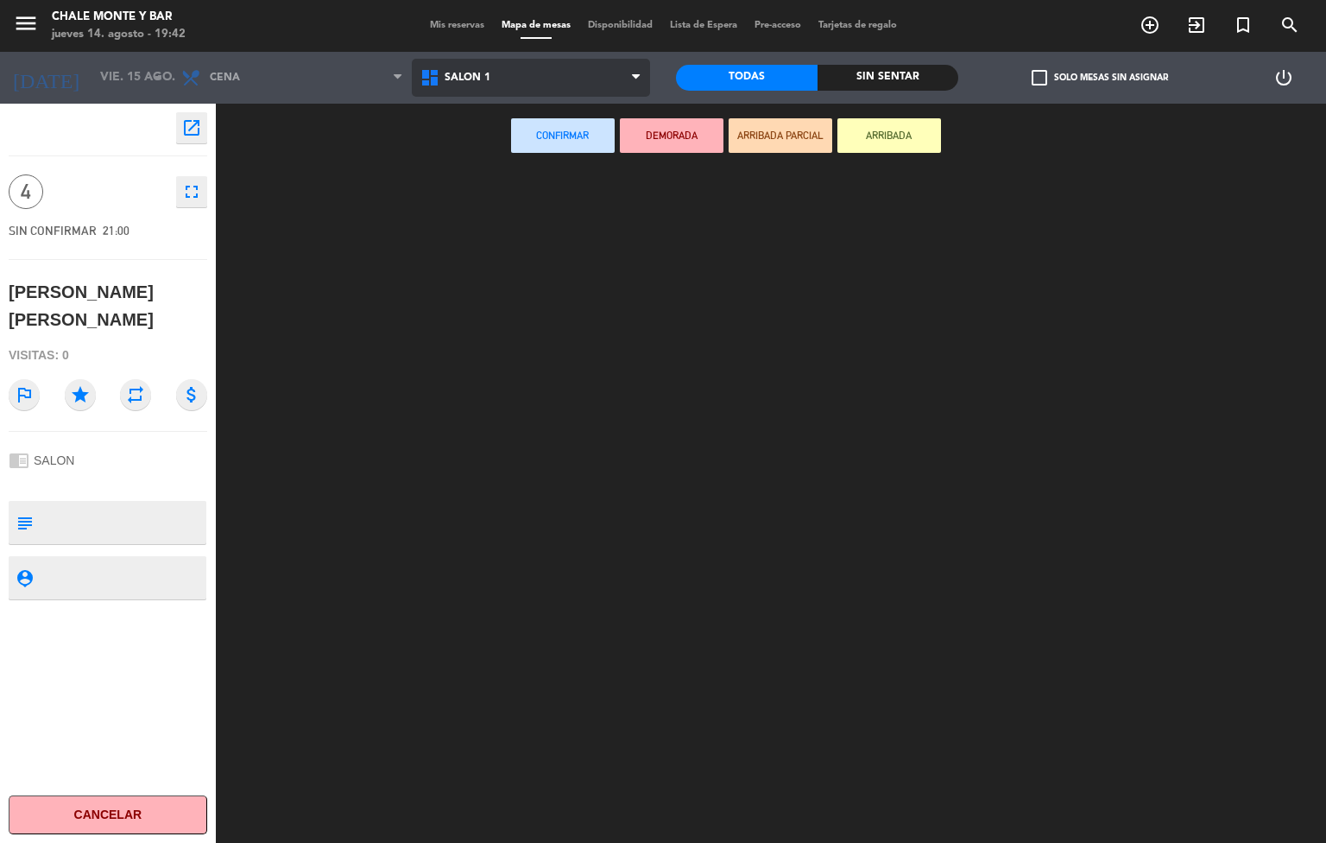
click at [470, 278] on ng-component "menu Chale Monte y Bar [DATE] 14. agosto - 19:42 Mis reservas Mapa de mesas Dis…" at bounding box center [663, 422] width 1326 height 844
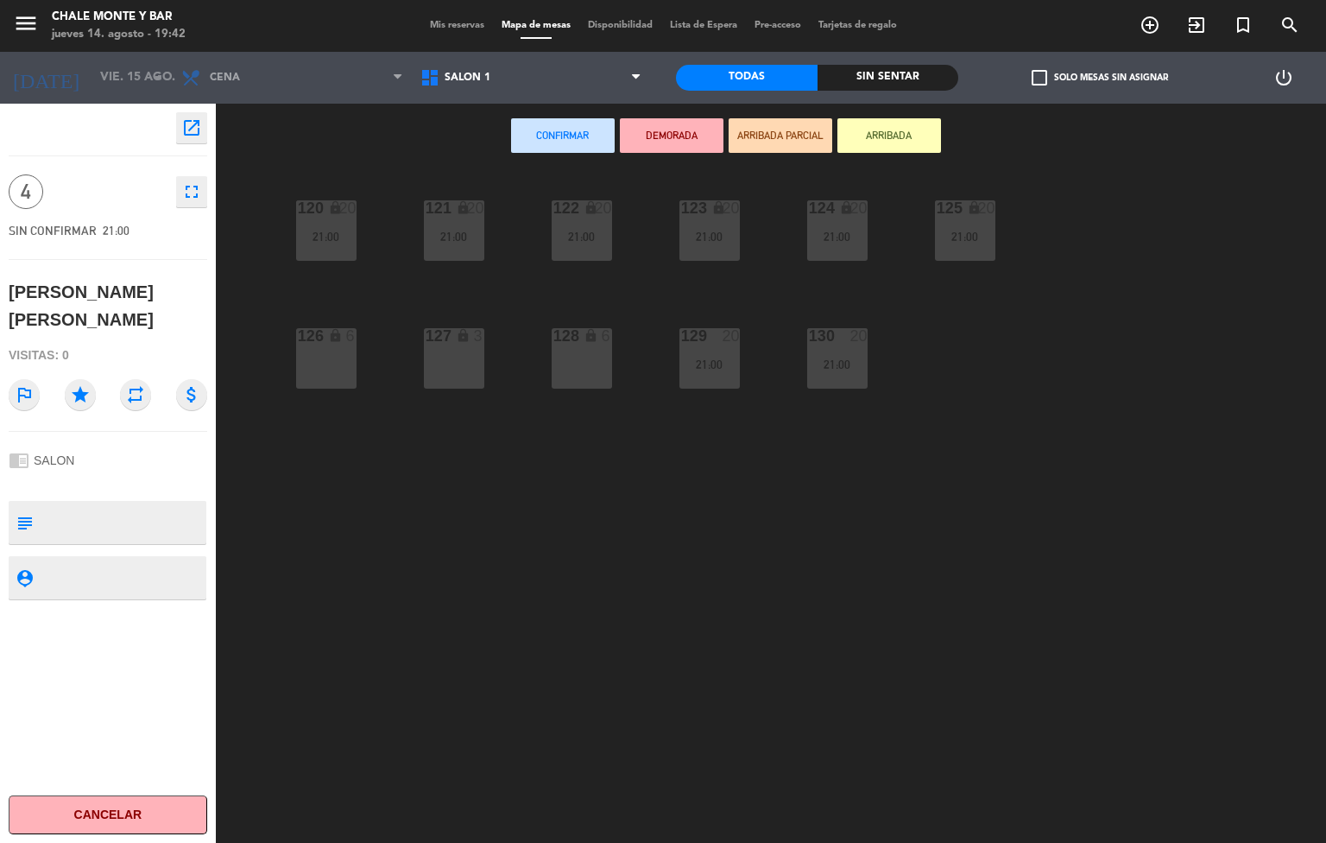
drag, startPoint x: 604, startPoint y: 357, endPoint x: 593, endPoint y: 342, distance: 18.7
click at [604, 358] on div "128 lock 6" at bounding box center [582, 358] width 60 height 60
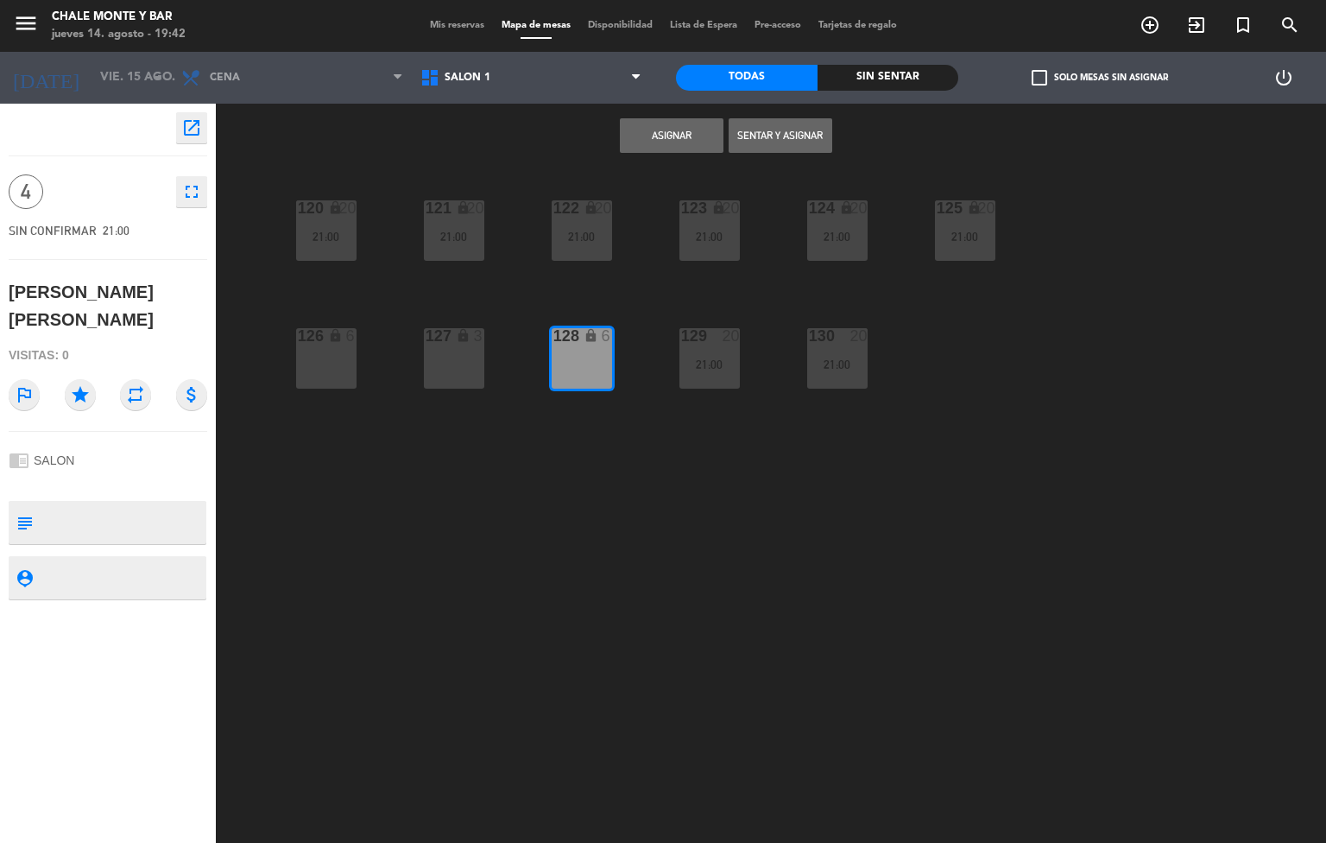
click at [680, 133] on button "Asignar" at bounding box center [672, 135] width 104 height 35
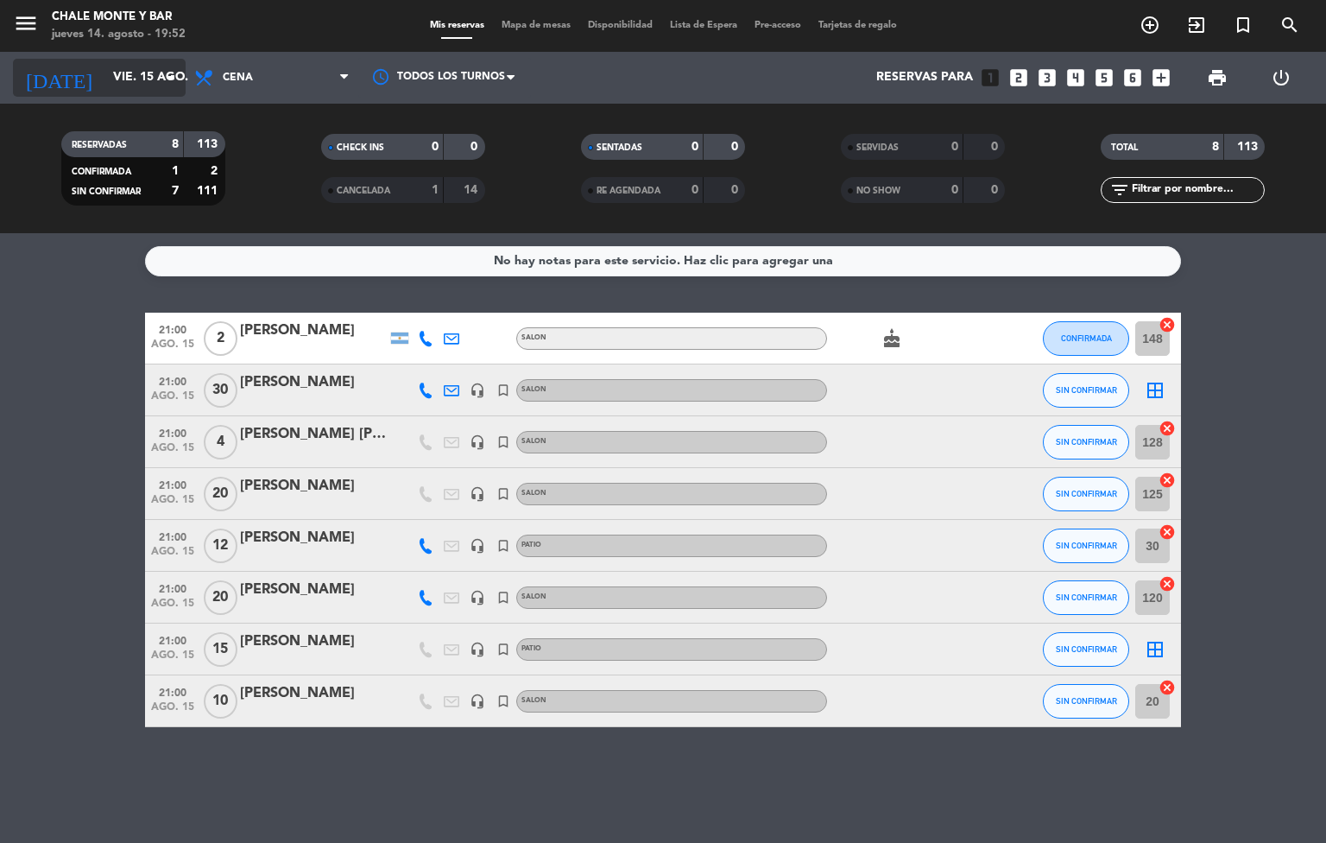
click at [104, 66] on input "vie. 15 ago." at bounding box center [186, 77] width 164 height 31
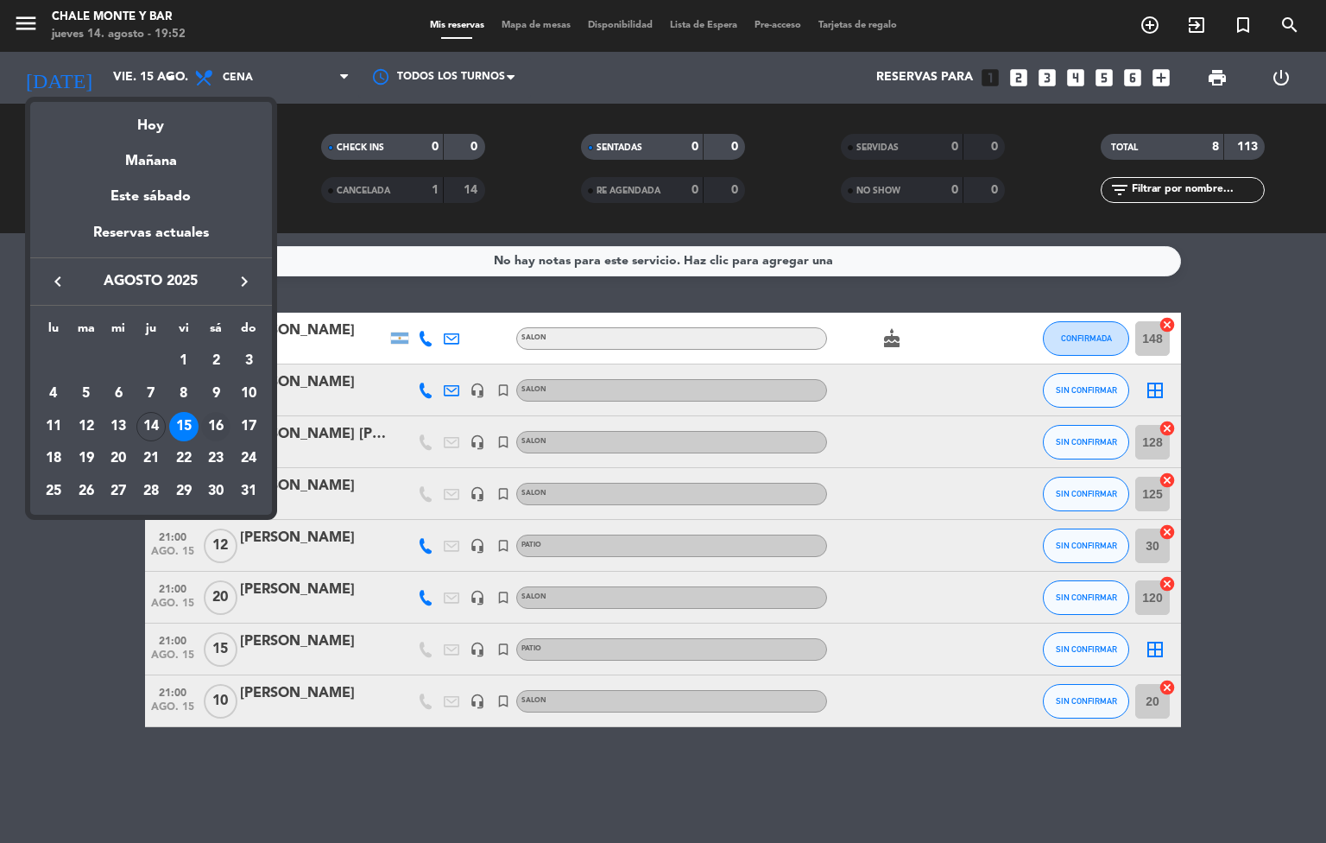
click at [215, 428] on div "16" at bounding box center [215, 426] width 29 height 29
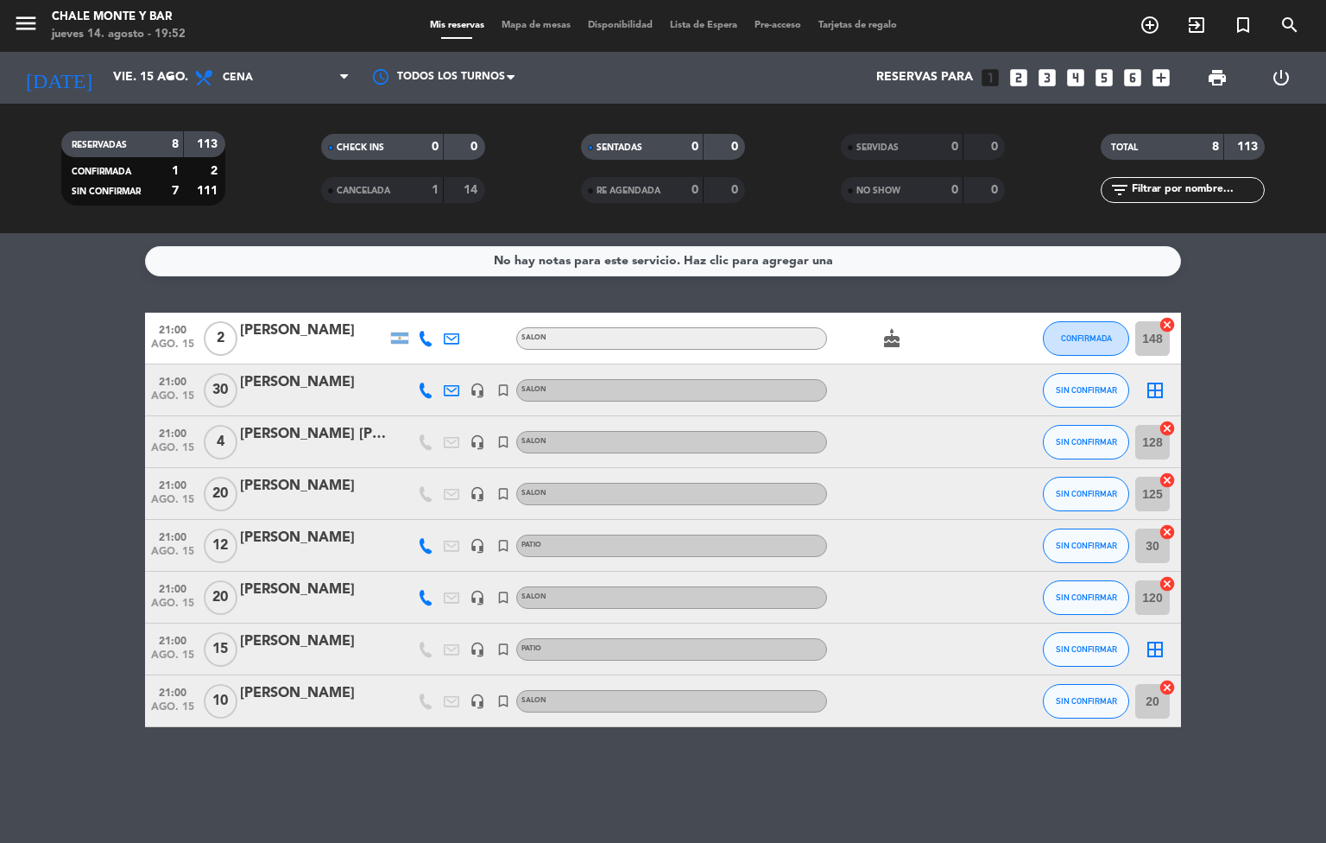
type input "sáb. 16 ago."
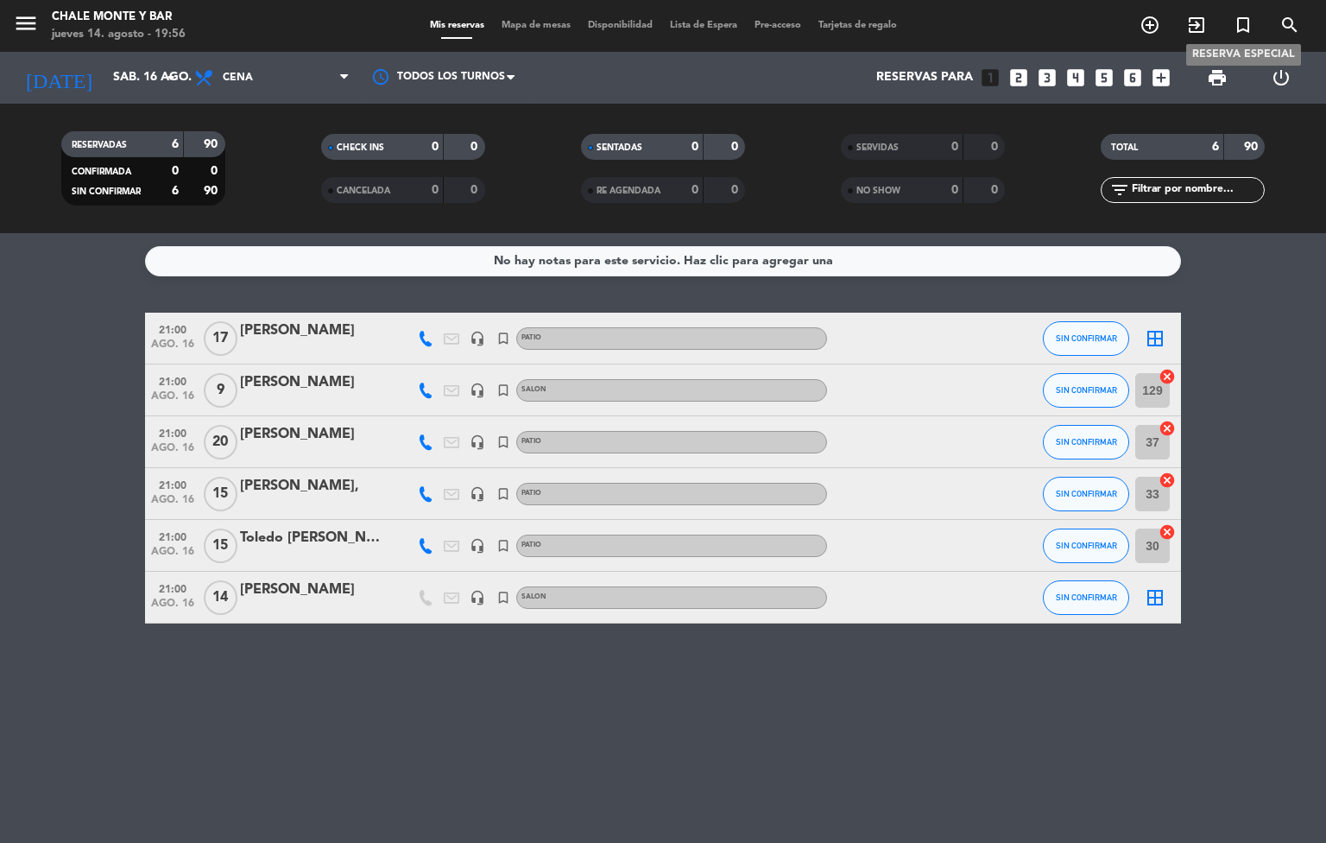
click at [1242, 18] on icon "turned_in_not" at bounding box center [1243, 25] width 21 height 21
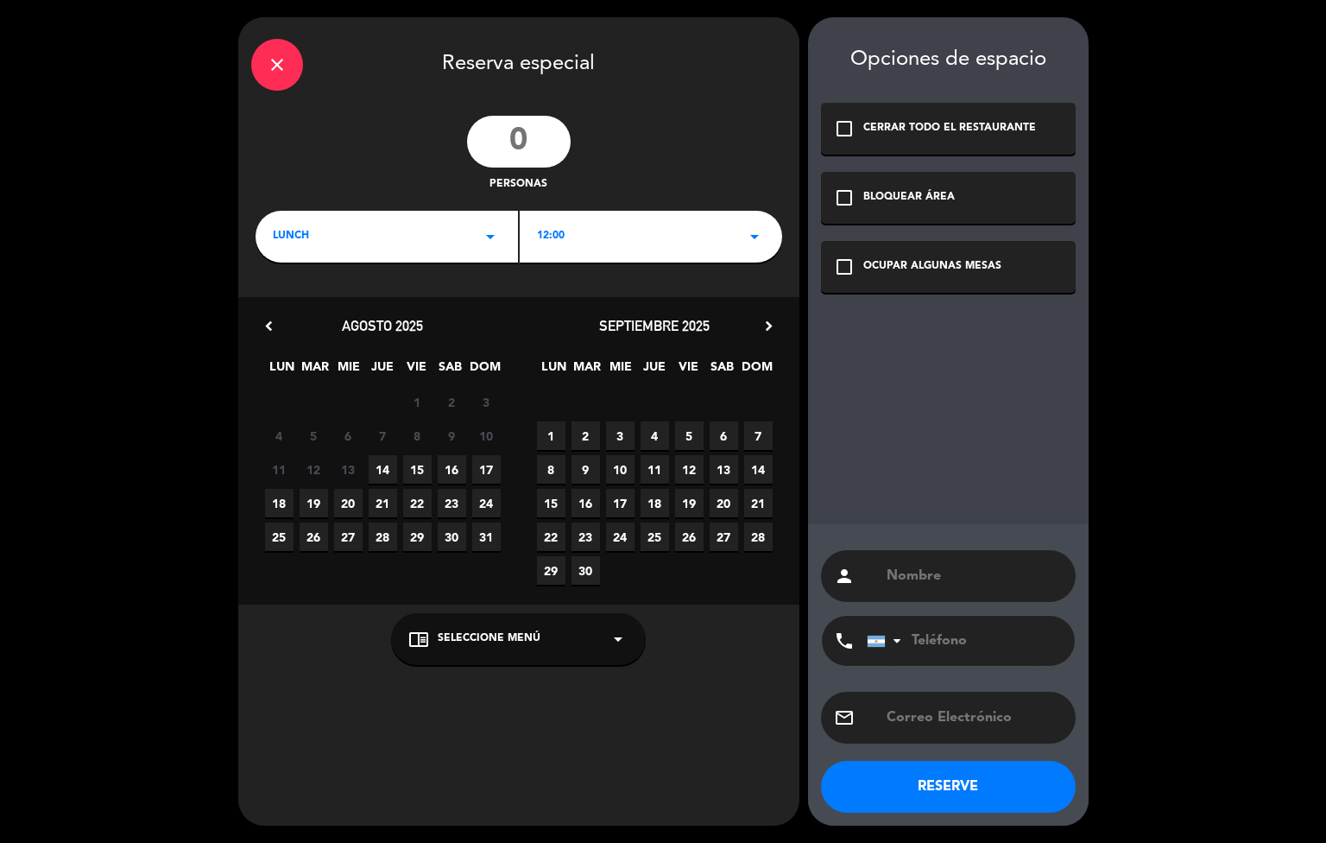
click at [519, 135] on input "number" at bounding box center [519, 142] width 104 height 52
type input "5"
click at [368, 236] on div "LUNCH arrow_drop_down" at bounding box center [387, 237] width 262 height 52
click at [309, 312] on div "Cena" at bounding box center [387, 308] width 228 height 17
click at [446, 469] on span "16" at bounding box center [452, 469] width 28 height 28
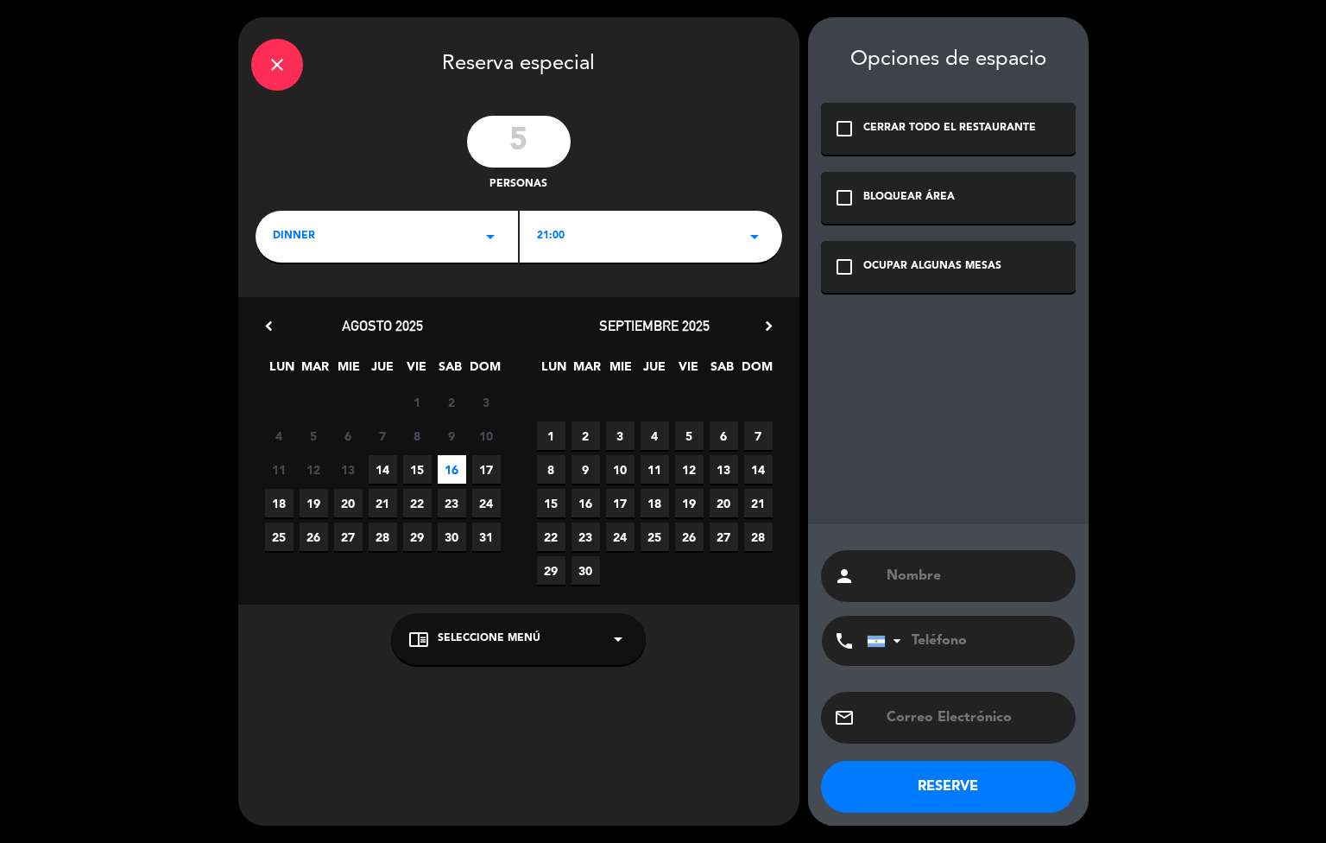
click at [969, 256] on div "check_box_outline_blank OCUPAR ALGUNAS MESAS" at bounding box center [948, 267] width 255 height 52
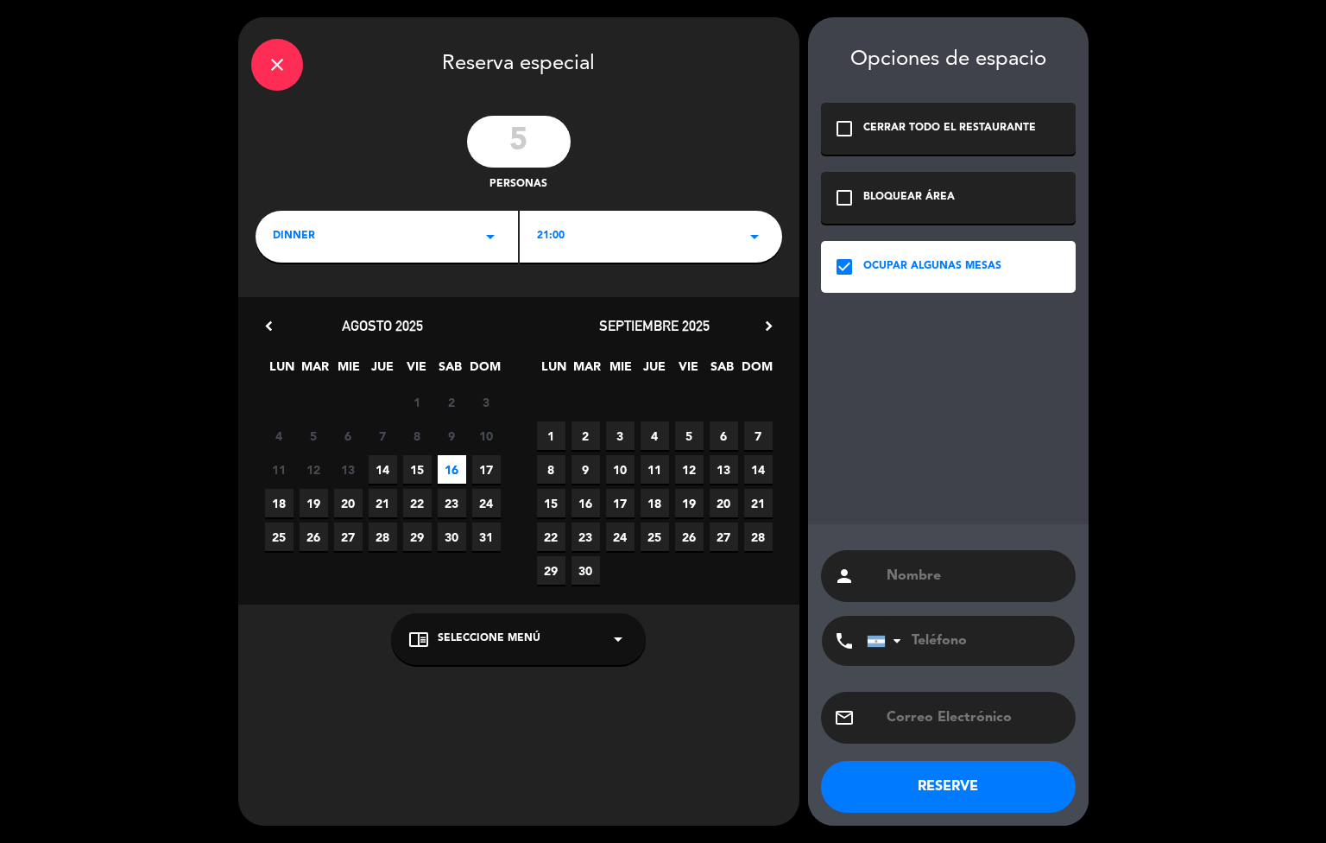
click at [575, 640] on div "chrome_reader_mode Seleccione Menú arrow_drop_down" at bounding box center [518, 639] width 255 height 52
click at [449, 565] on div "SALON" at bounding box center [518, 570] width 220 height 17
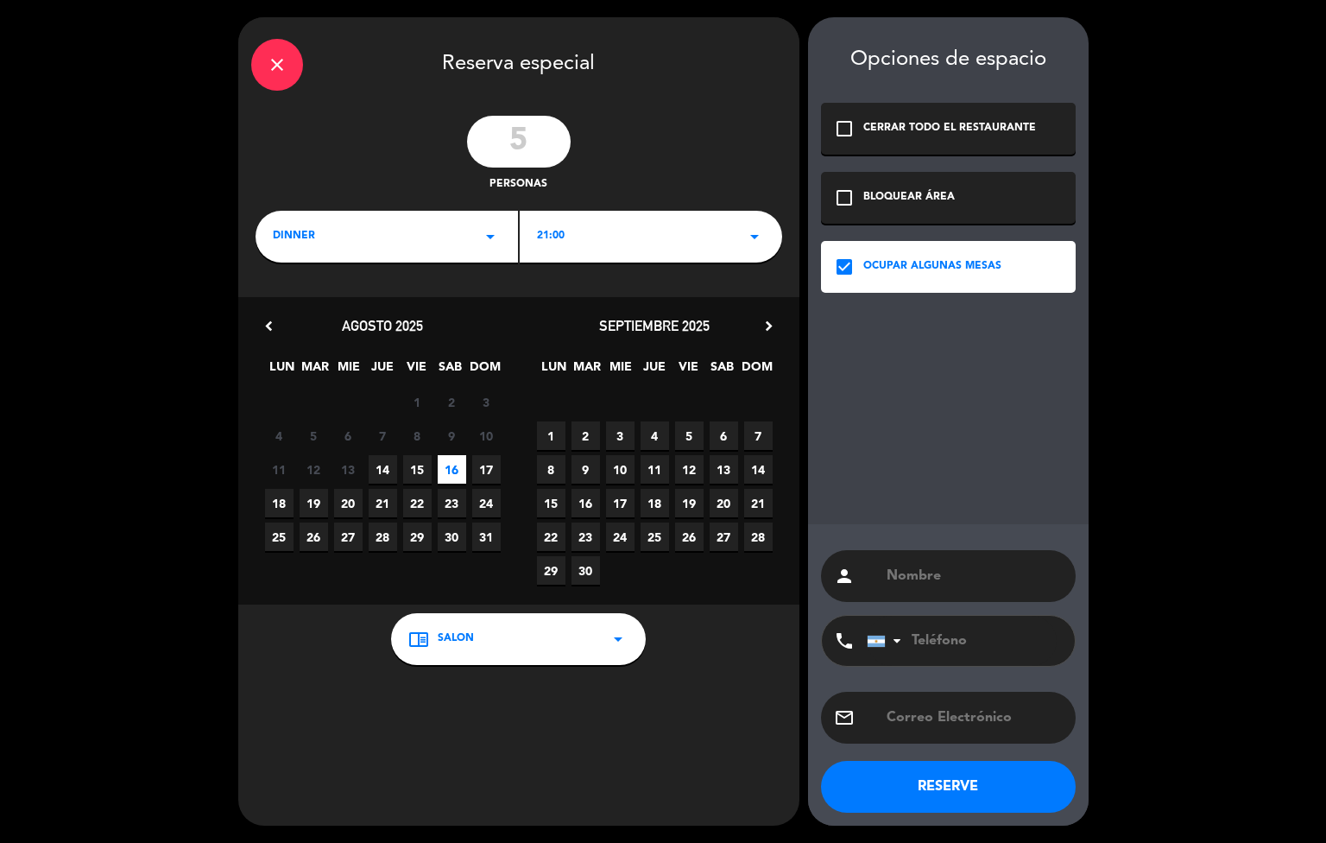
click at [979, 571] on input "text" at bounding box center [974, 576] width 178 height 24
type input "[PERSON_NAME]"
click at [977, 628] on input "tel" at bounding box center [962, 641] width 190 height 50
paste input "[PHONE_NUMBER]"
click at [972, 648] on input "[PHONE_NUMBER]" at bounding box center [962, 641] width 190 height 50
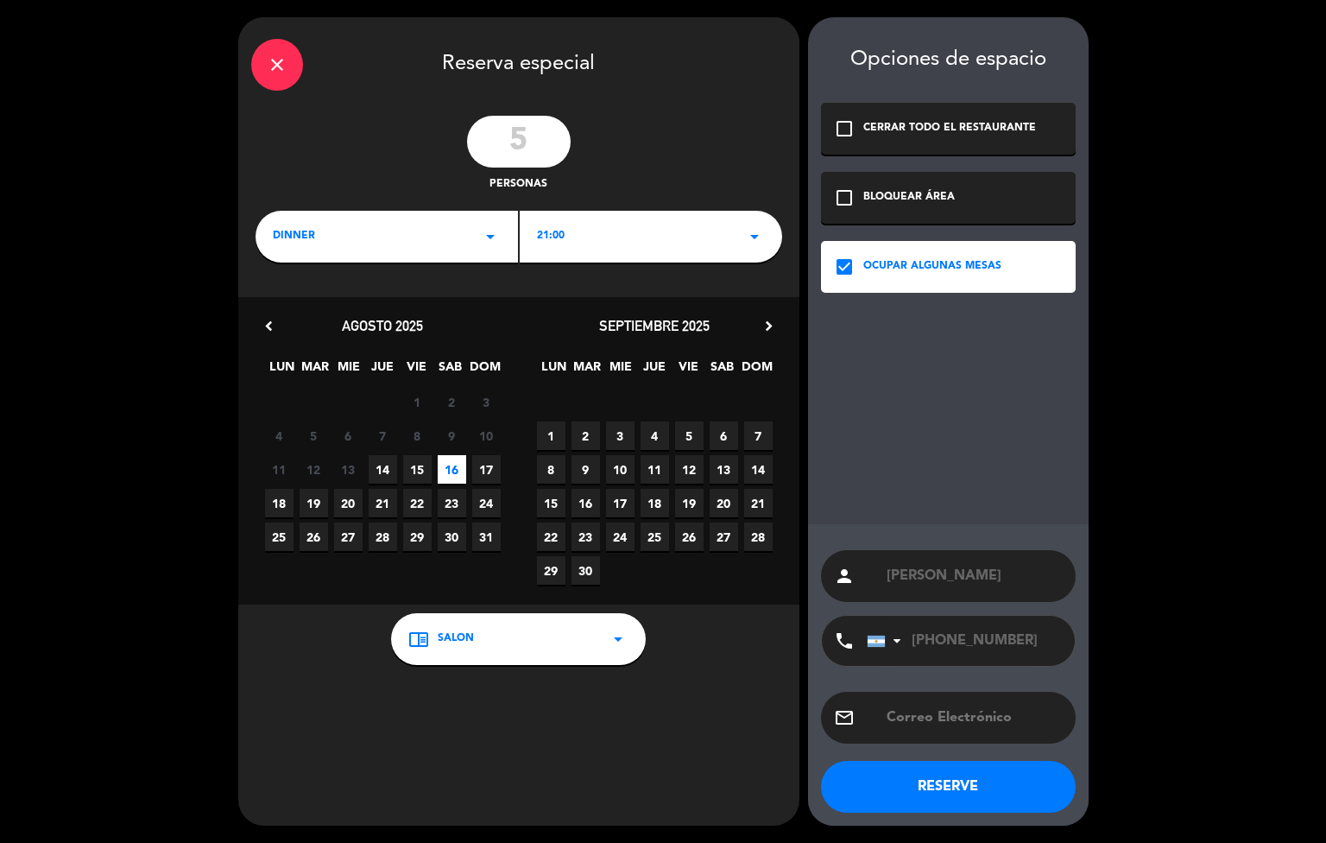
click at [945, 629] on input "[PHONE_NUMBER]" at bounding box center [962, 641] width 190 height 50
click at [938, 648] on input "[PHONE_NUMBER]" at bounding box center [962, 641] width 190 height 50
type input "3624938736"
click at [1014, 788] on button "RESERVE" at bounding box center [948, 787] width 255 height 52
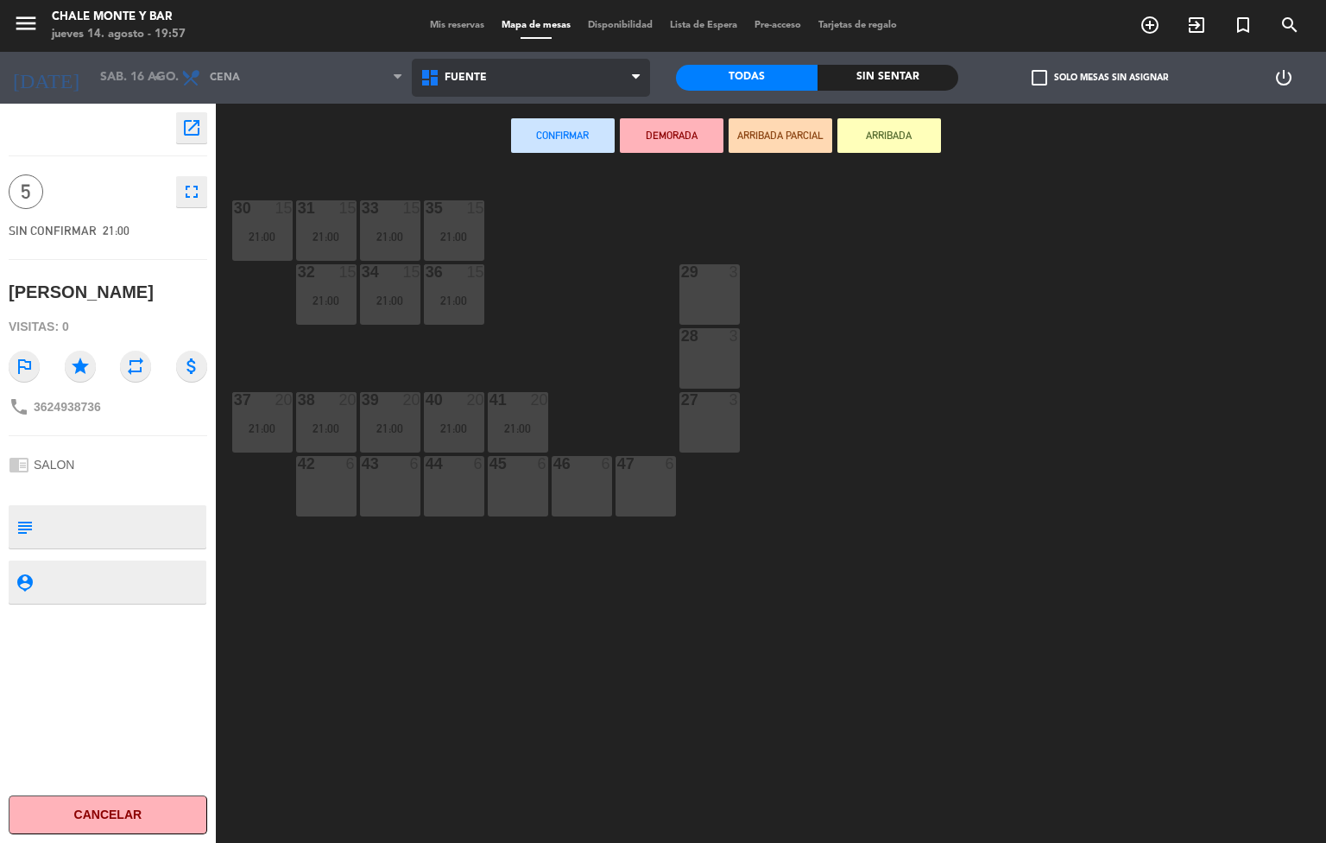
click at [498, 85] on span "FUENTE" at bounding box center [531, 78] width 239 height 38
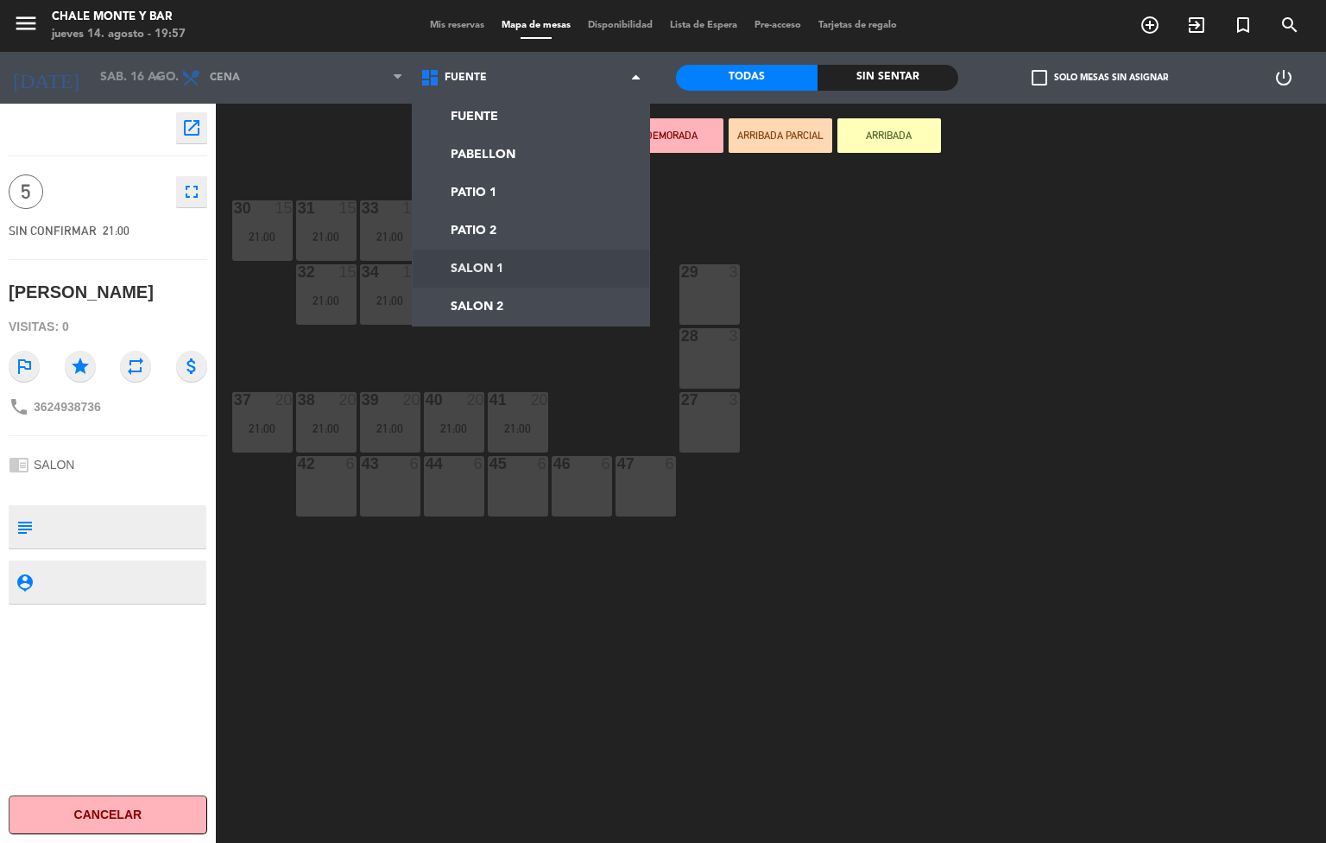
drag, startPoint x: 532, startPoint y: 277, endPoint x: 500, endPoint y: 262, distance: 35.5
click at [524, 278] on ng-component "menu Chale Monte y Bar [DATE] 14. agosto - 19:57 Mis reservas Mapa de mesas Dis…" at bounding box center [663, 422] width 1326 height 844
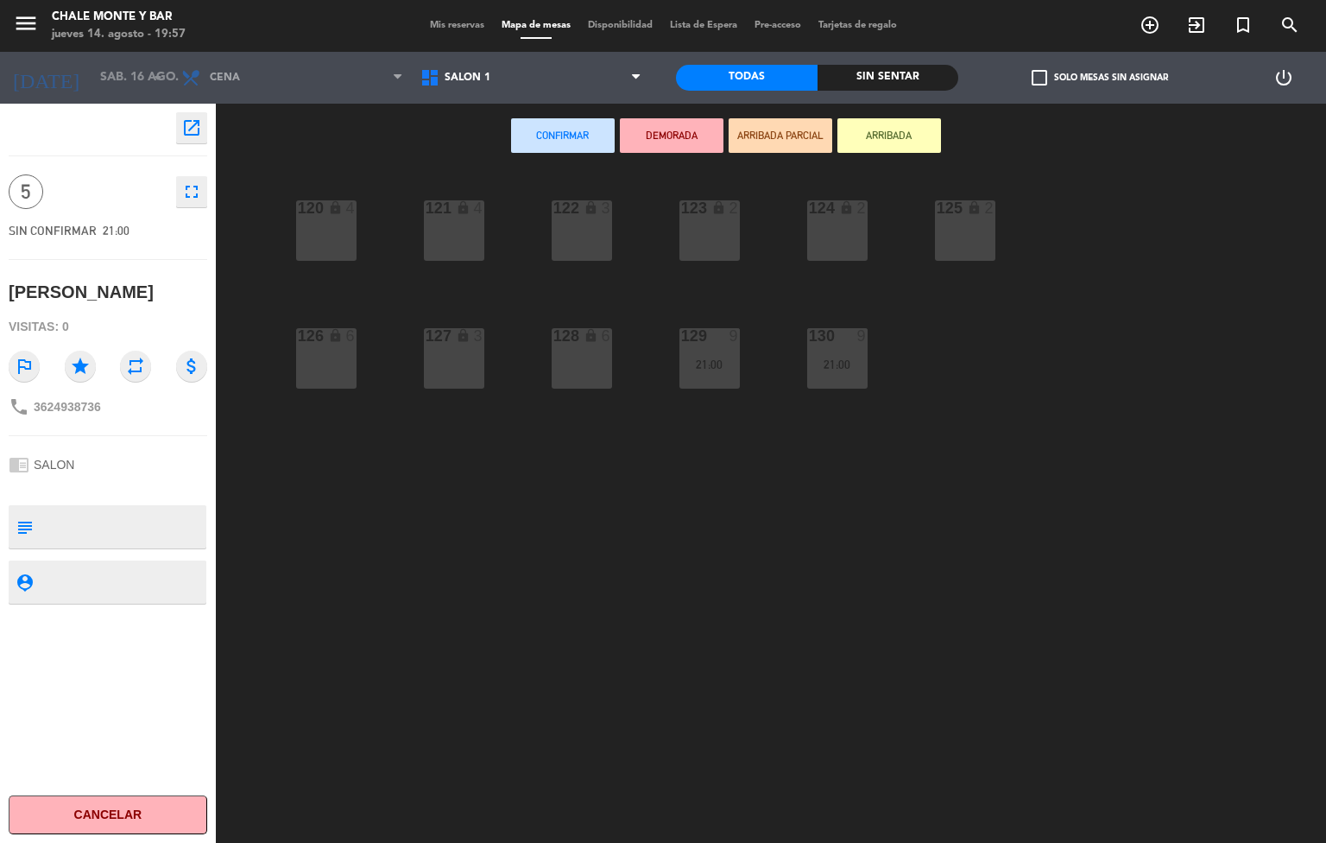
click at [967, 231] on div "125 lock 2" at bounding box center [965, 230] width 60 height 60
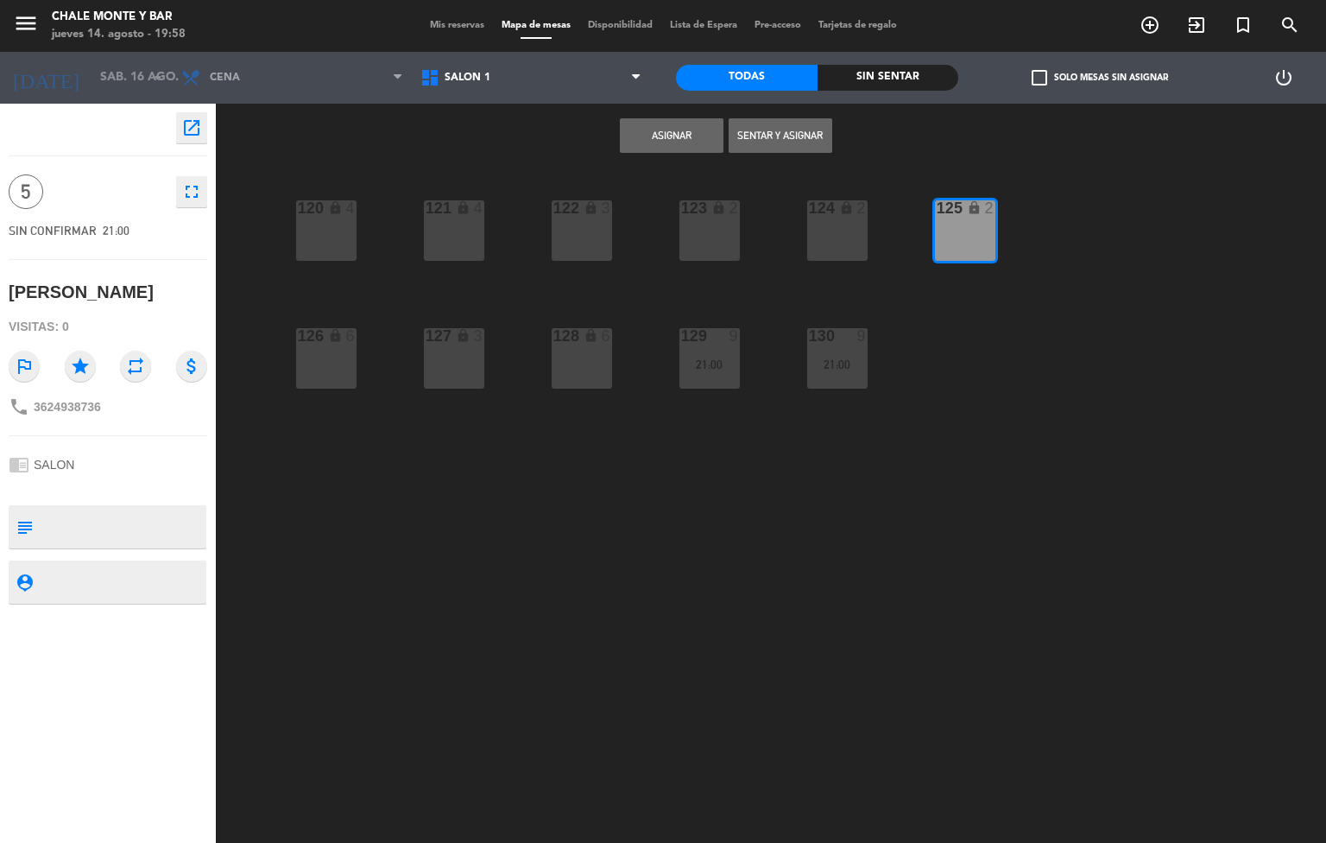
click at [699, 137] on button "Asignar" at bounding box center [672, 135] width 104 height 35
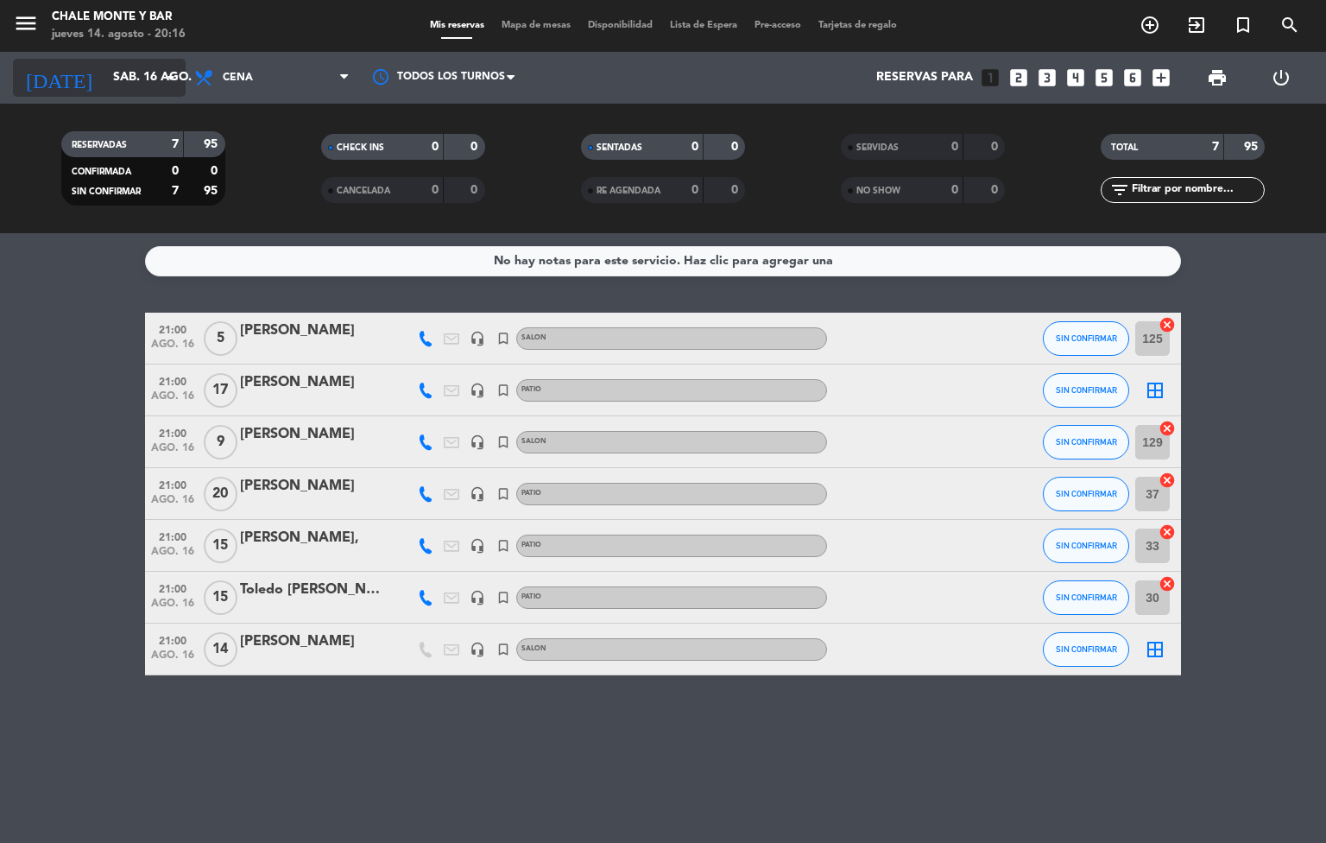
click at [104, 76] on input "sáb. 16 ago." at bounding box center [186, 77] width 164 height 31
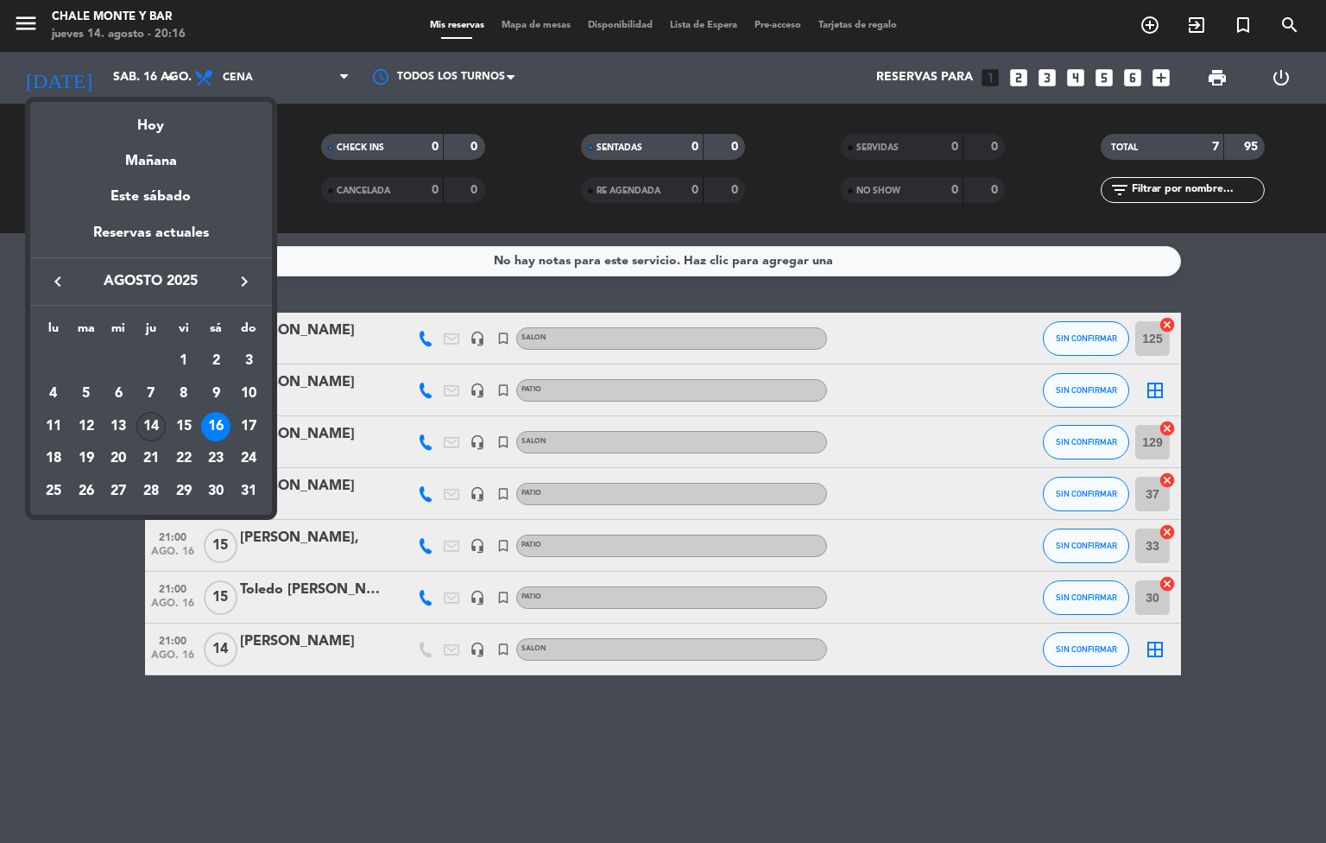
click at [148, 431] on div "14" at bounding box center [150, 426] width 29 height 29
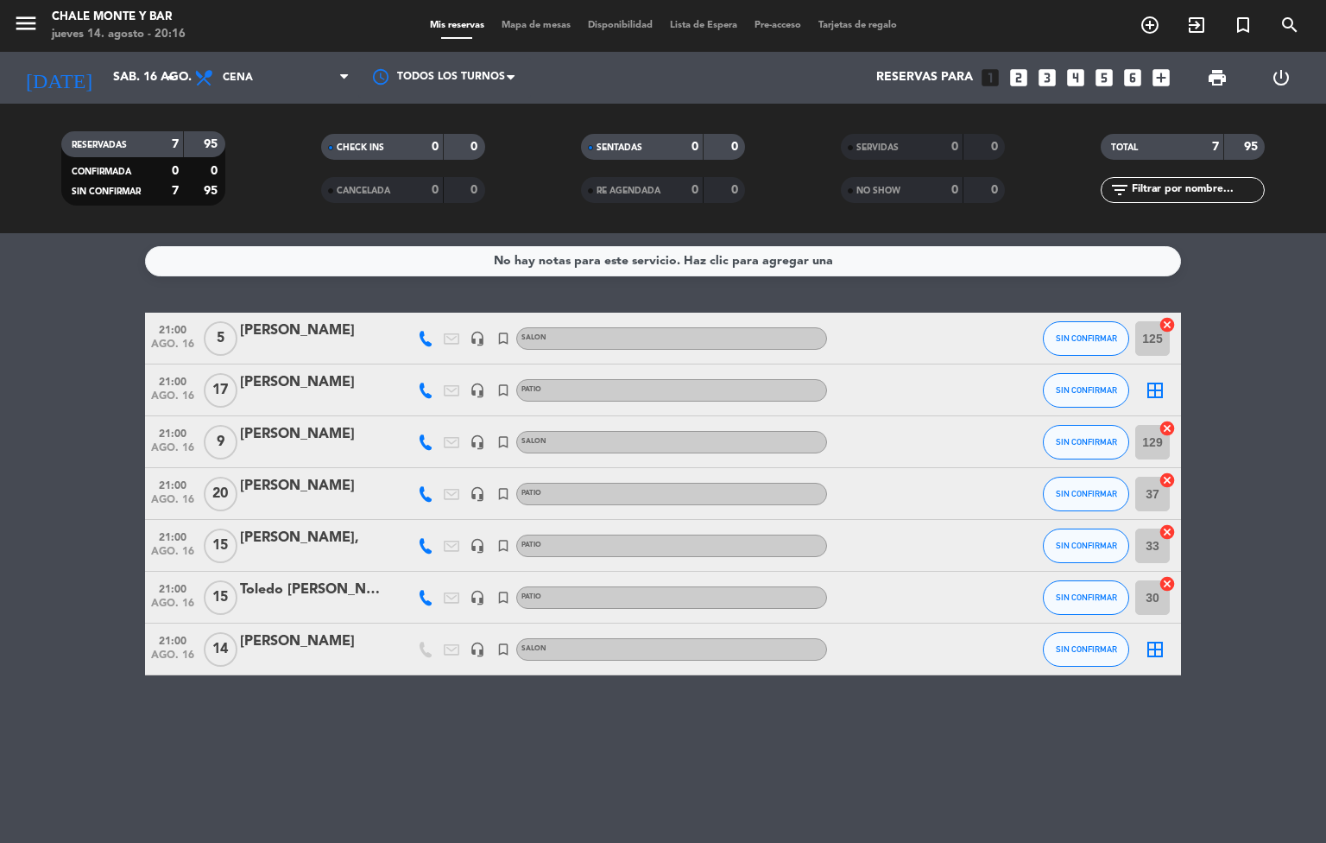
type input "jue. 14 ago."
